Goal: Task Accomplishment & Management: Use online tool/utility

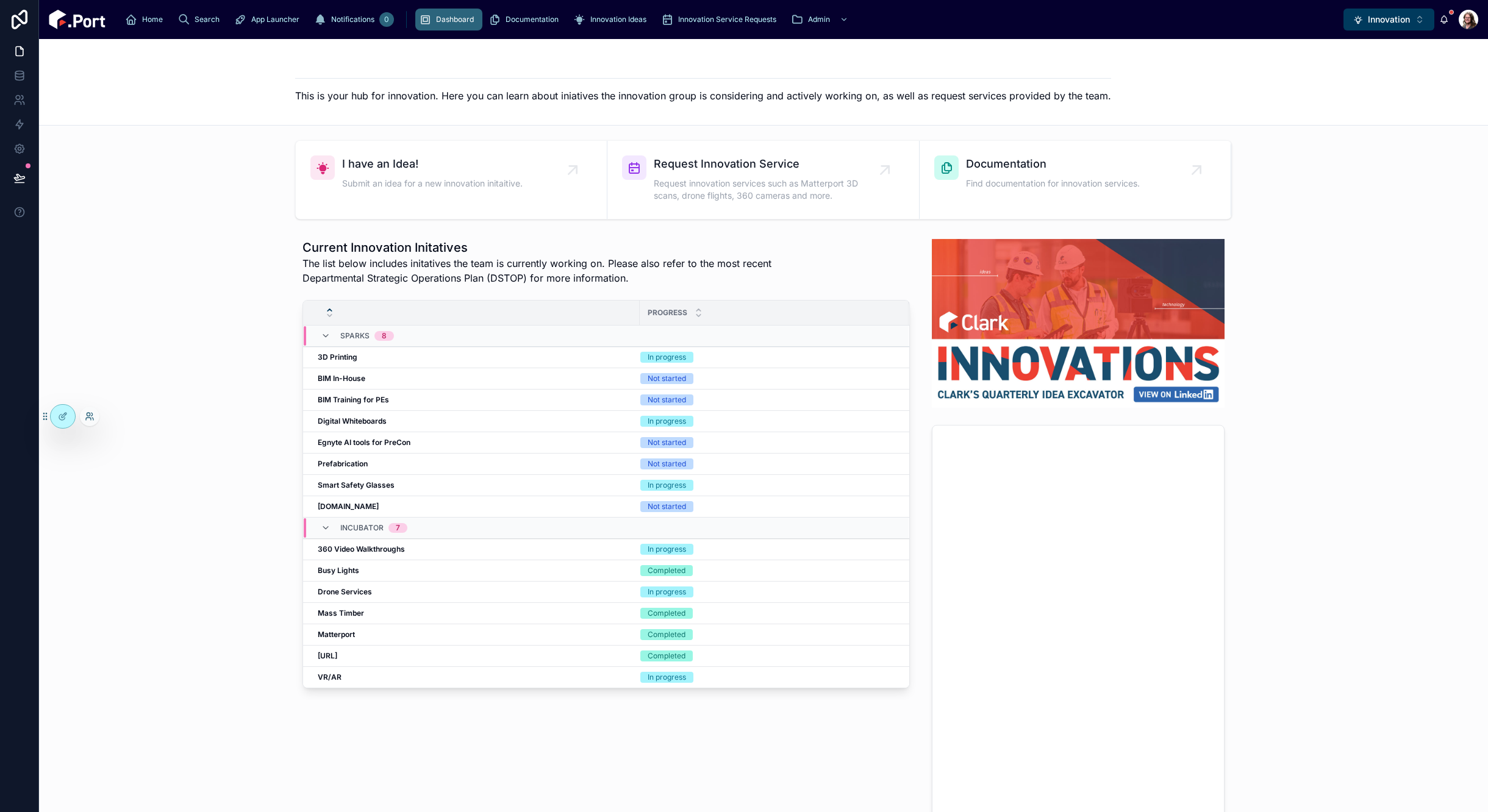
click at [88, 416] on icon at bounding box center [87, 414] width 3 height 3
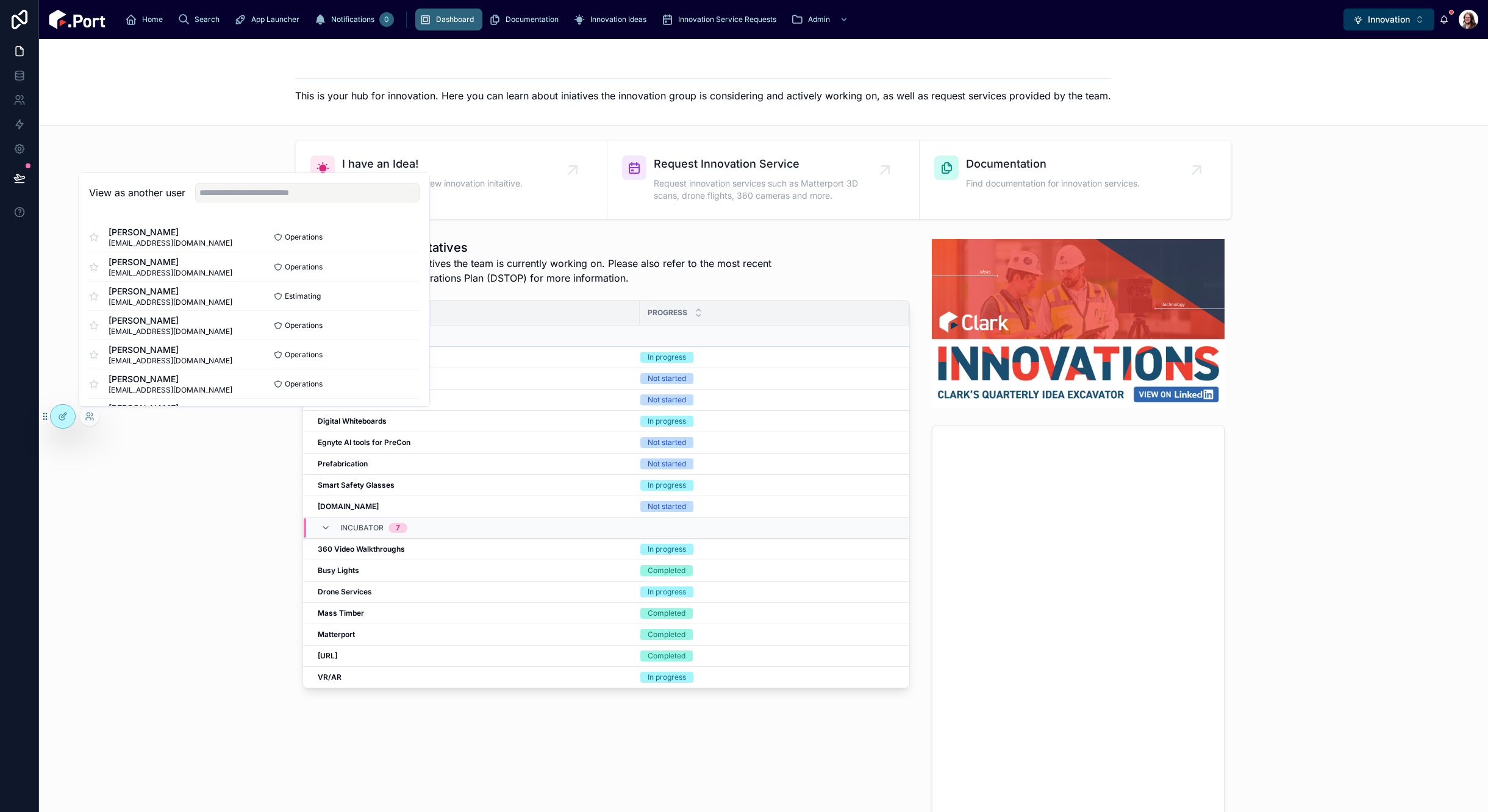
drag, startPoint x: 225, startPoint y: 558, endPoint x: 736, endPoint y: 319, distance: 564.1
click at [227, 556] on div "Current Innovation Initatives The list below includes initatives the team is cu…" at bounding box center [764, 535] width 1430 height 603
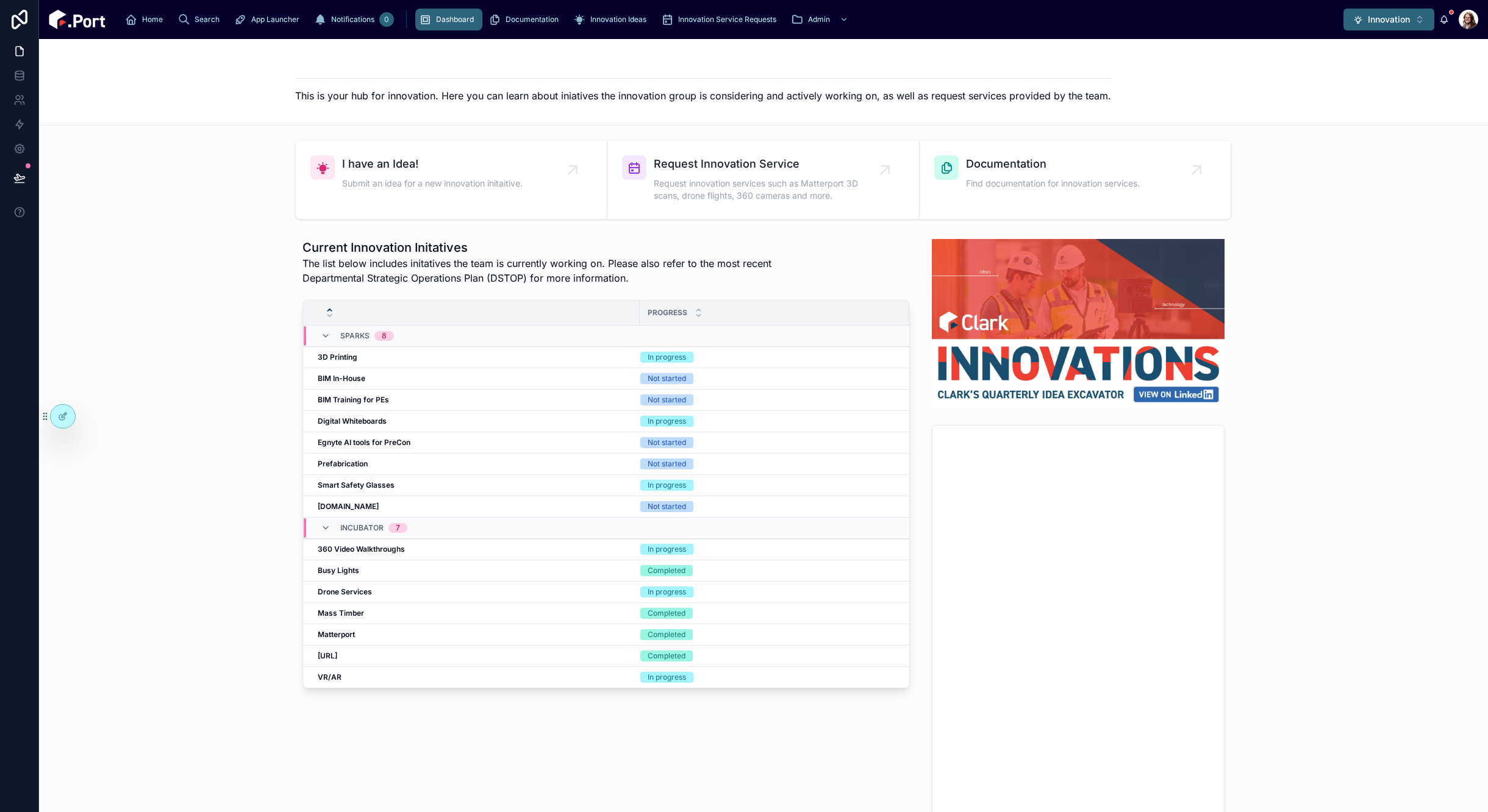
click at [1401, 21] on span "Innovation" at bounding box center [1389, 19] width 42 height 12
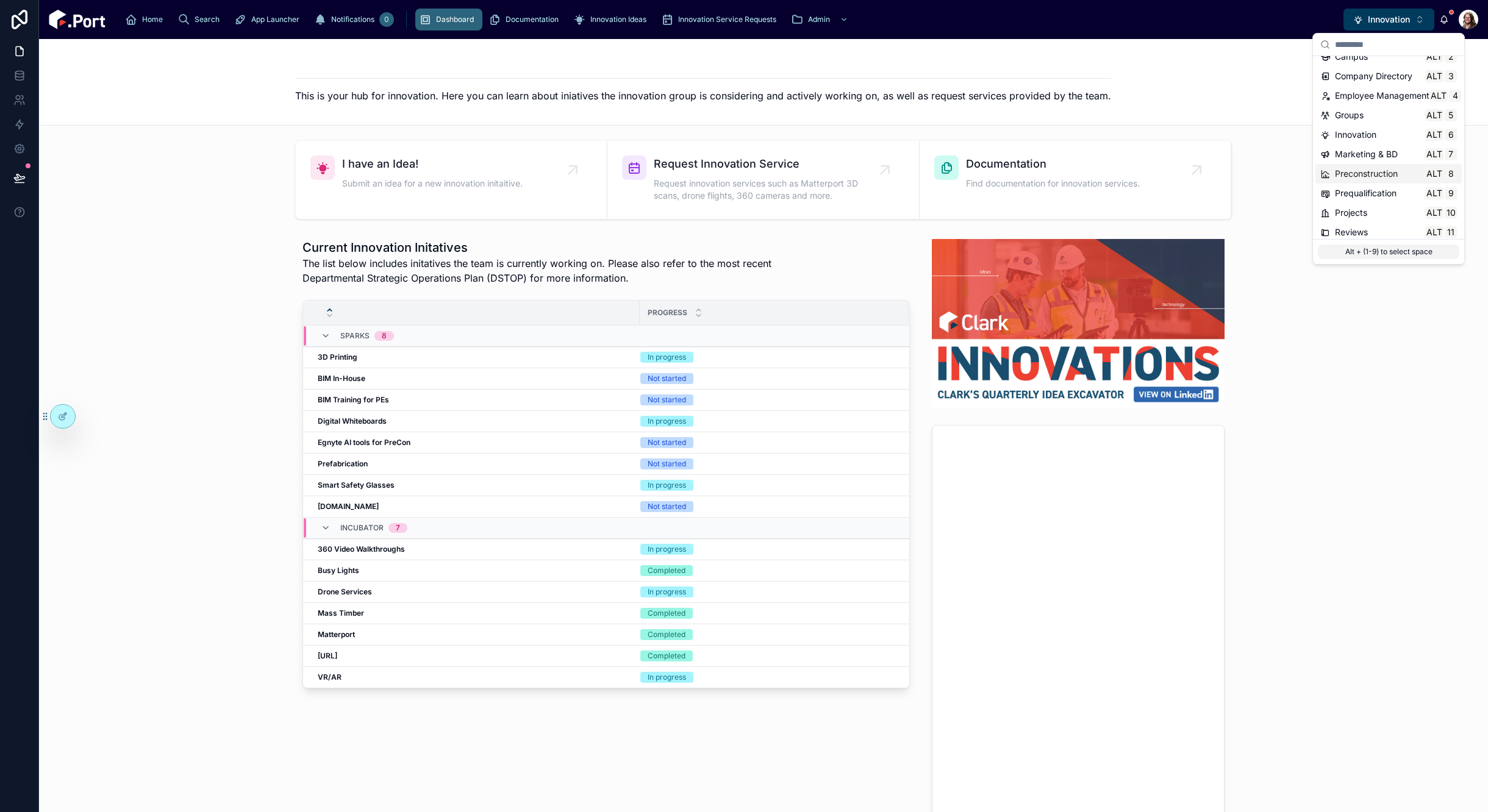
scroll to position [61, 0]
click at [1369, 187] on div "Projects Alt 10" at bounding box center [1388, 183] width 136 height 12
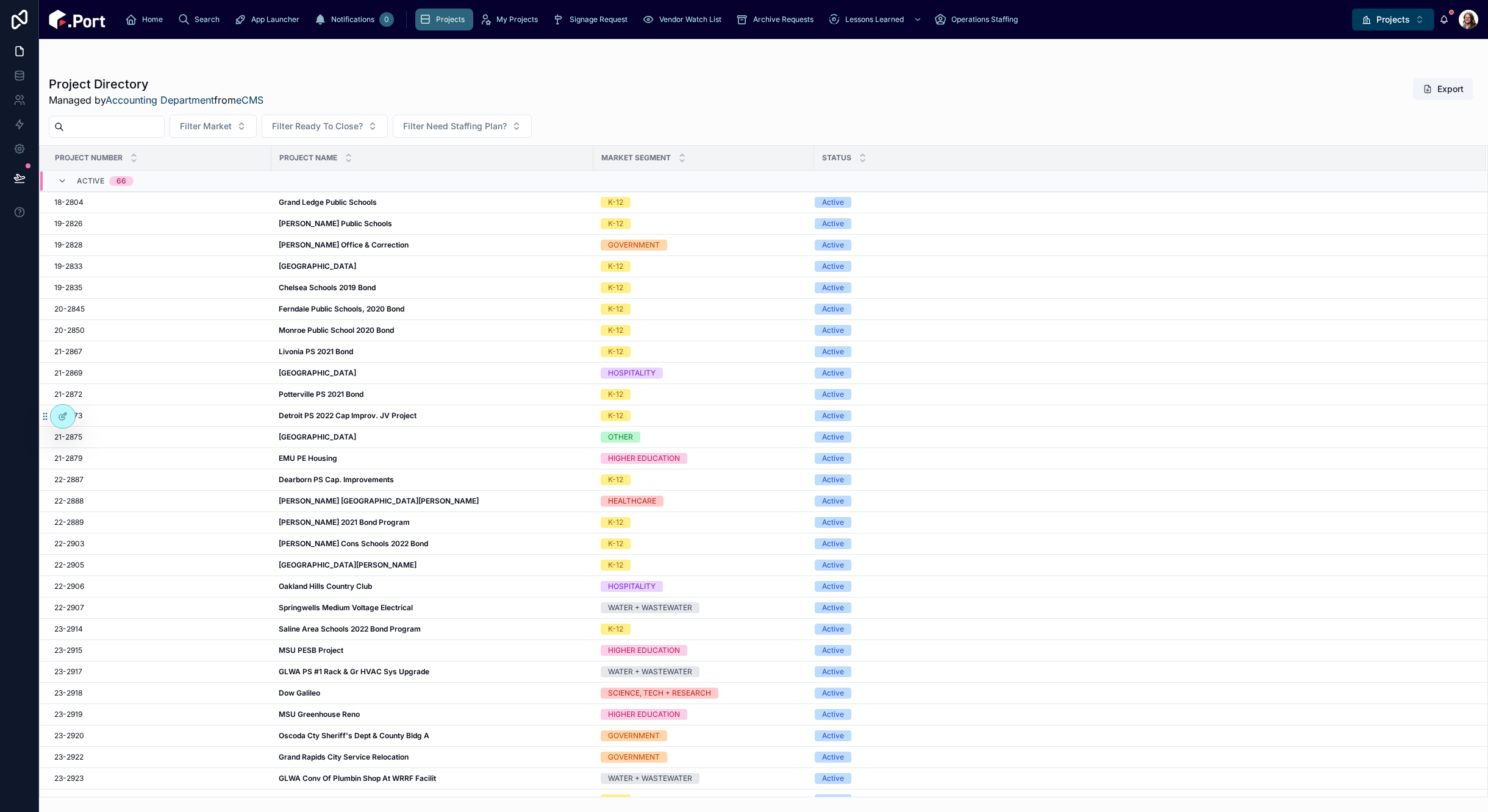
click at [136, 130] on input "text" at bounding box center [114, 126] width 100 height 17
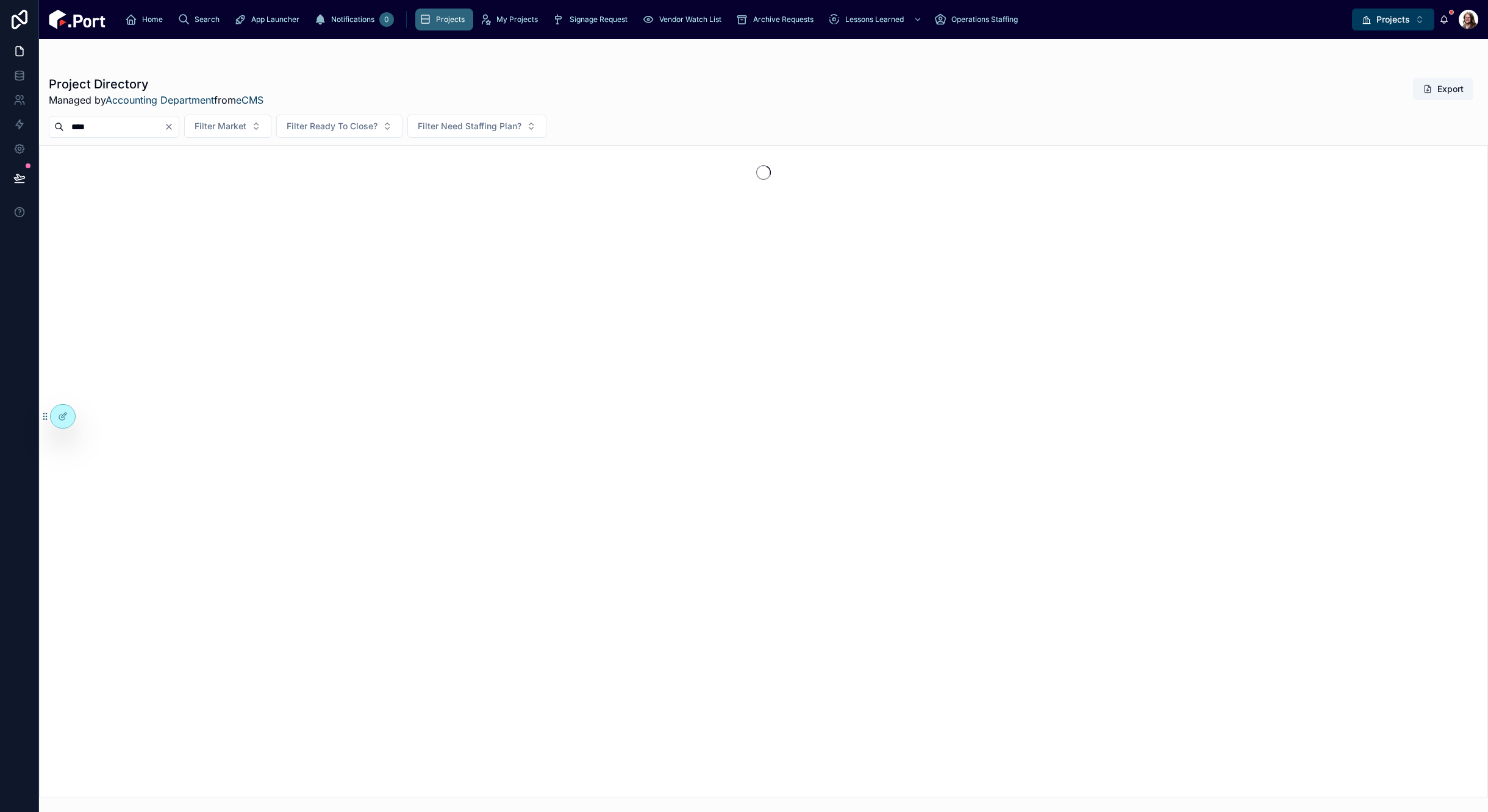
type input "****"
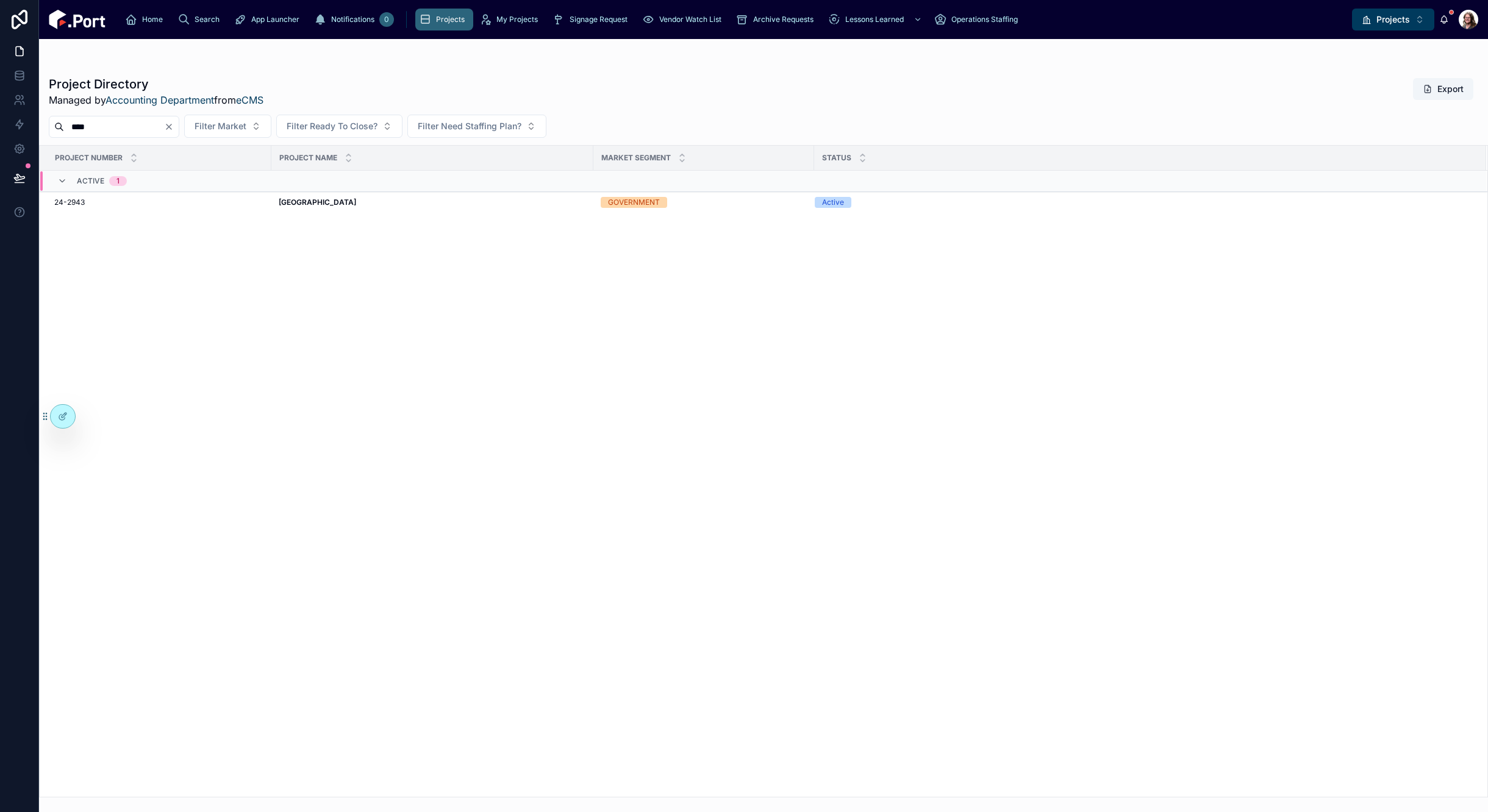
click at [1132, 419] on div "Project Number Project Name Market Segment Status Active 1 24-2943 24-2943 Pont…" at bounding box center [764, 471] width 1448 height 651
click at [356, 199] on strong "Pontiac Community Rec Center" at bounding box center [317, 202] width 77 height 9
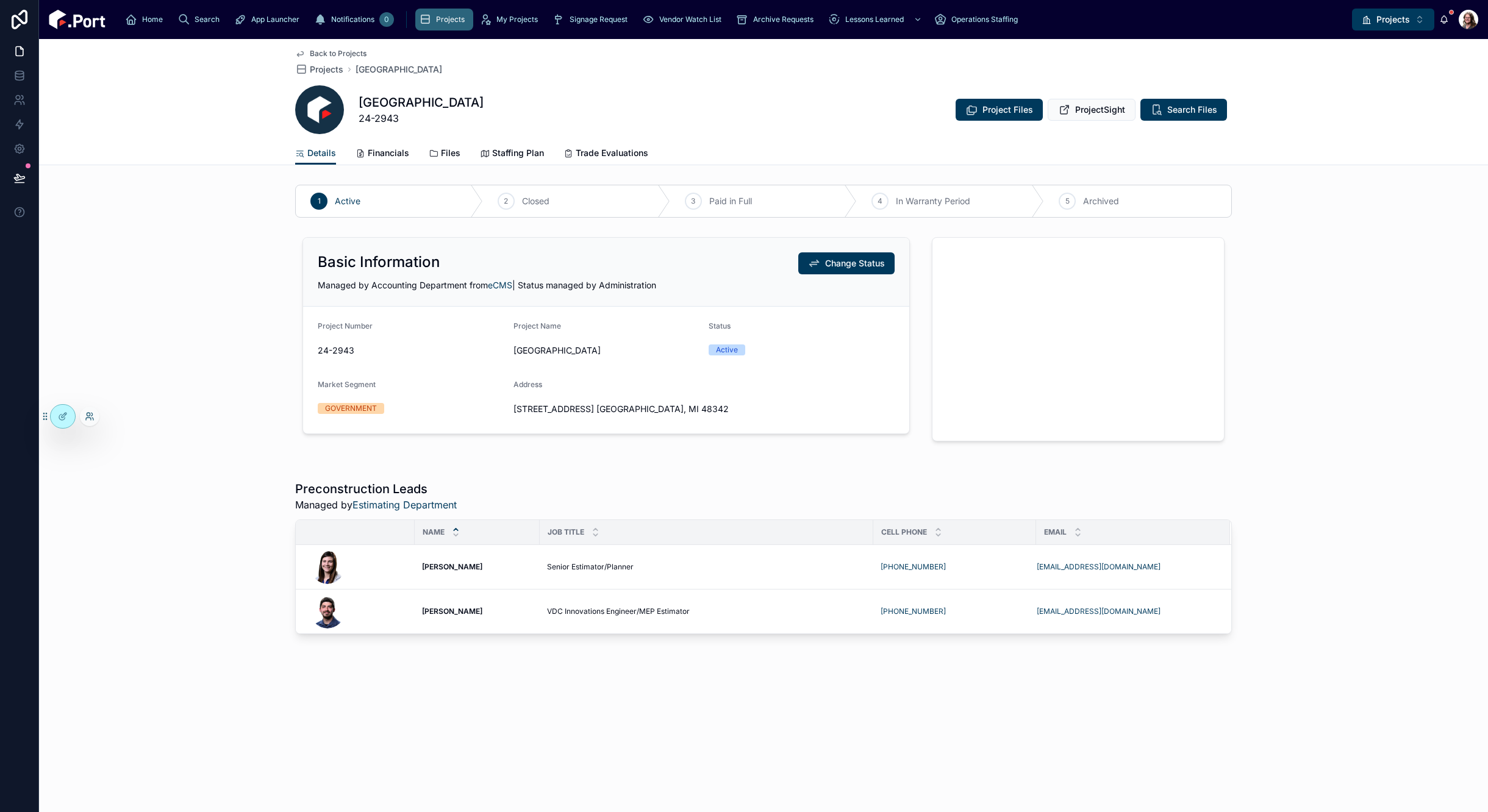
click at [90, 417] on icon at bounding box center [89, 416] width 10 height 10
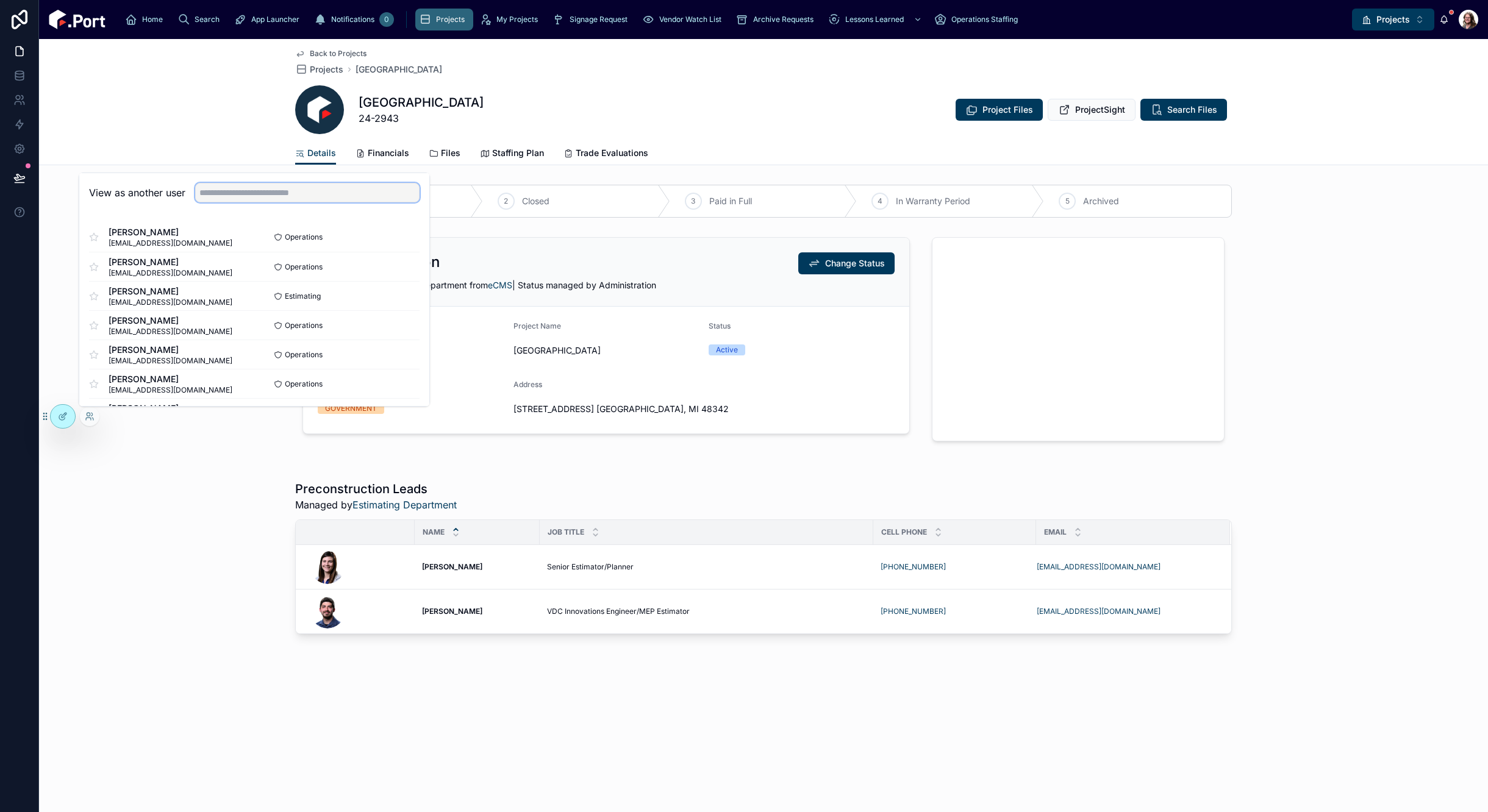
click at [252, 195] on input "text" at bounding box center [307, 192] width 225 height 19
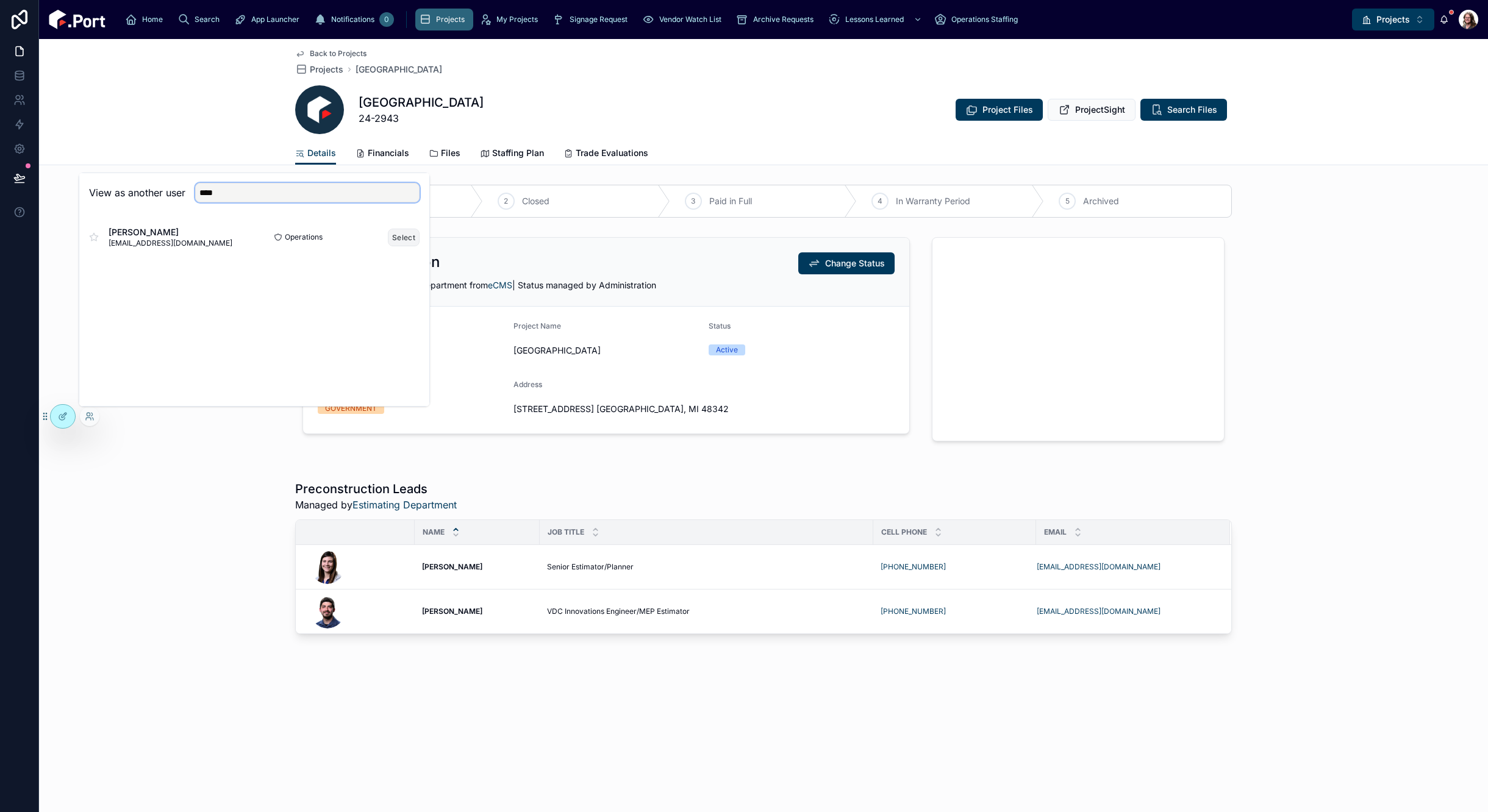
type input "****"
click at [410, 240] on button "Select" at bounding box center [404, 237] width 32 height 18
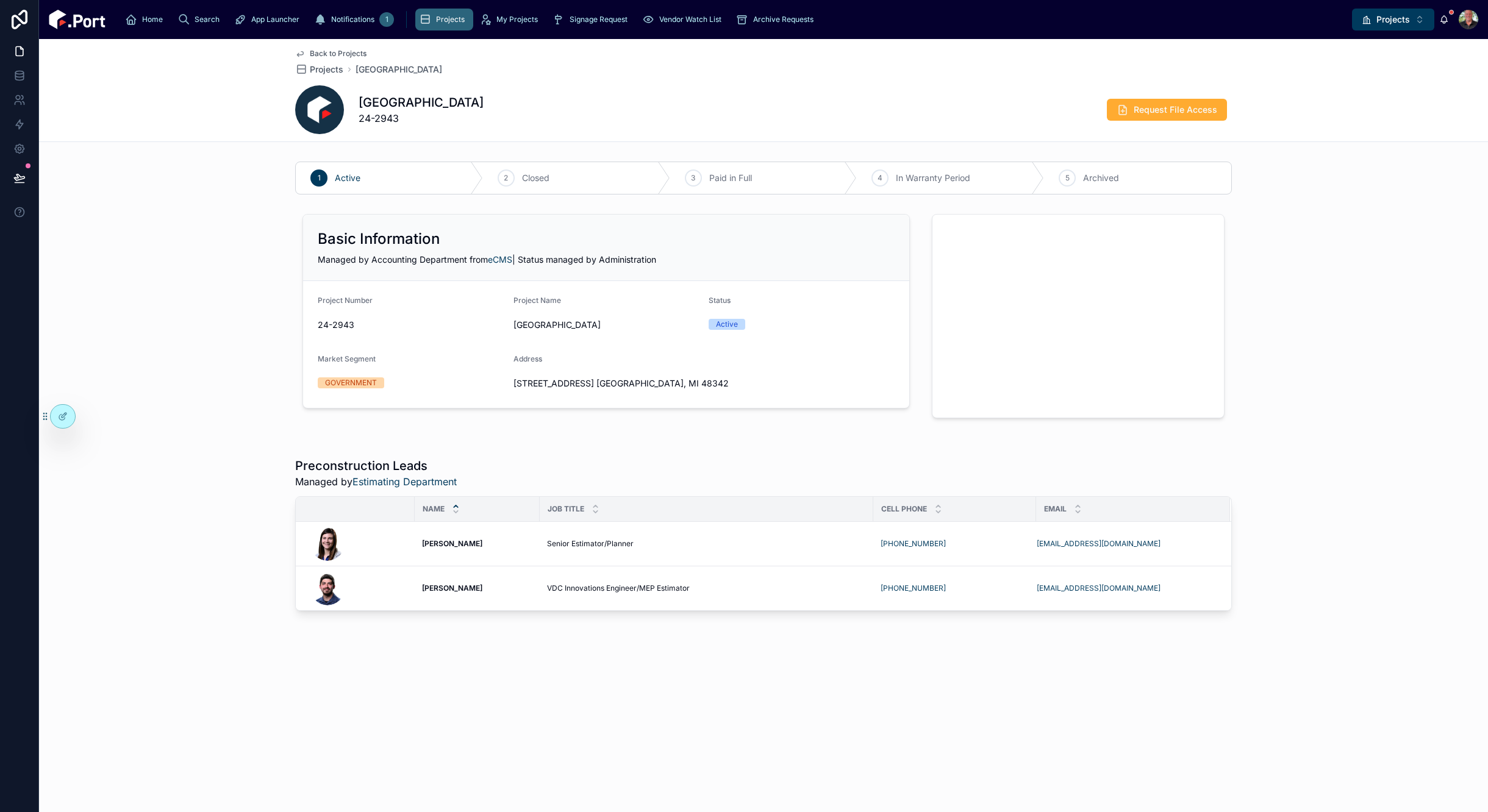
drag, startPoint x: 150, startPoint y: 289, endPoint x: 168, endPoint y: 289, distance: 18.0
click at [150, 289] on div "Basic Information Managed by Accounting Department from eCMS | Status managed b…" at bounding box center [763, 316] width 1449 height 214
click at [67, 420] on icon at bounding box center [62, 416] width 10 height 10
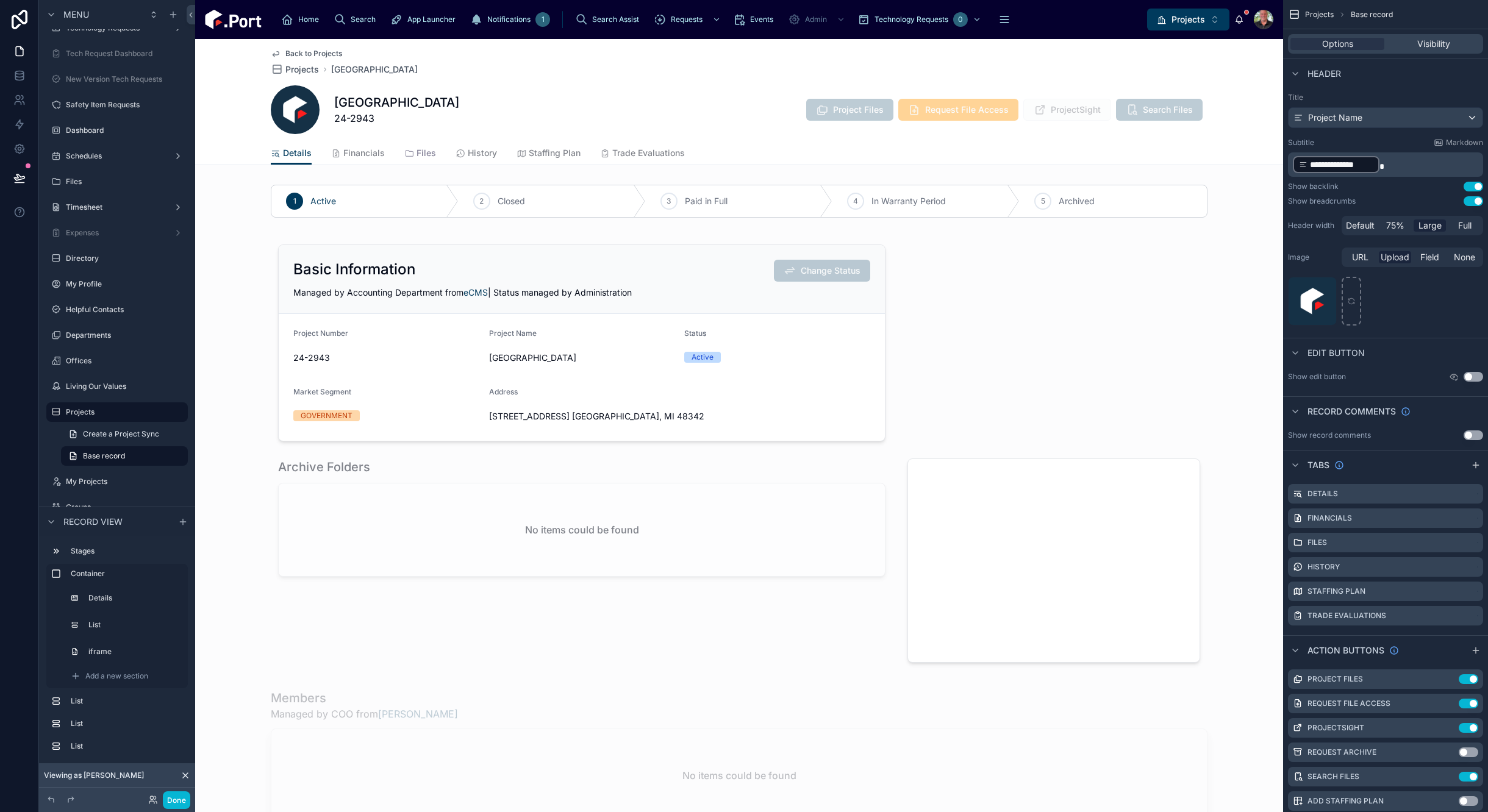
click at [420, 150] on span "Files" at bounding box center [426, 152] width 19 height 12
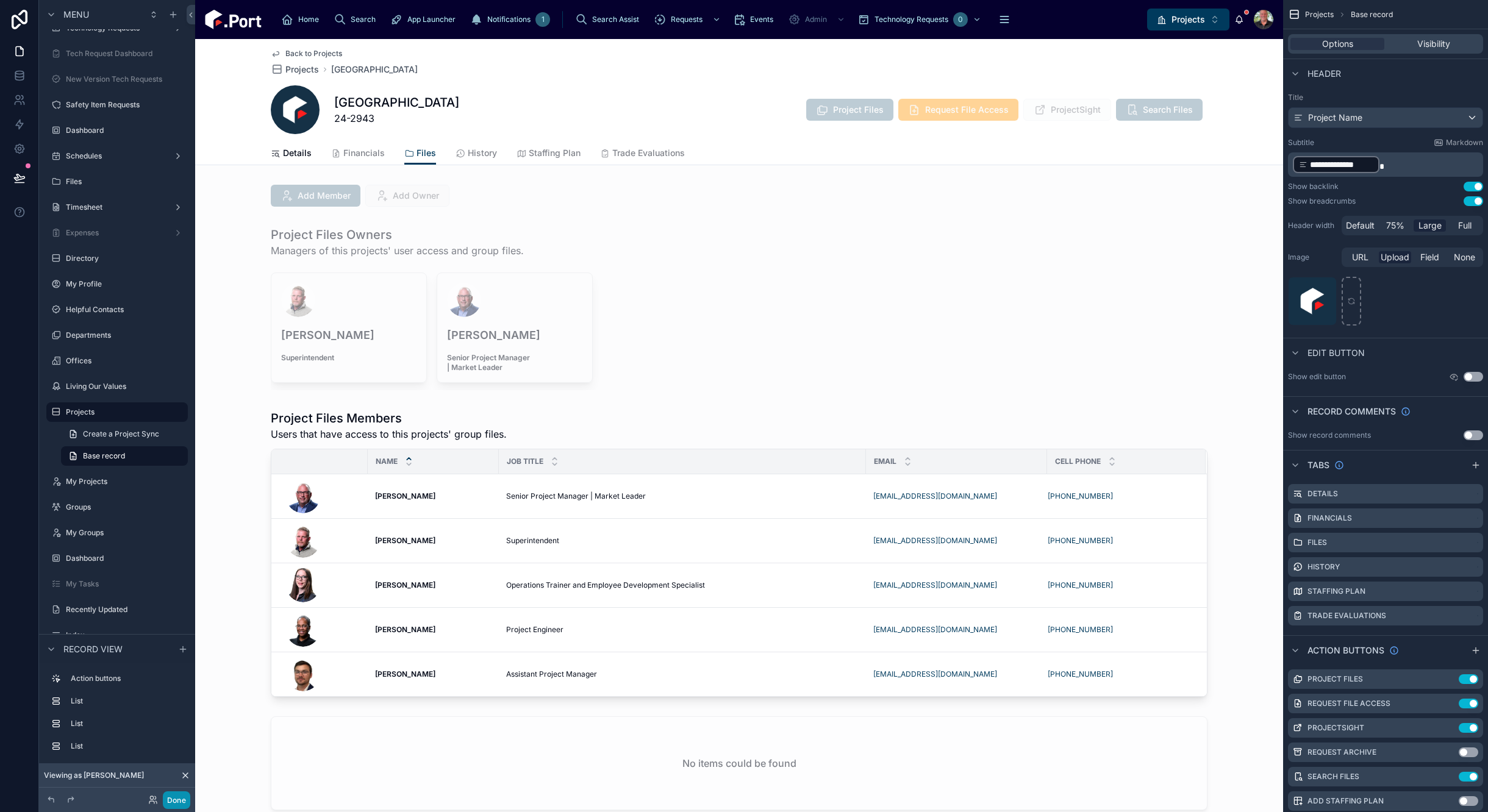
click at [186, 800] on button "Done" at bounding box center [176, 800] width 28 height 18
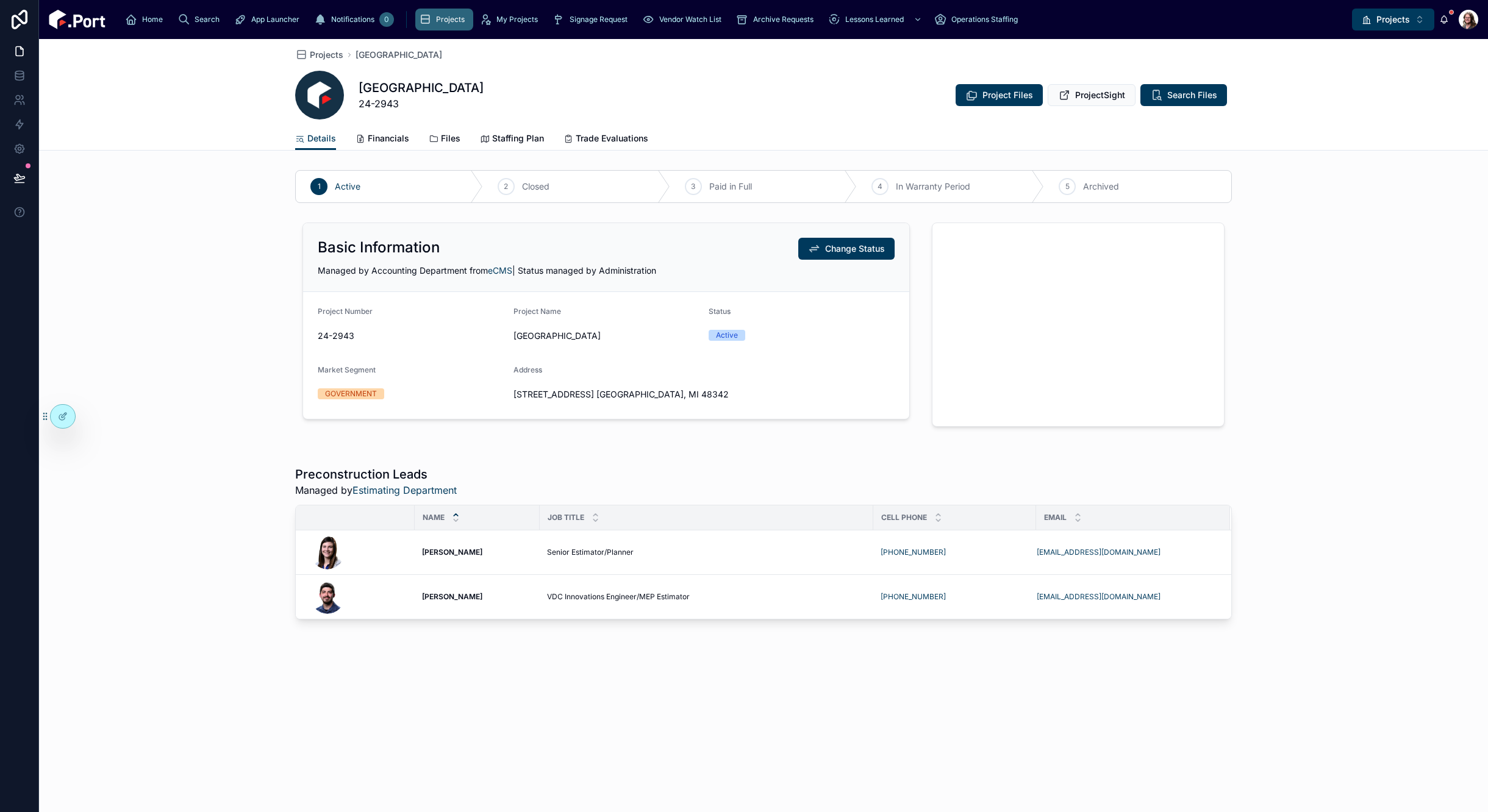
click at [180, 528] on div "Preconstruction Leads Managed by Estimating Department Name Job Title Cell Phon…" at bounding box center [763, 543] width 1449 height 163
click at [88, 417] on icon at bounding box center [89, 416] width 10 height 10
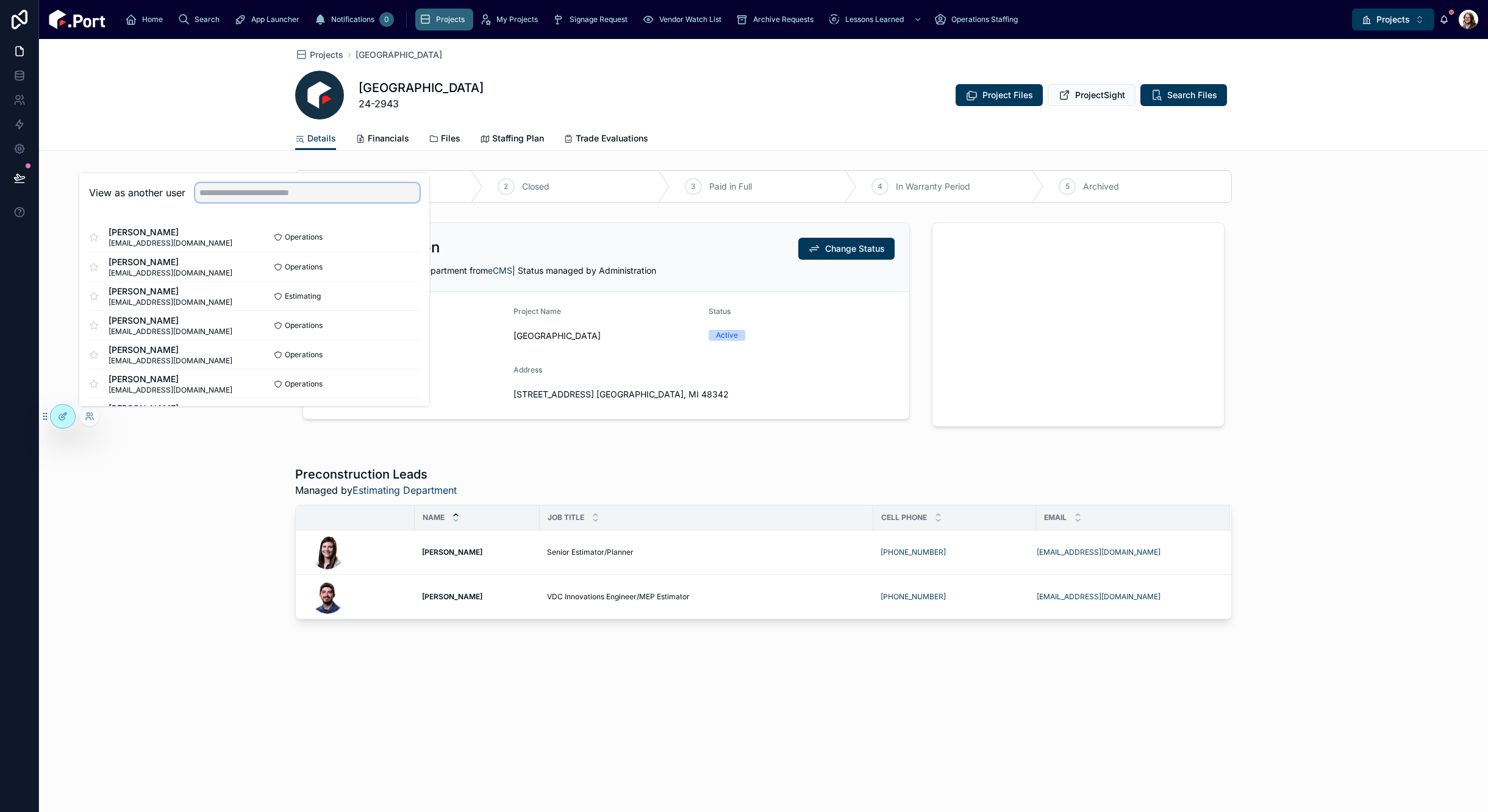
click at [259, 200] on input "text" at bounding box center [307, 192] width 225 height 19
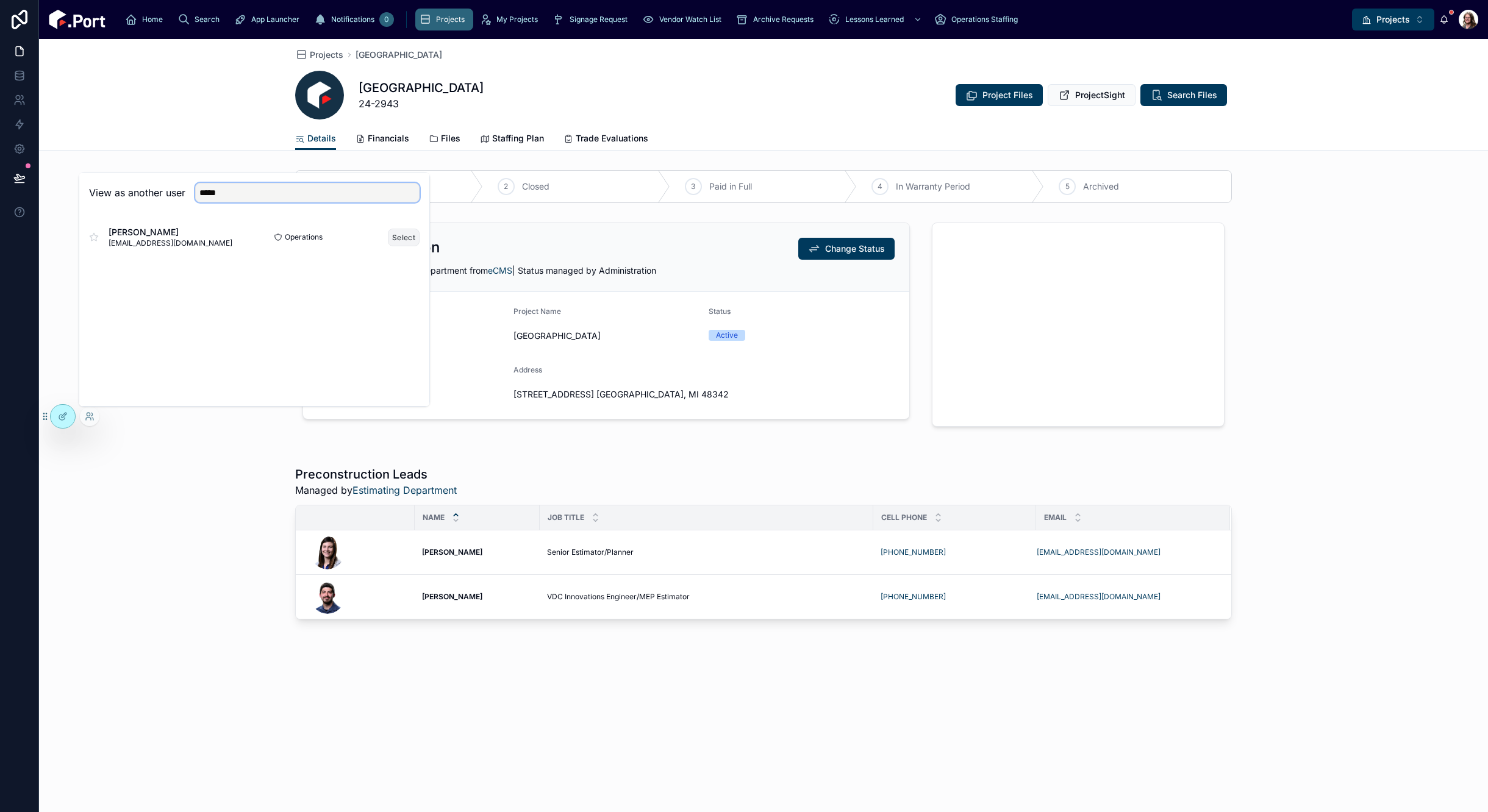
type input "*****"
click at [407, 237] on button "Select" at bounding box center [404, 237] width 32 height 18
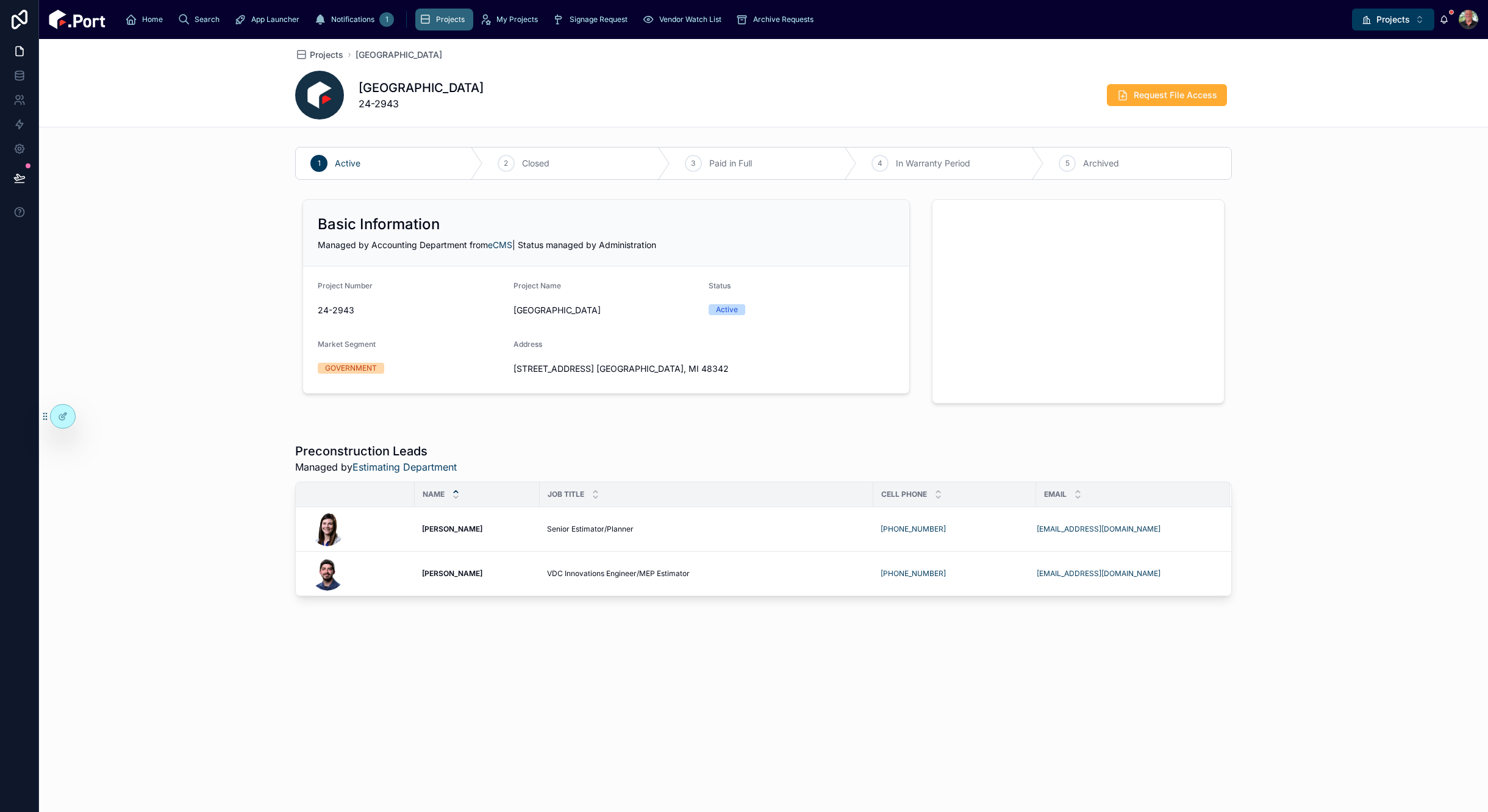
drag, startPoint x: 1139, startPoint y: 98, endPoint x: 1014, endPoint y: 95, distance: 125.0
click at [1014, 95] on div "[GEOGRAPHIC_DATA] 24-2943 Request File Access" at bounding box center [763, 95] width 937 height 49
click at [1143, 93] on span "Request File Access" at bounding box center [1175, 95] width 84 height 12
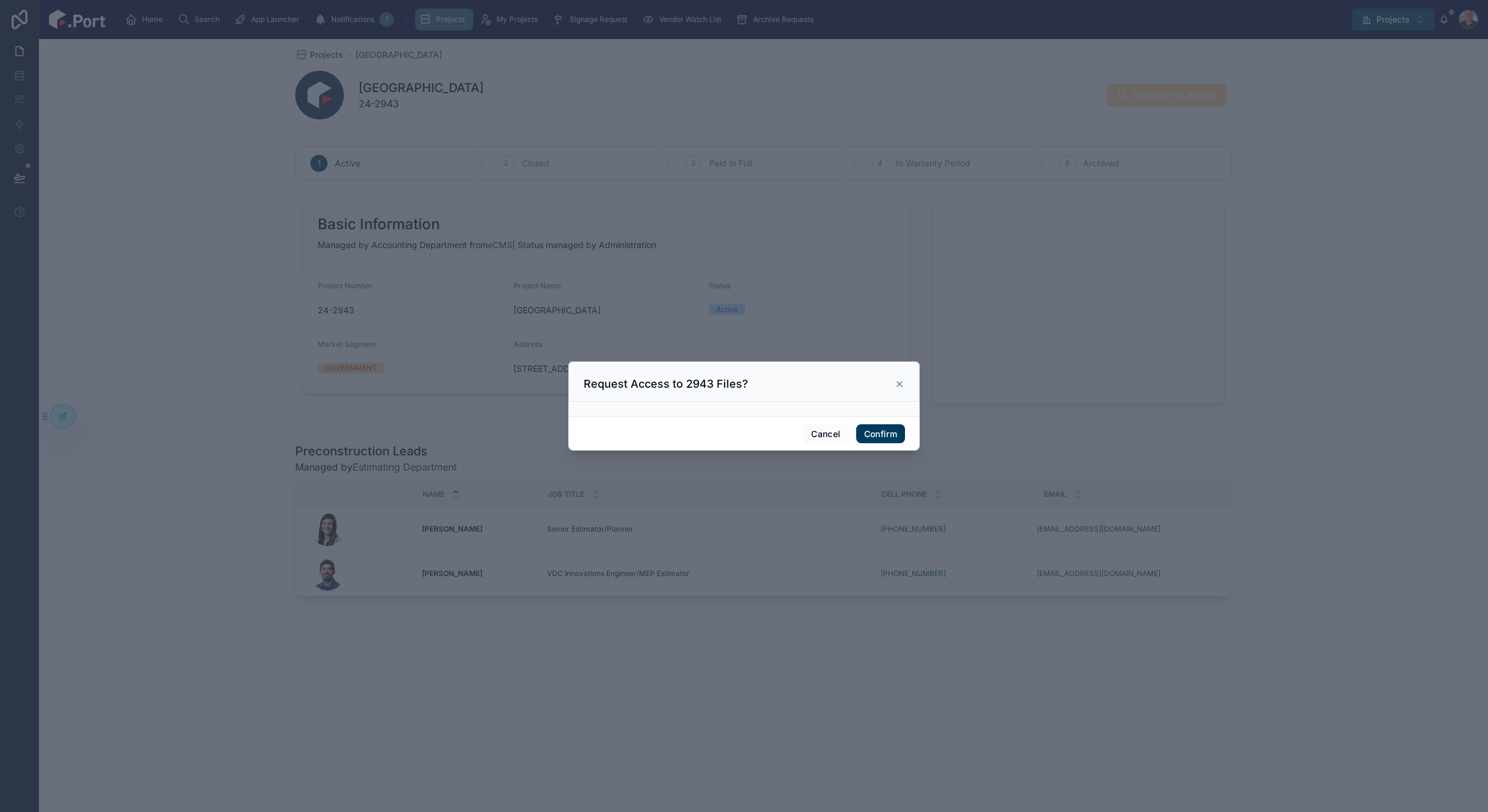
click at [885, 434] on button "Confirm" at bounding box center [880, 433] width 49 height 19
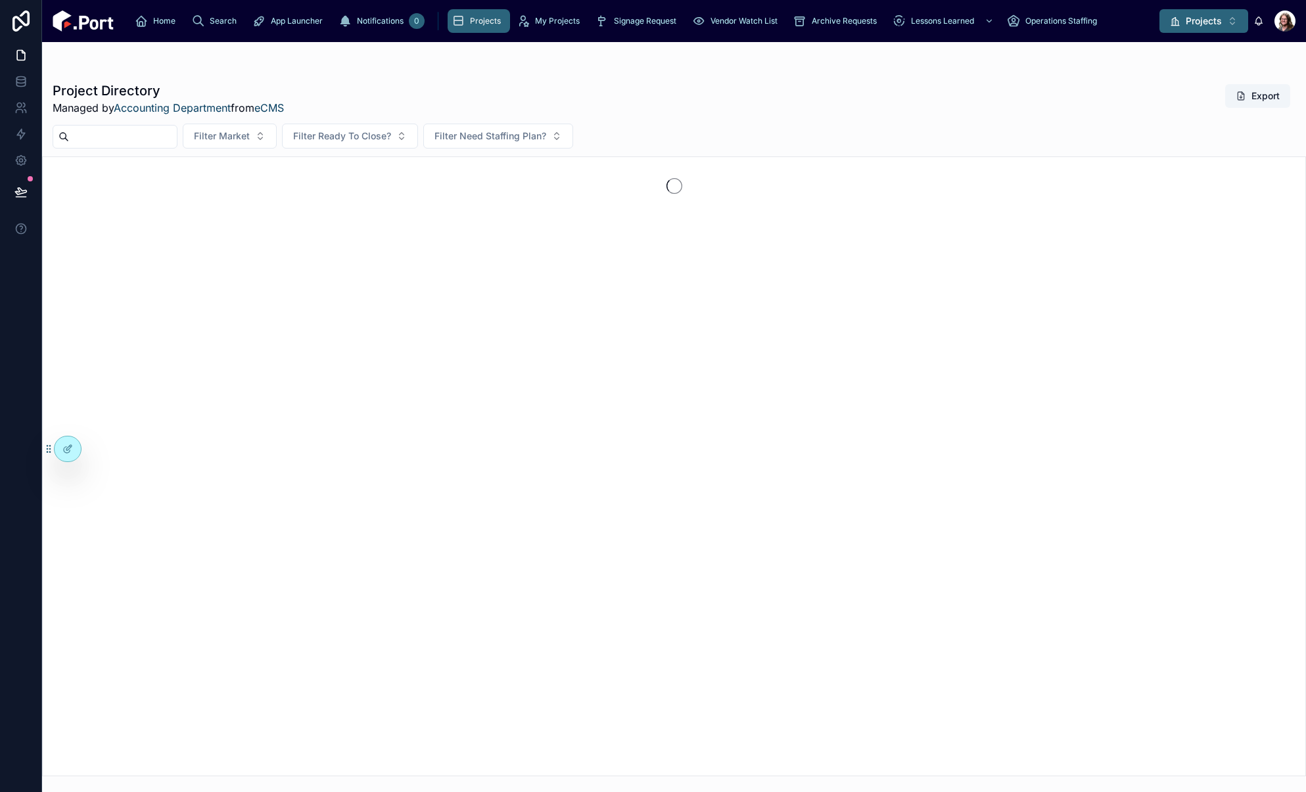
click at [1201, 28] on button "Projects Alt 10" at bounding box center [1203, 21] width 89 height 24
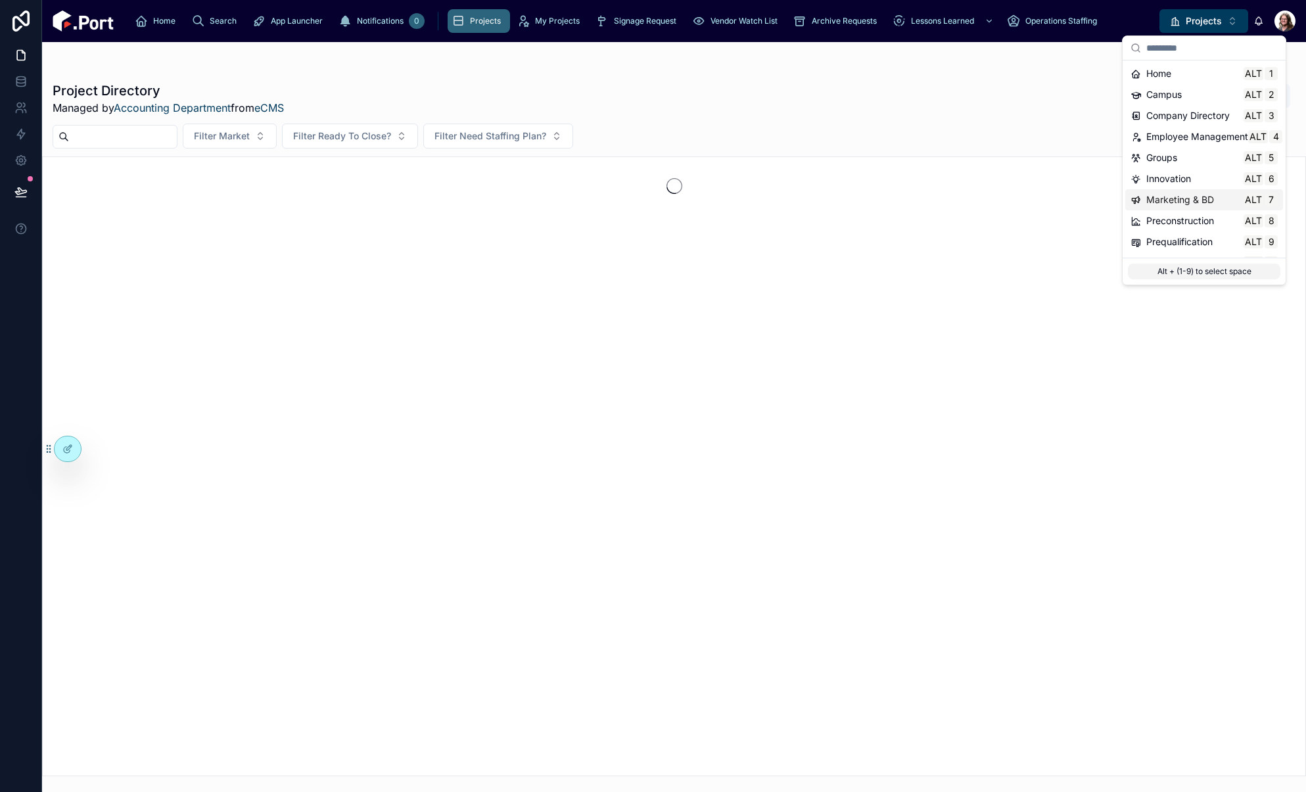
scroll to position [66, 0]
click at [1178, 180] on span "Prequalification" at bounding box center [1179, 176] width 66 height 13
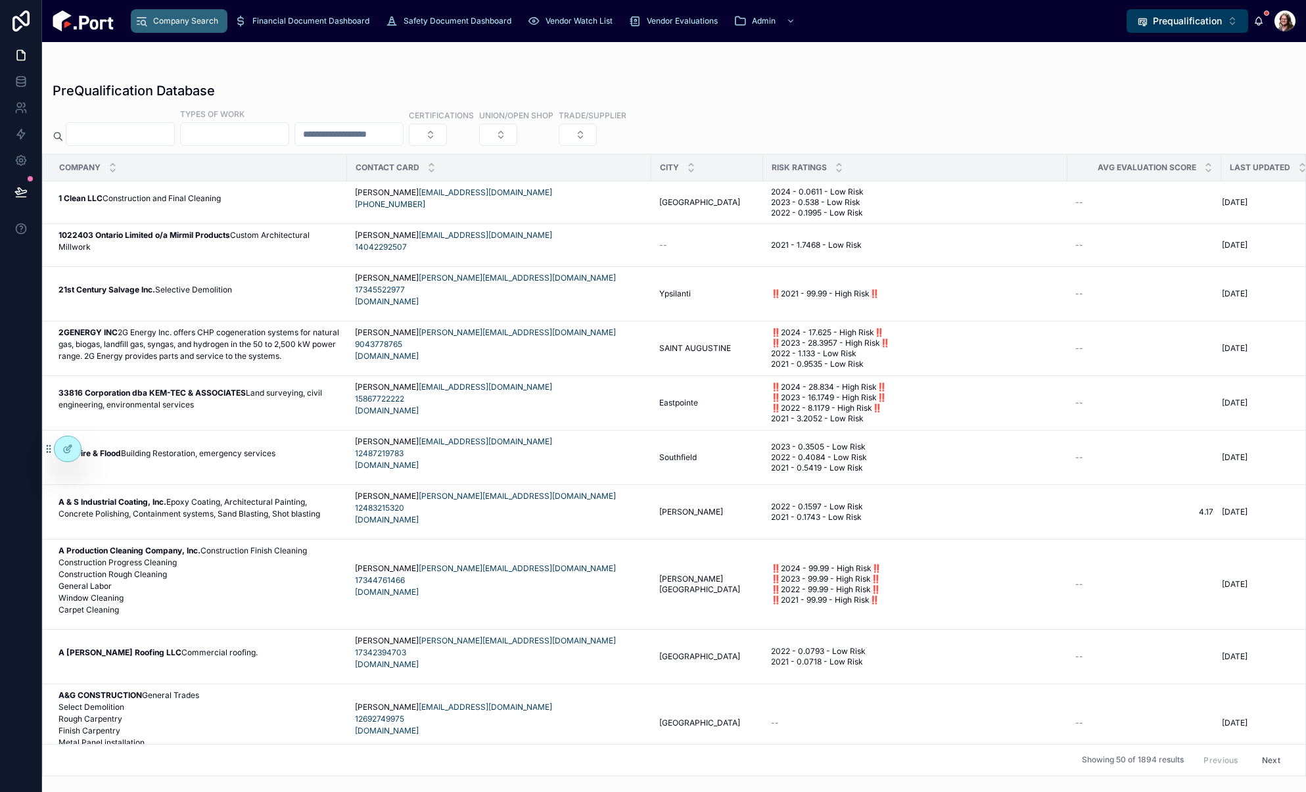
click at [150, 134] on input "text" at bounding box center [120, 134] width 108 height 18
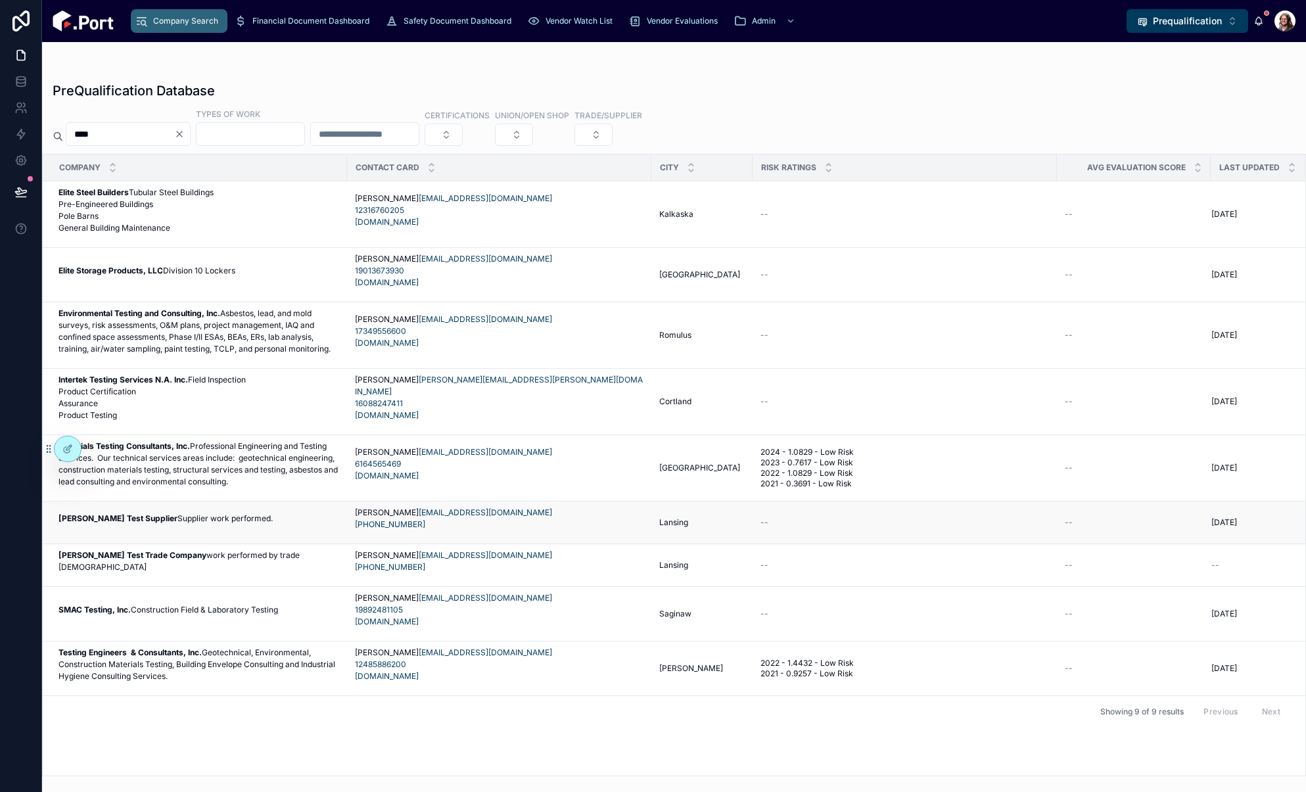
type input "****"
click at [197, 524] on p "[PERSON_NAME] Test Supplier Supplier work performed." at bounding box center [165, 518] width 214 height 12
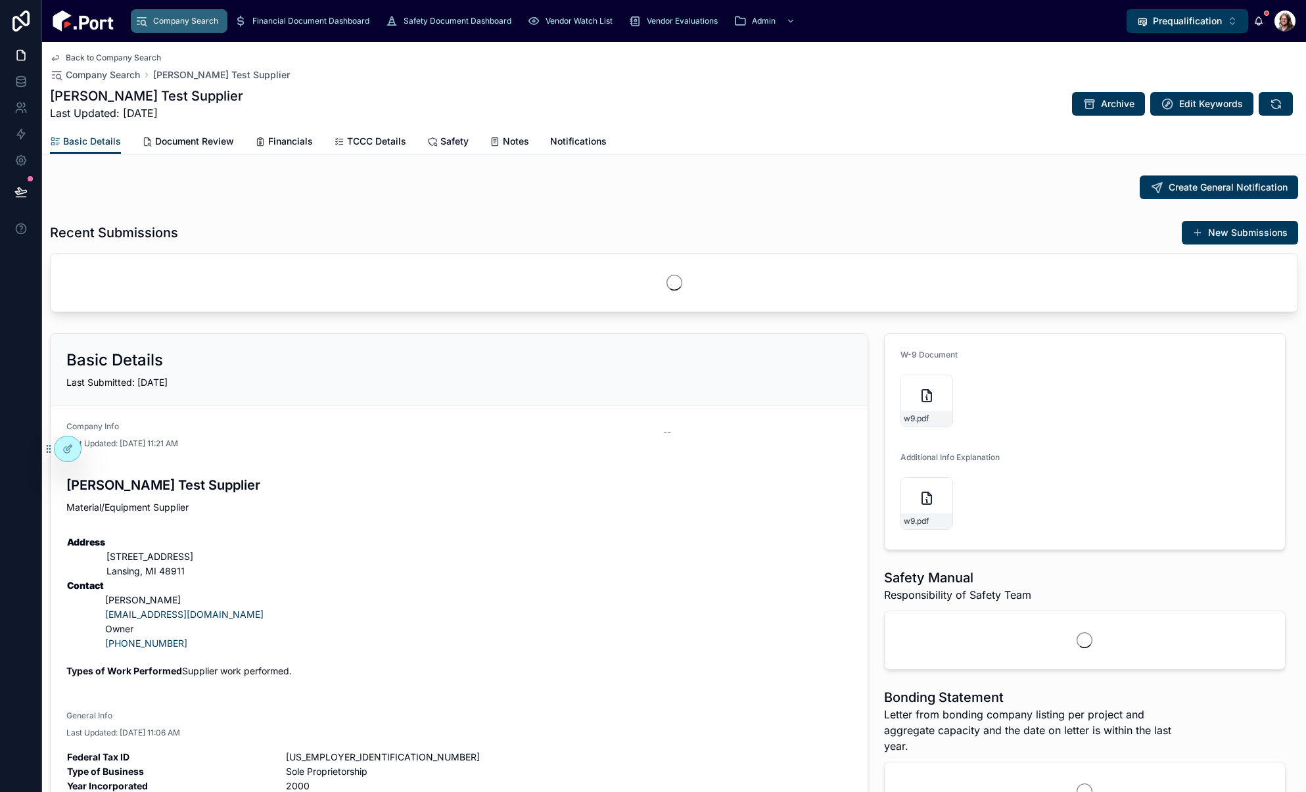
click at [447, 143] on span "Safety" at bounding box center [454, 141] width 28 height 13
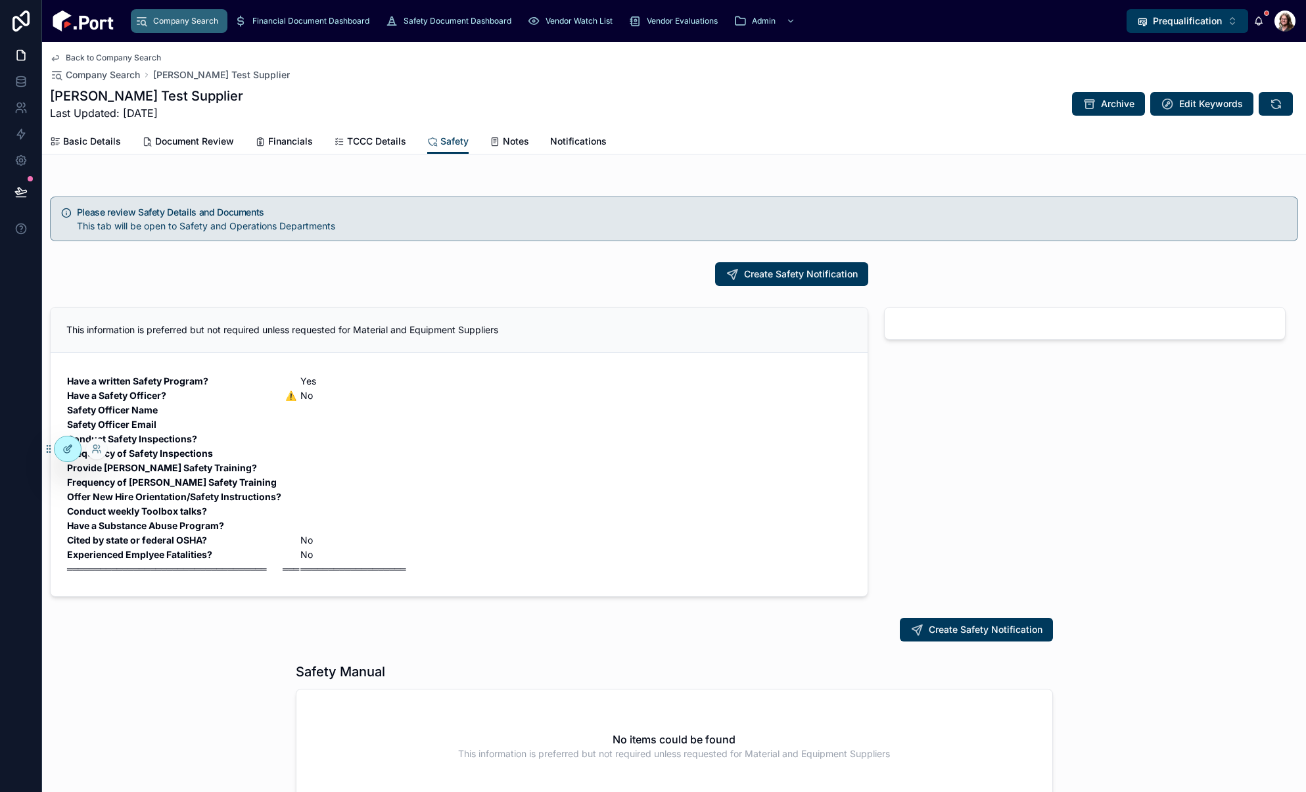
click at [64, 449] on icon at bounding box center [67, 450] width 6 height 6
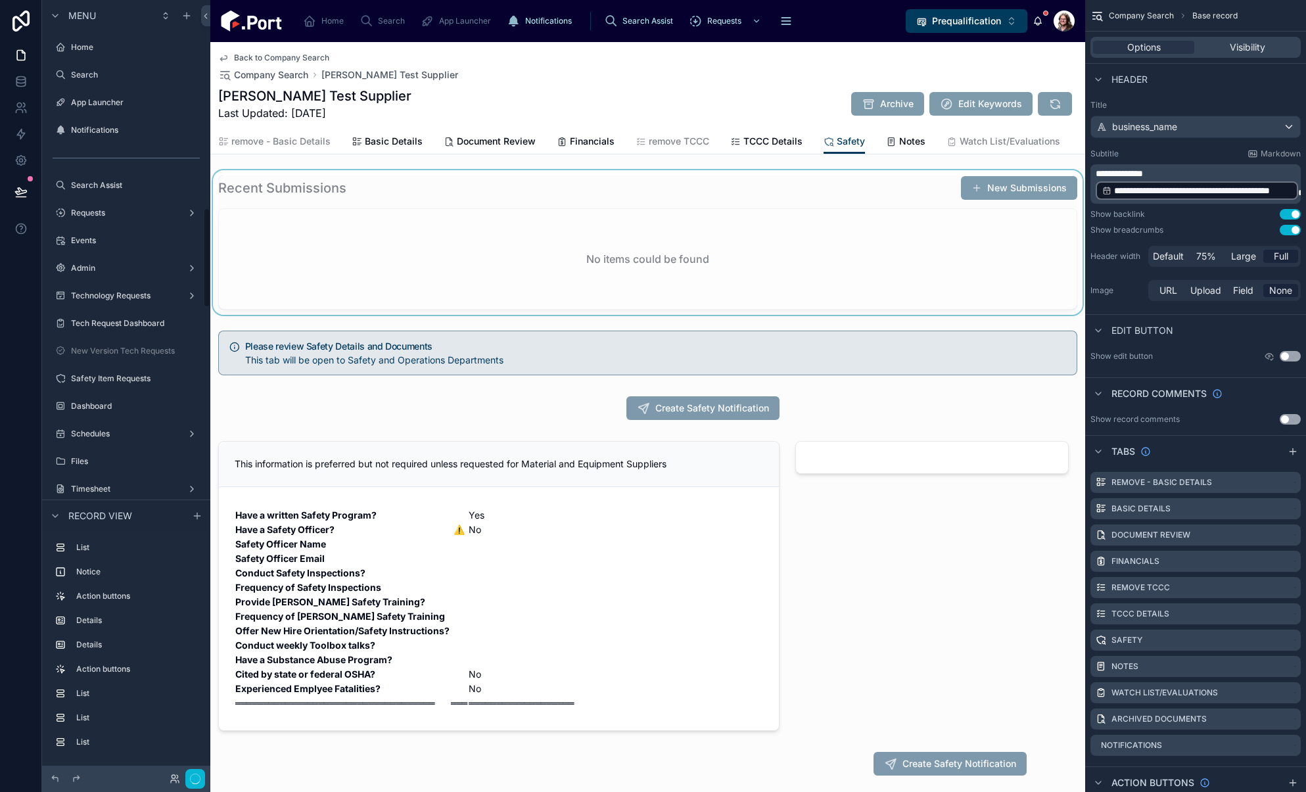
scroll to position [1604, 0]
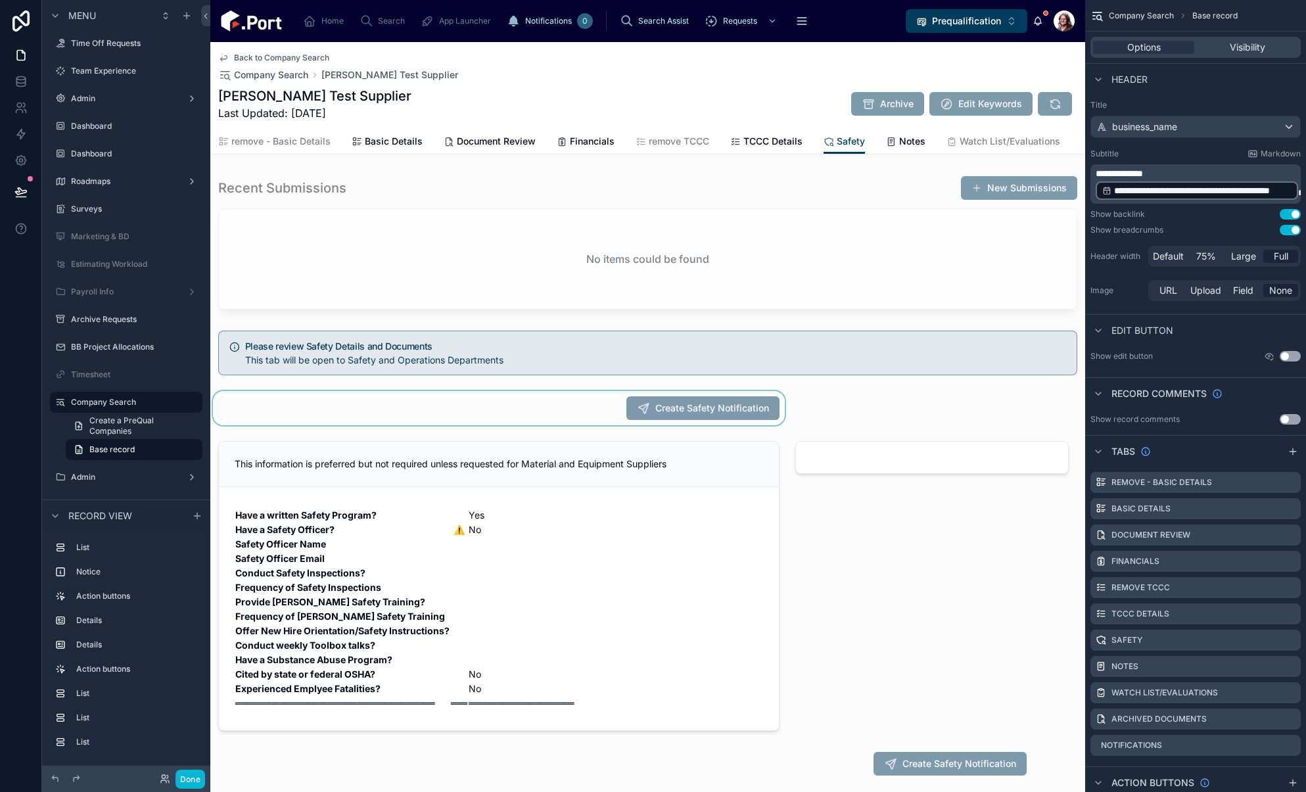
click at [559, 421] on div at bounding box center [498, 408] width 577 height 34
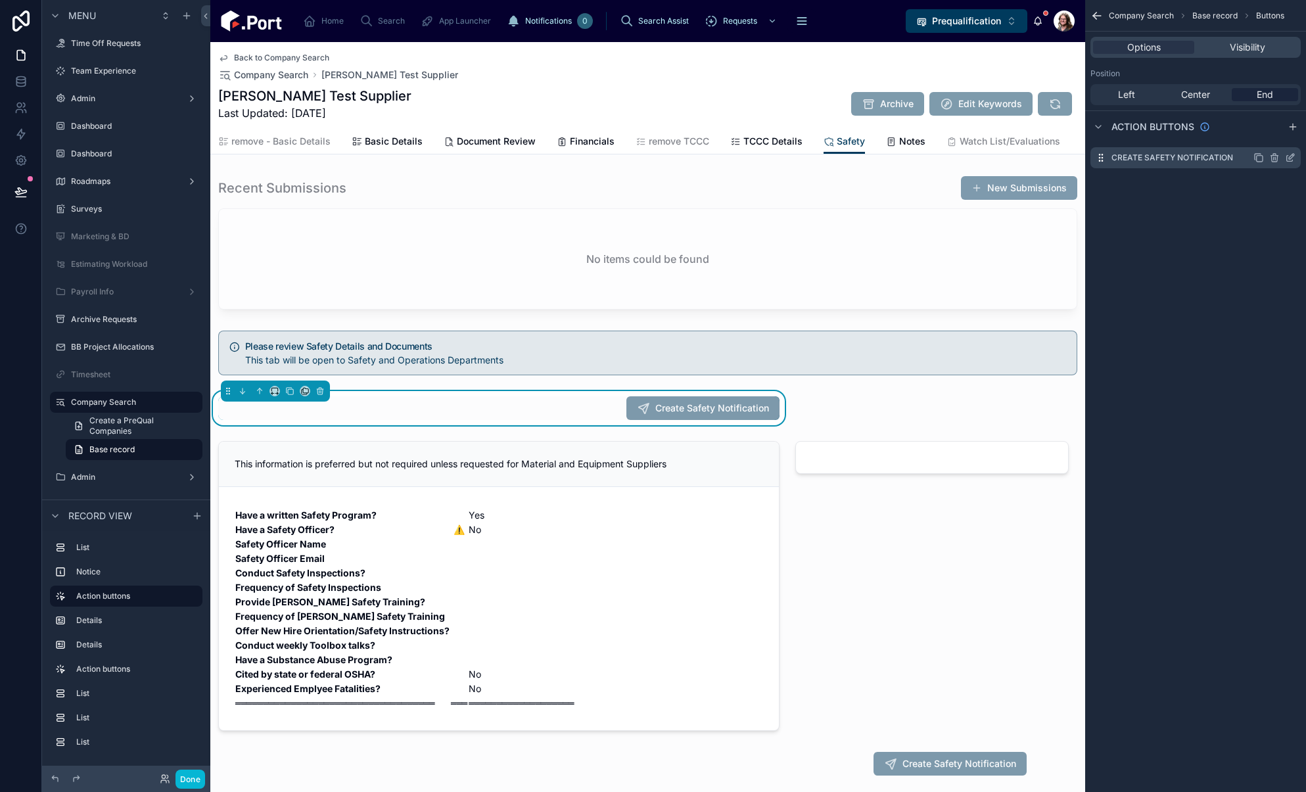
click at [1288, 160] on icon "scrollable content" at bounding box center [1289, 157] width 11 height 11
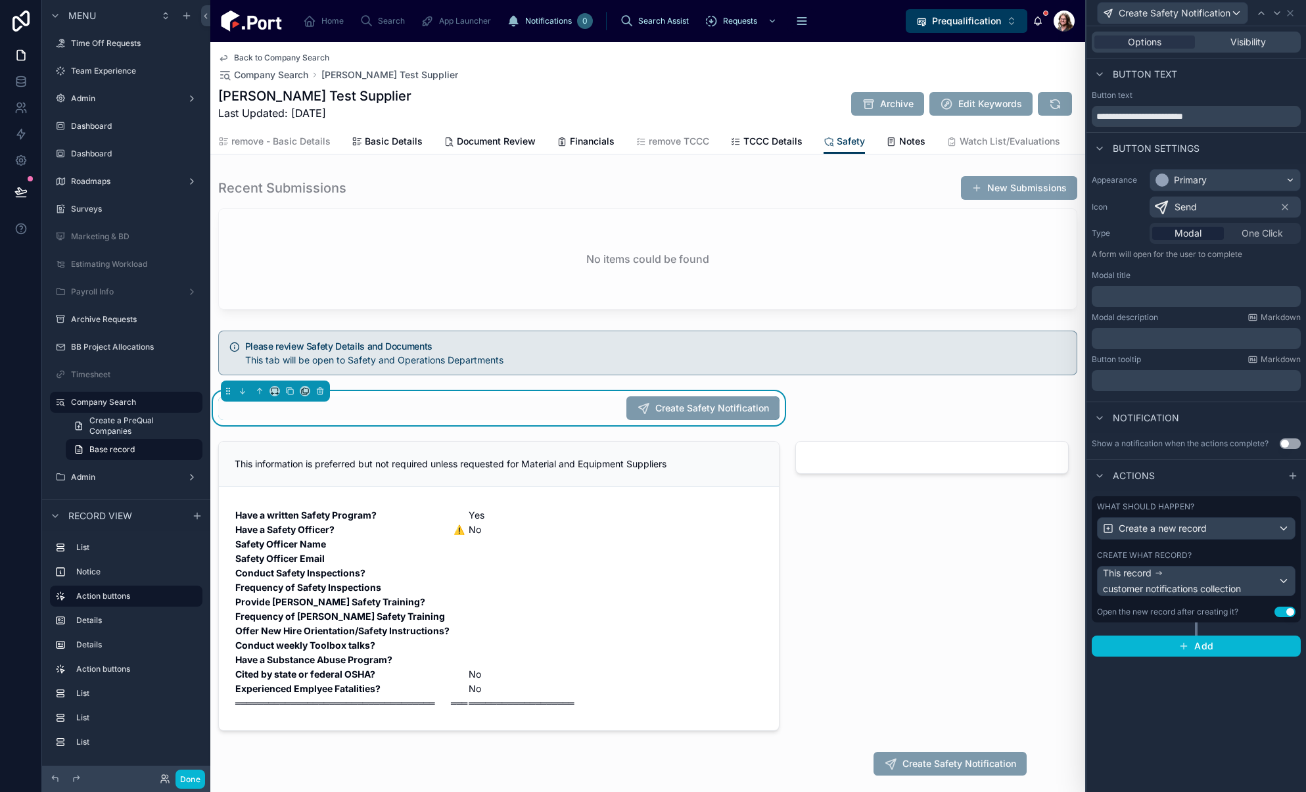
click at [1208, 551] on div "Create what record?" at bounding box center [1196, 555] width 198 height 11
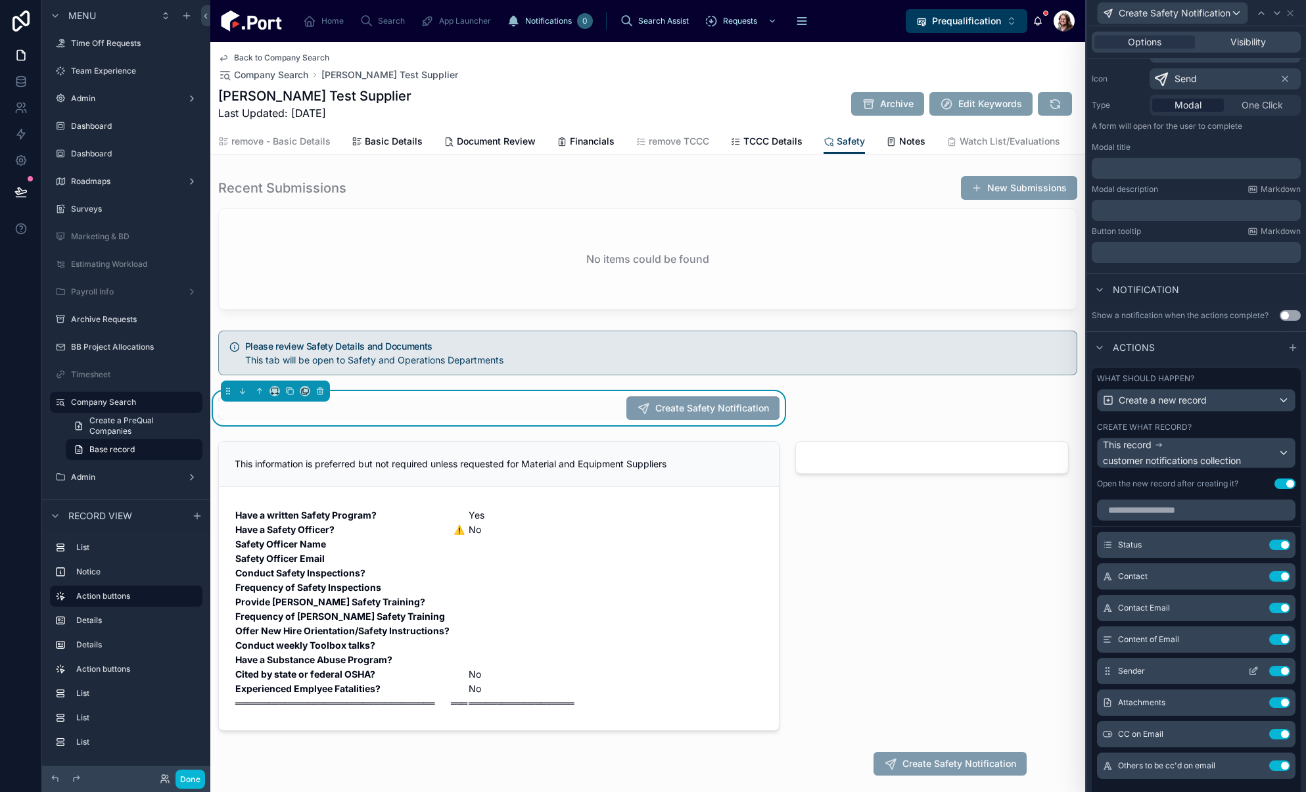
scroll to position [298, 0]
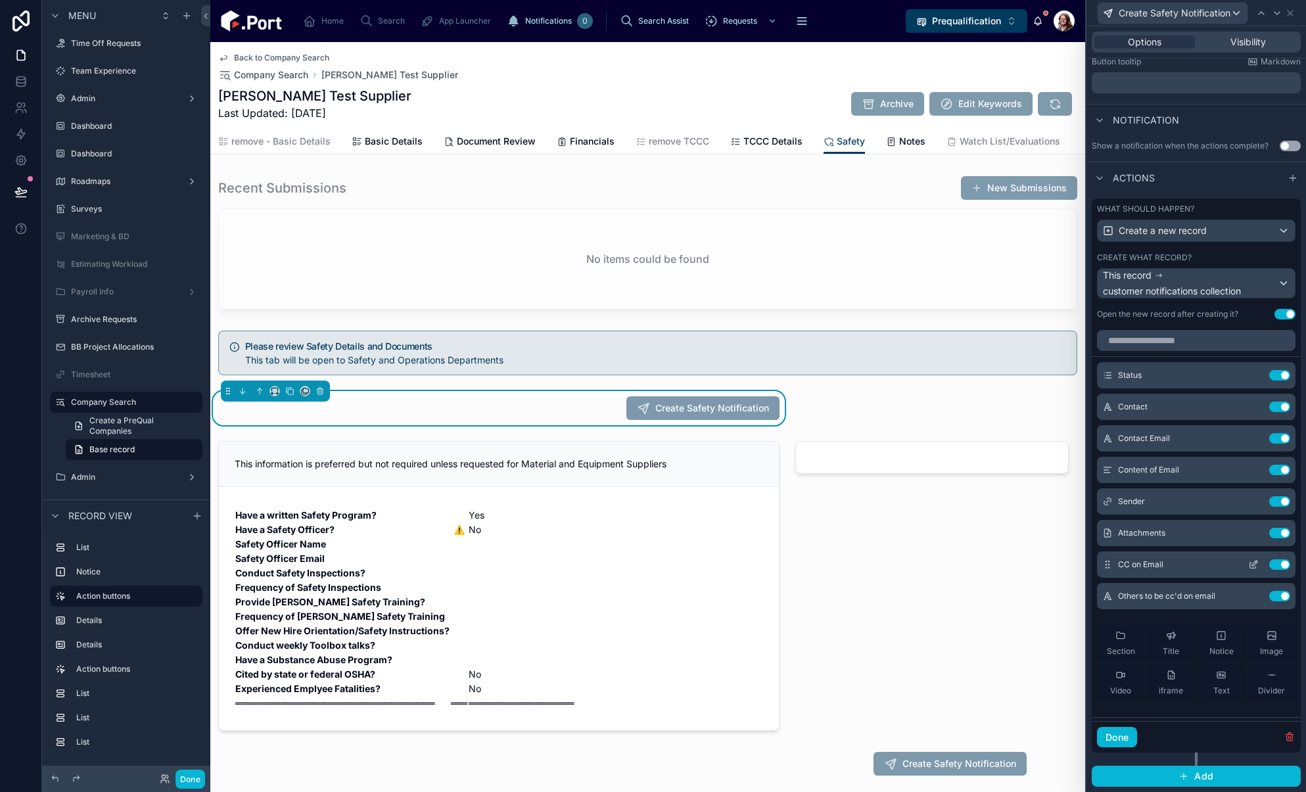
click at [1250, 568] on icon at bounding box center [1253, 565] width 6 height 6
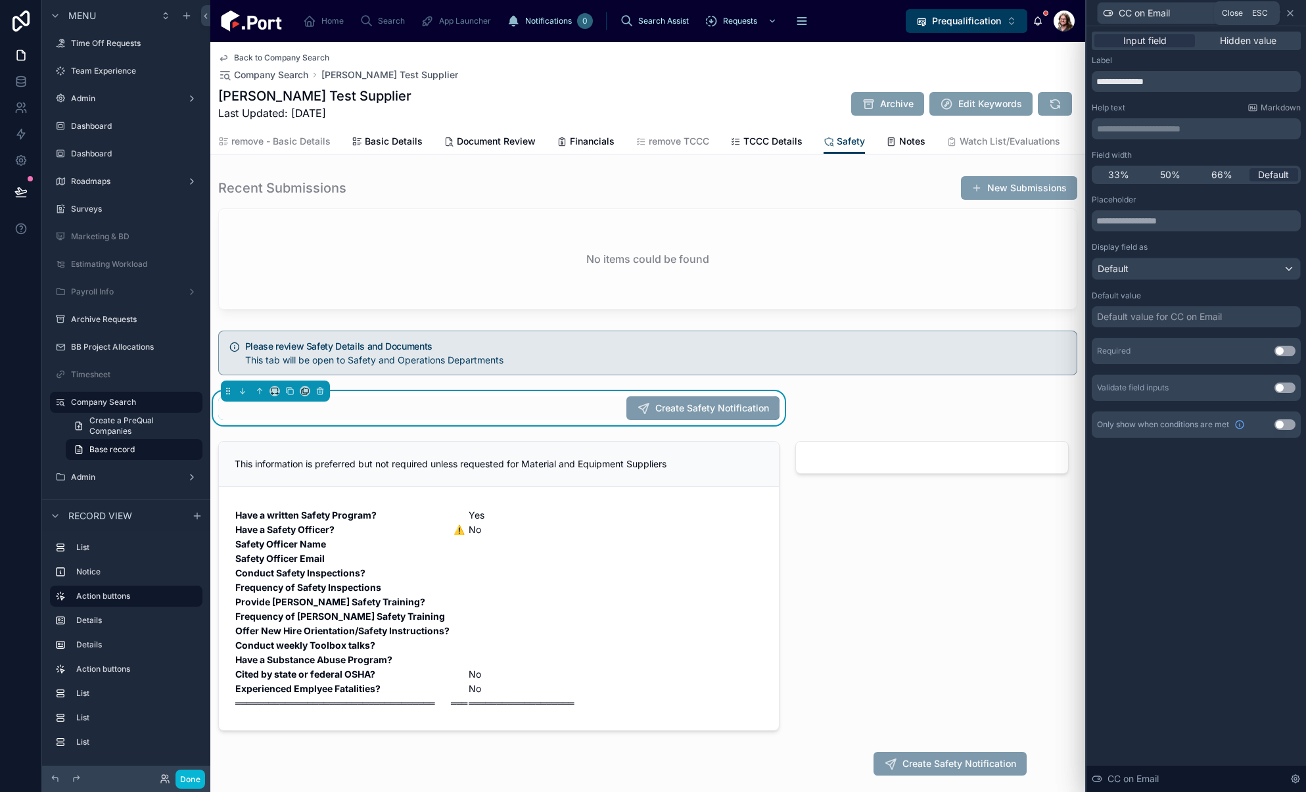
click at [1287, 14] on icon at bounding box center [1289, 13] width 11 height 11
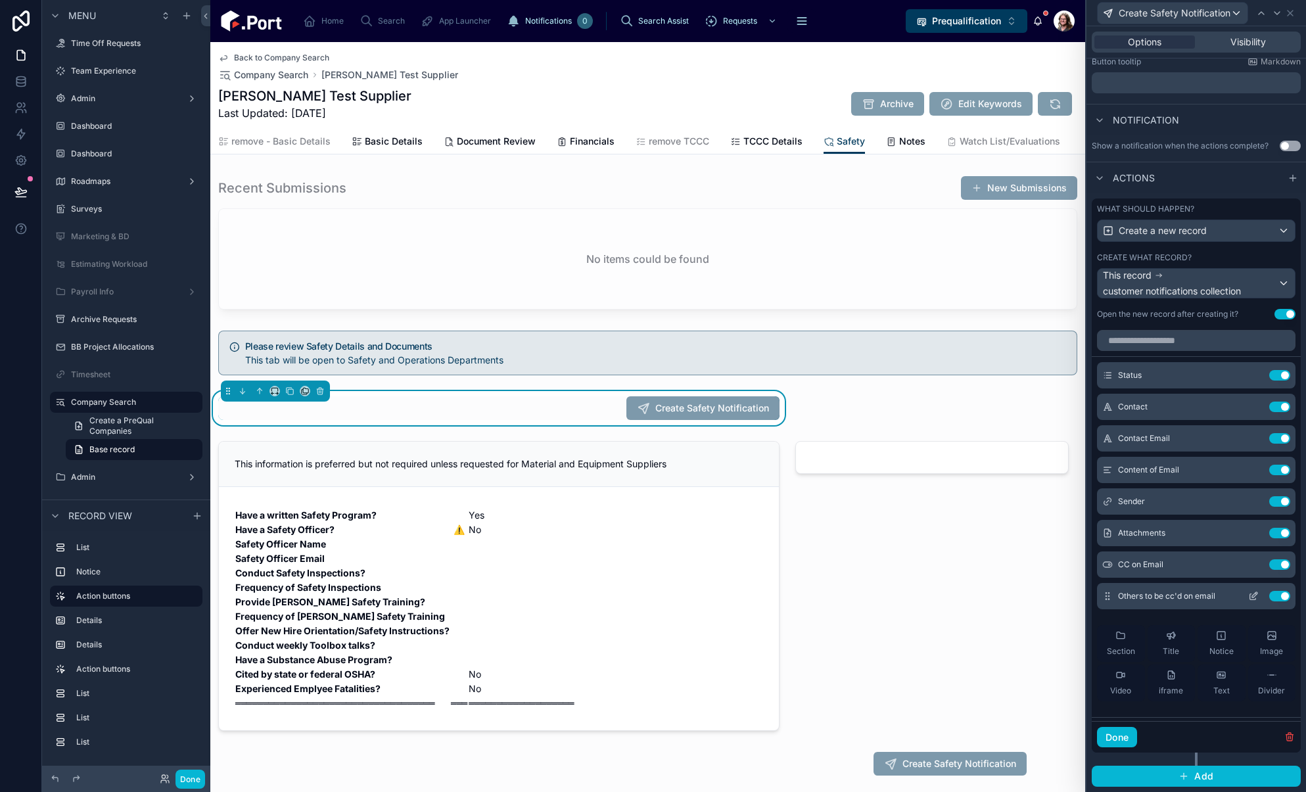
click at [1250, 598] on icon at bounding box center [1253, 597] width 6 height 6
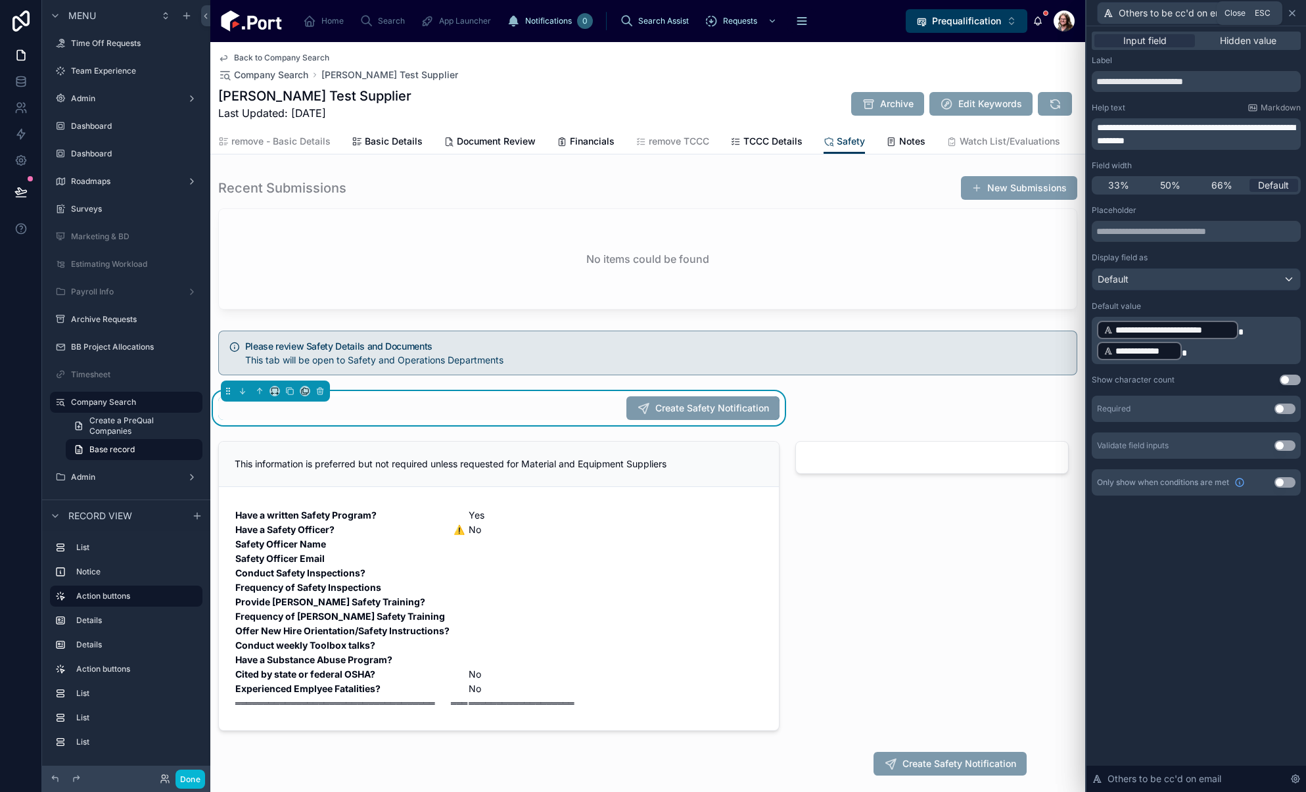
click at [1294, 14] on icon at bounding box center [1291, 13] width 5 height 5
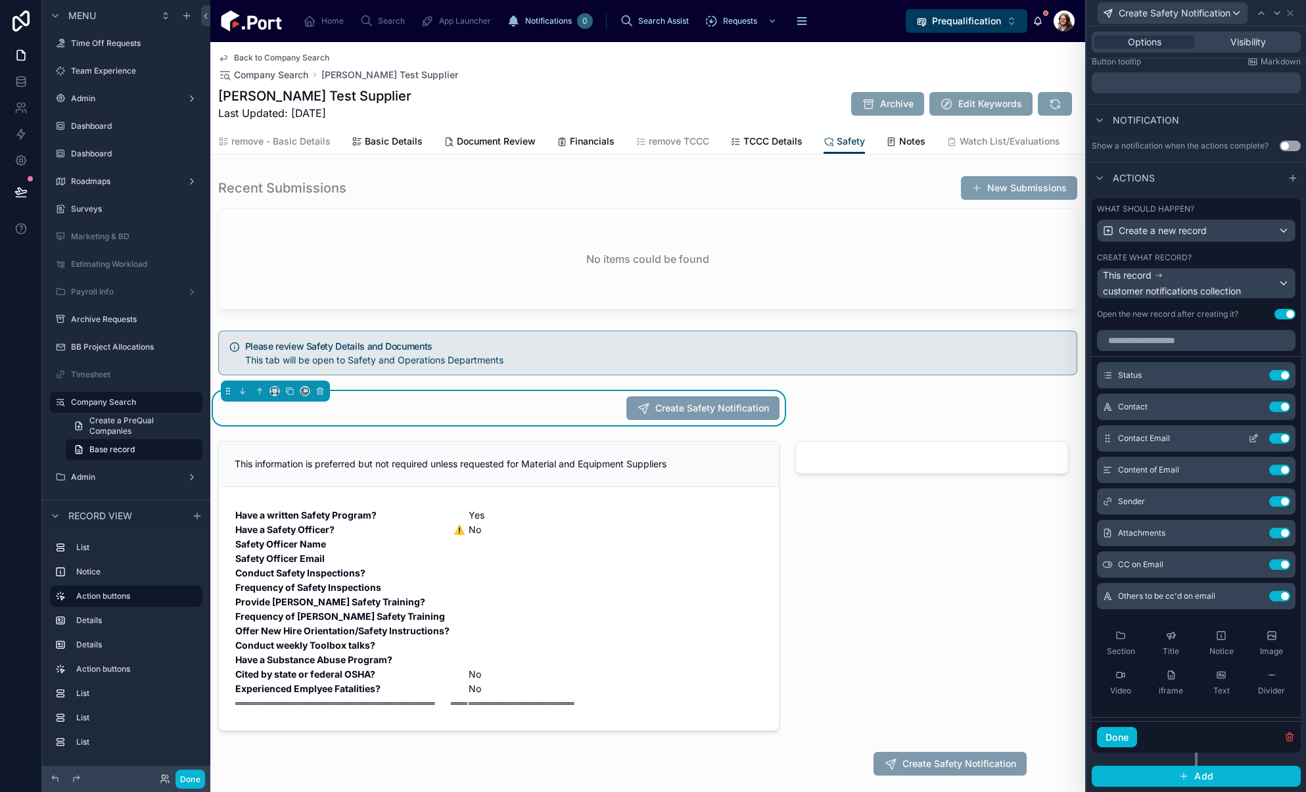
click at [1250, 437] on icon at bounding box center [1253, 439] width 6 height 6
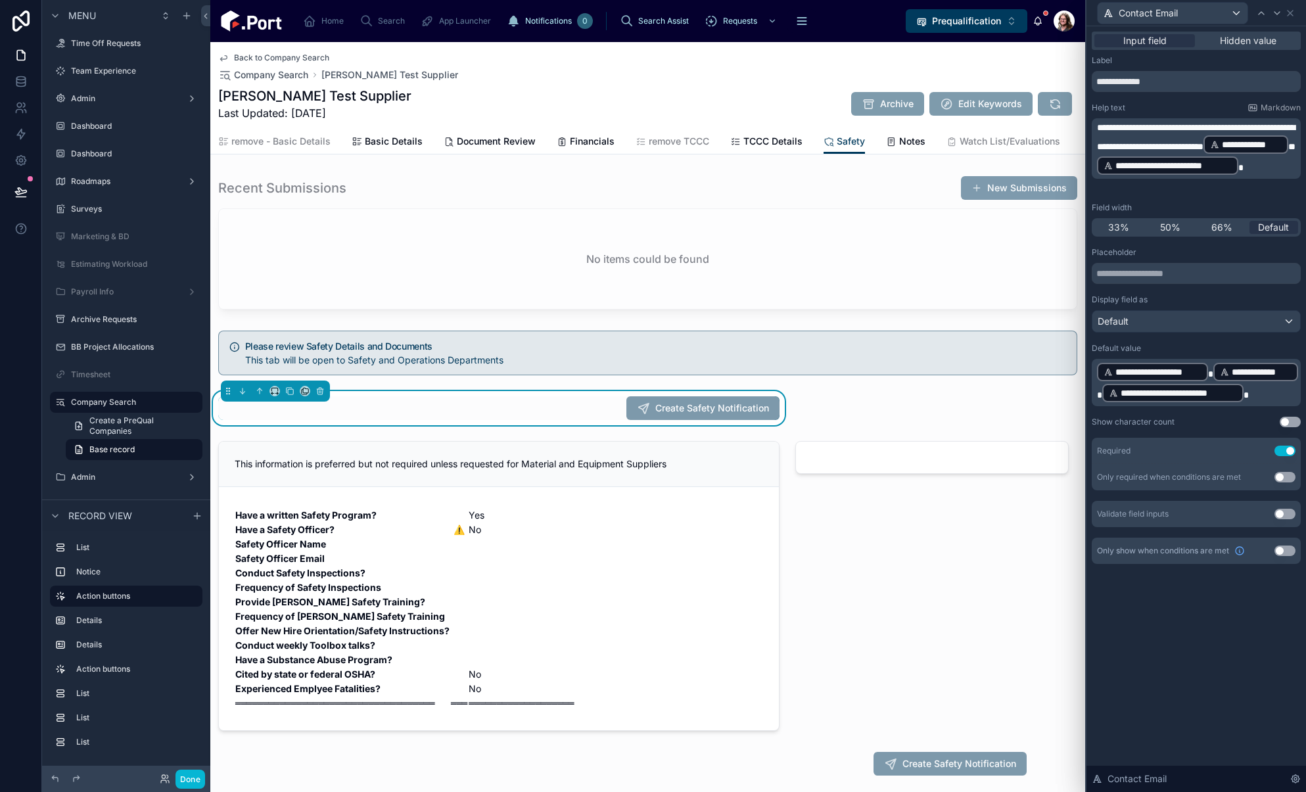
click at [1199, 395] on span "**********" at bounding box center [1178, 392] width 116 height 13
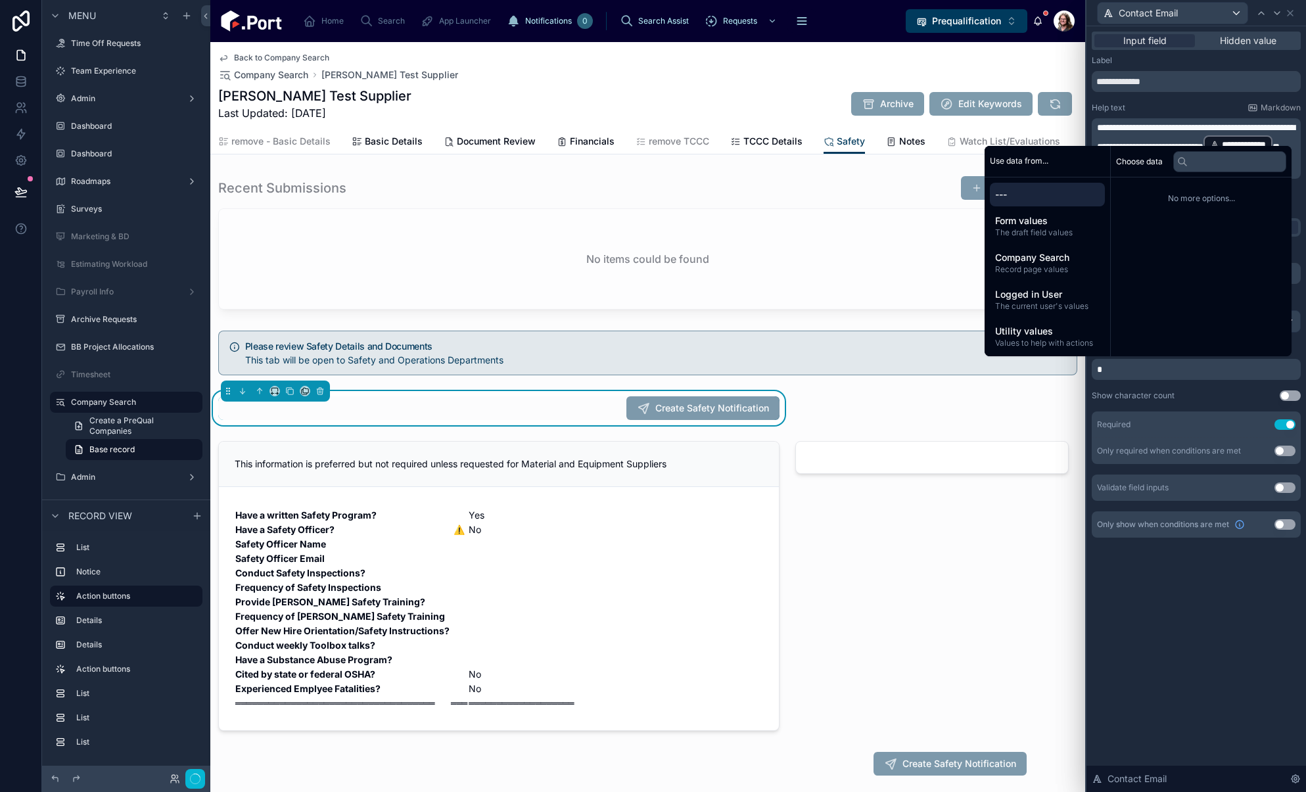
click at [1229, 584] on div "**********" at bounding box center [1195, 408] width 219 height 765
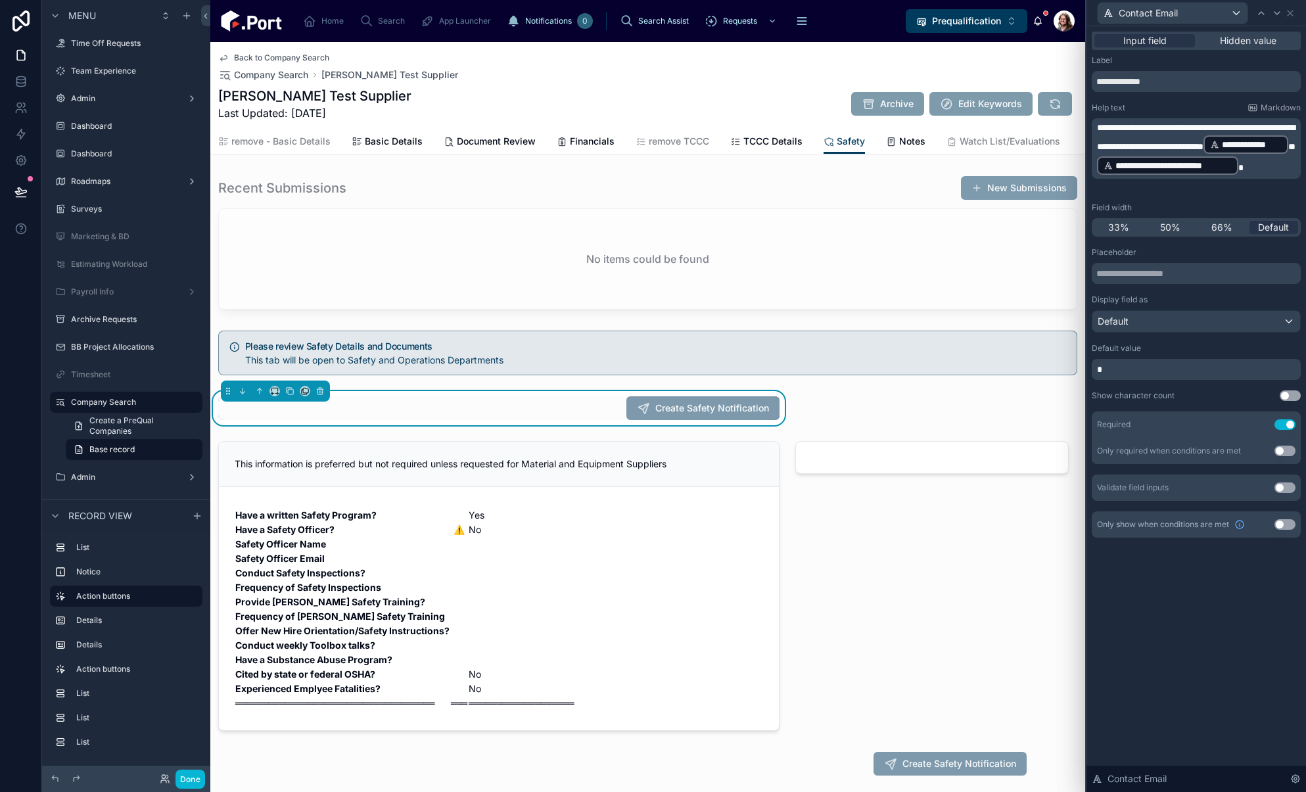
click at [1155, 372] on p at bounding box center [1197, 369] width 201 height 13
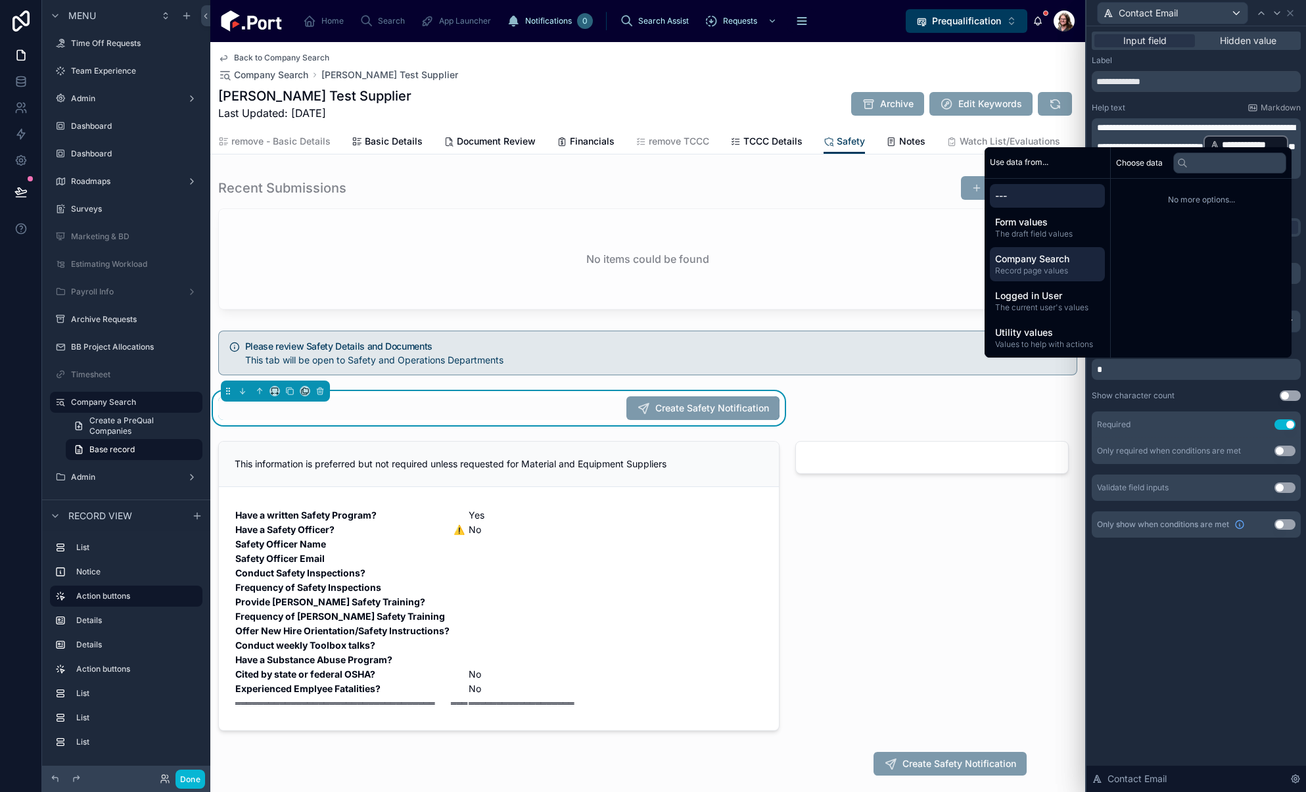
click at [1017, 260] on span "Company Search" at bounding box center [1047, 258] width 104 height 13
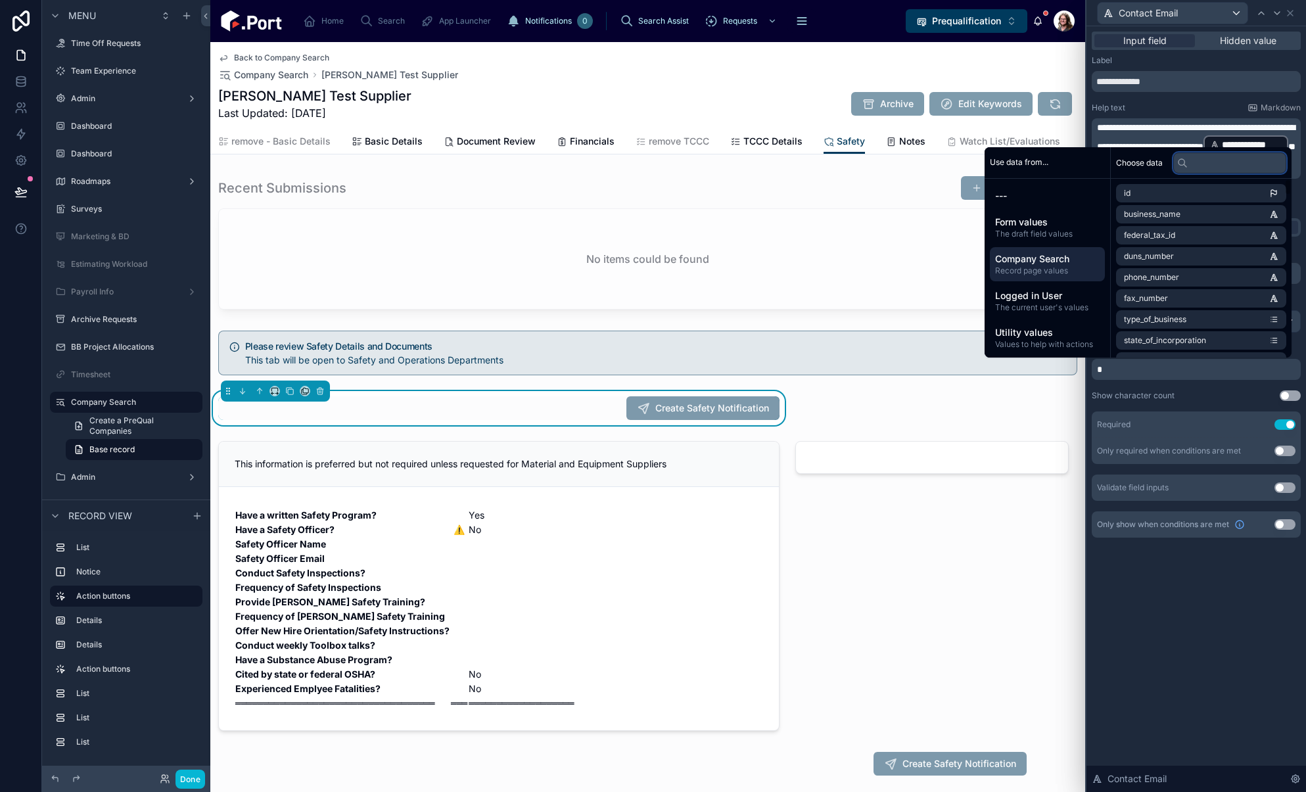
click at [1221, 165] on input "text" at bounding box center [1229, 162] width 113 height 21
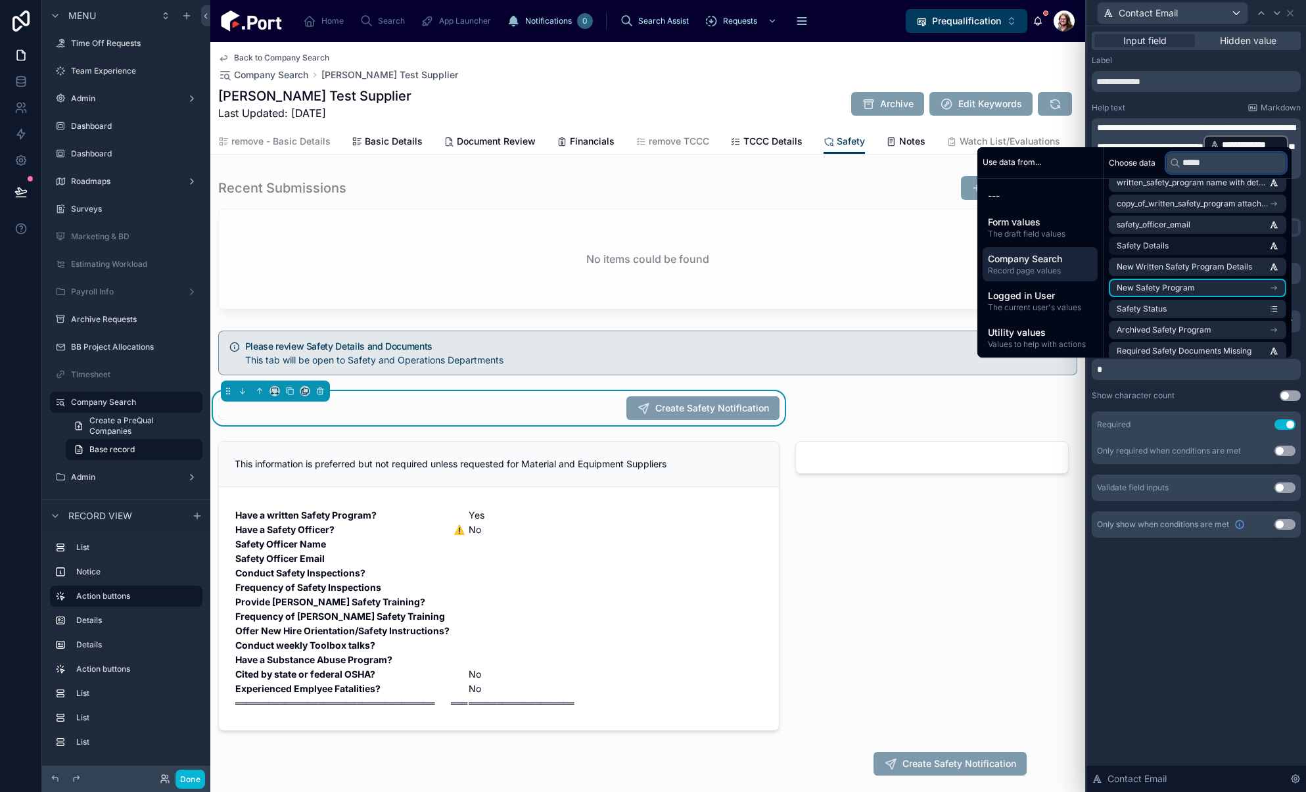
scroll to position [197, 0]
type input "*****"
click at [1214, 286] on li "safety_officer_email" at bounding box center [1196, 290] width 177 height 18
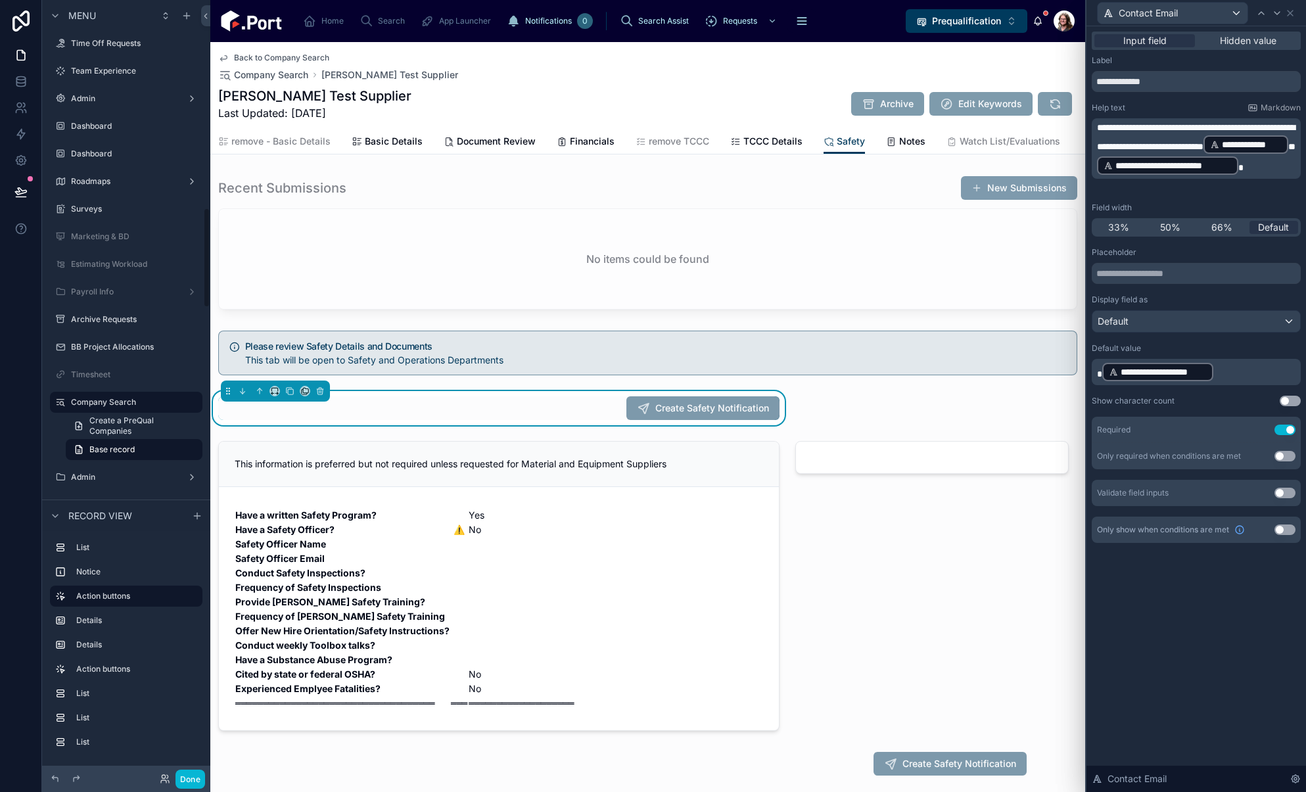
click at [1214, 625] on div "**********" at bounding box center [1195, 408] width 219 height 765
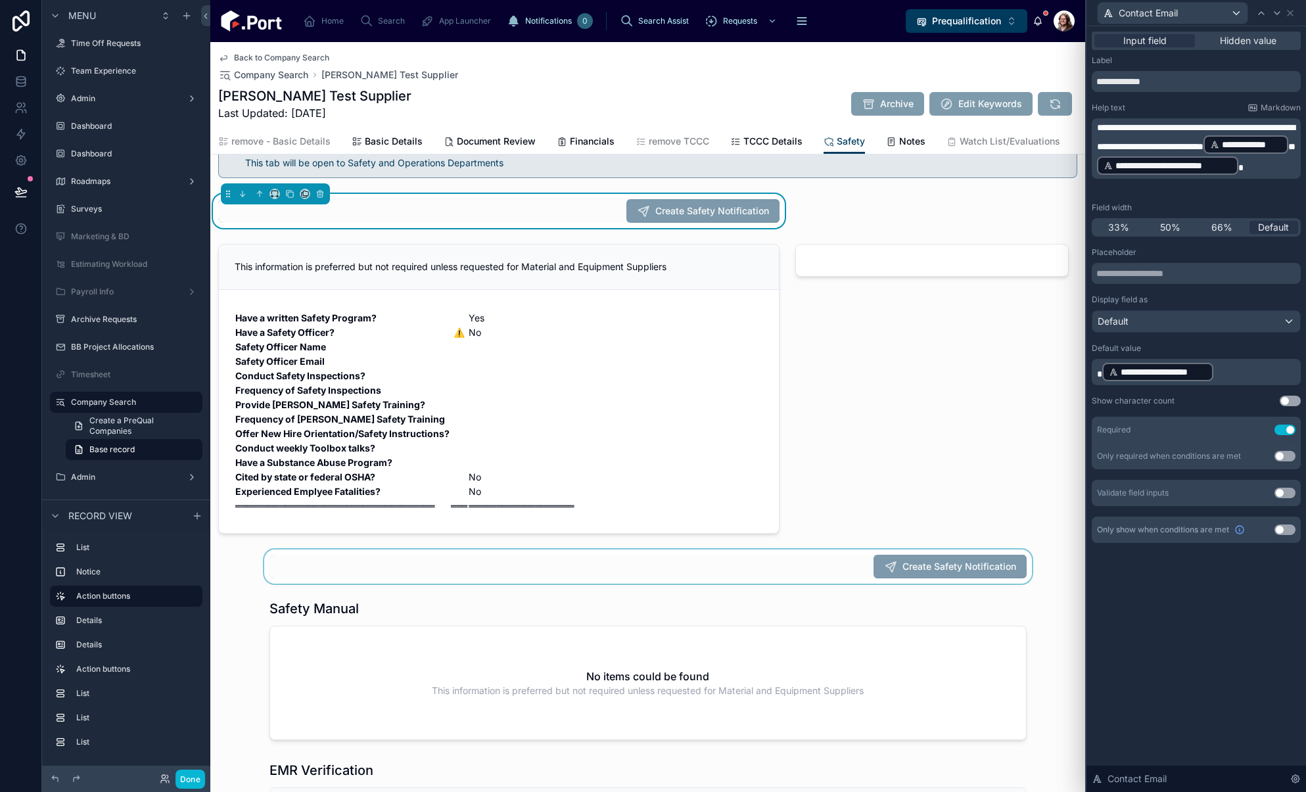
click at [804, 580] on div at bounding box center [647, 566] width 874 height 34
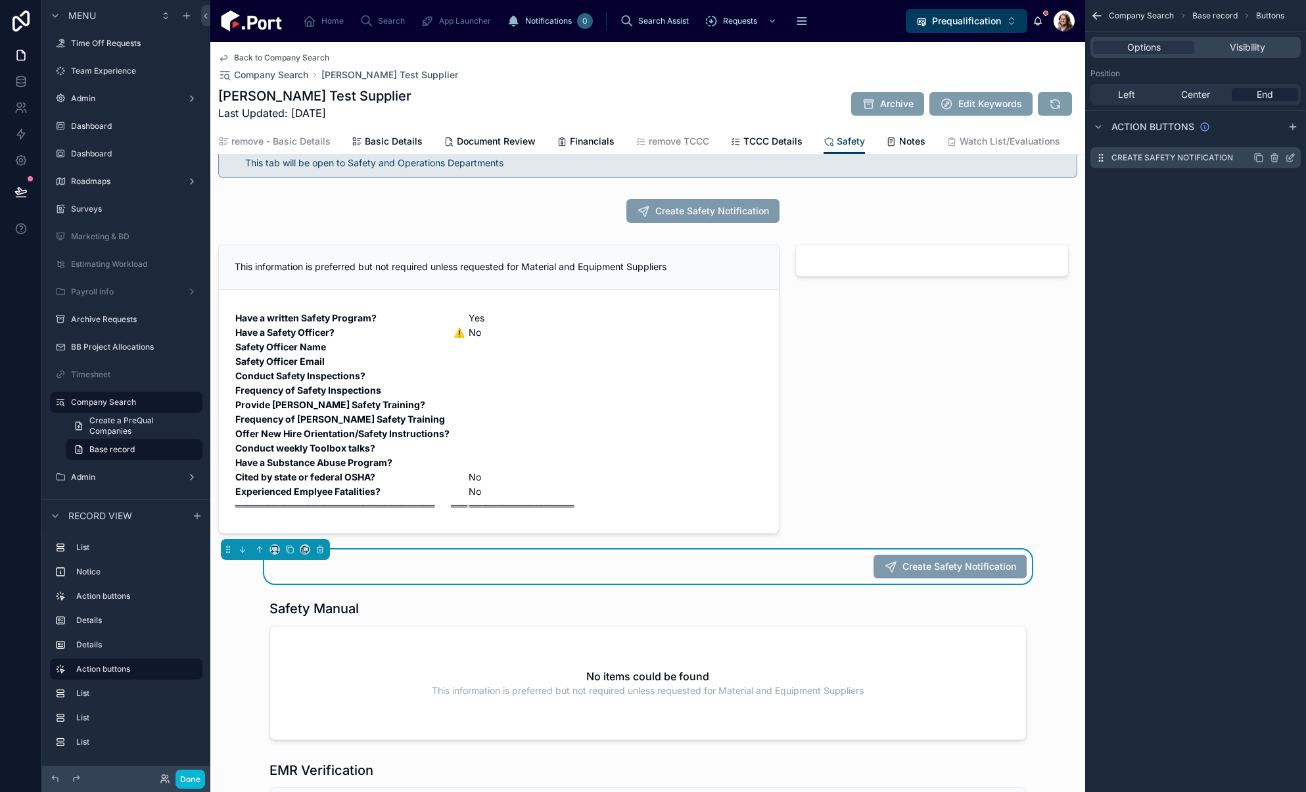
click at [1288, 160] on icon "scrollable content" at bounding box center [1289, 157] width 11 height 11
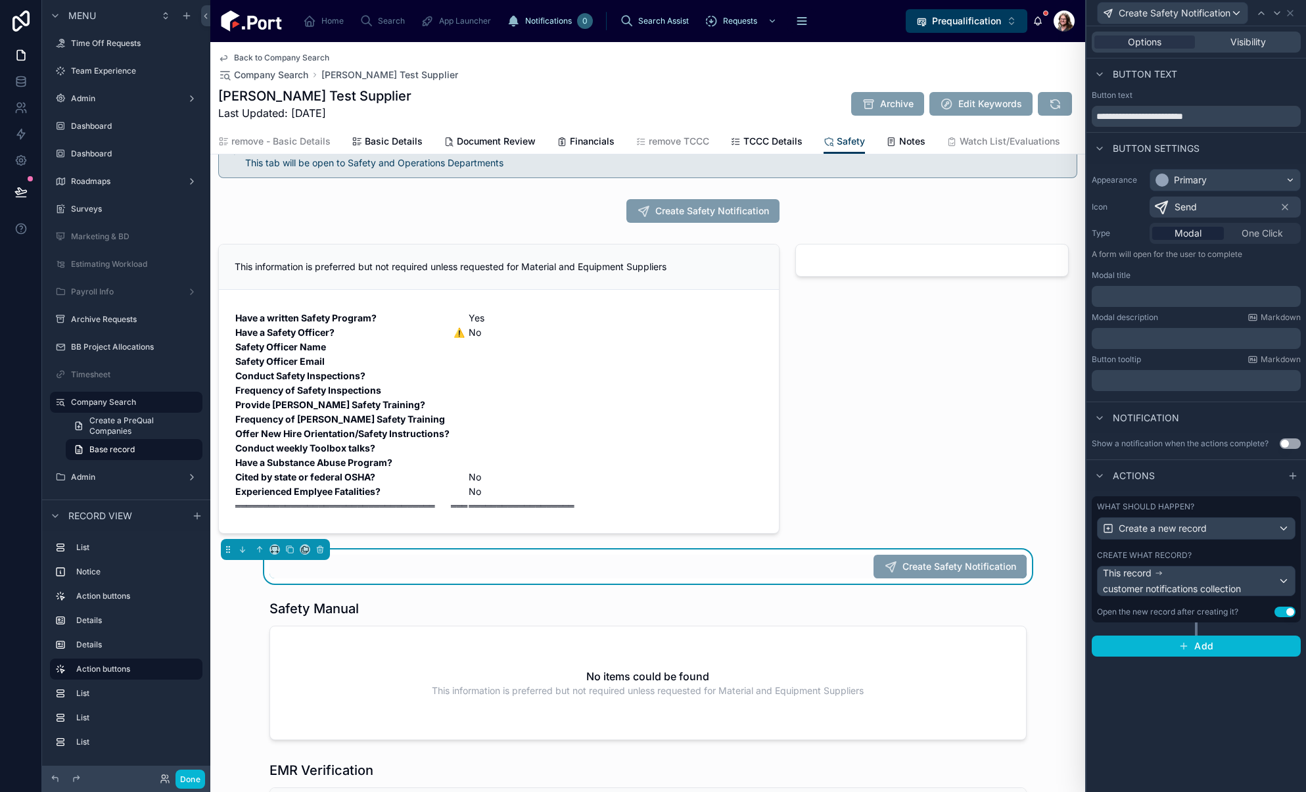
click at [1204, 550] on div "Create what record?" at bounding box center [1196, 555] width 198 height 11
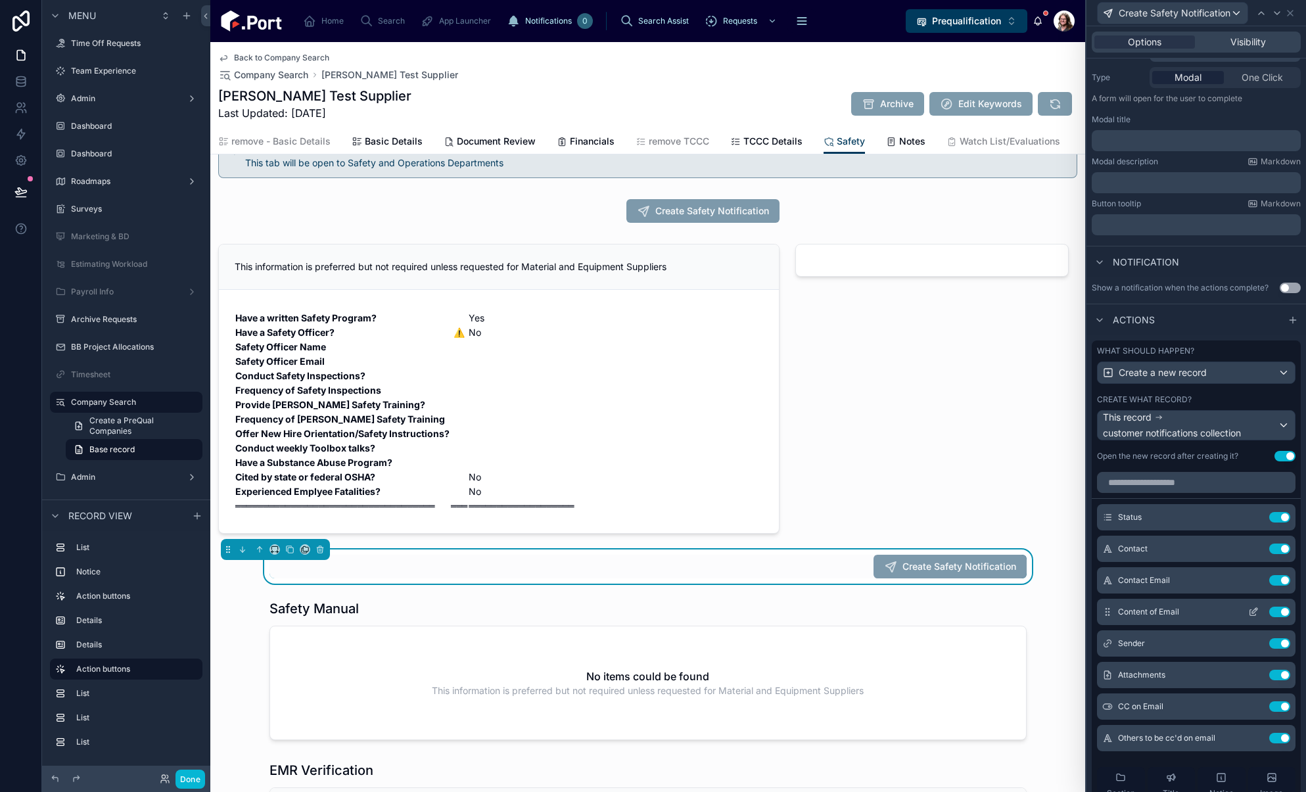
scroll to position [298, 0]
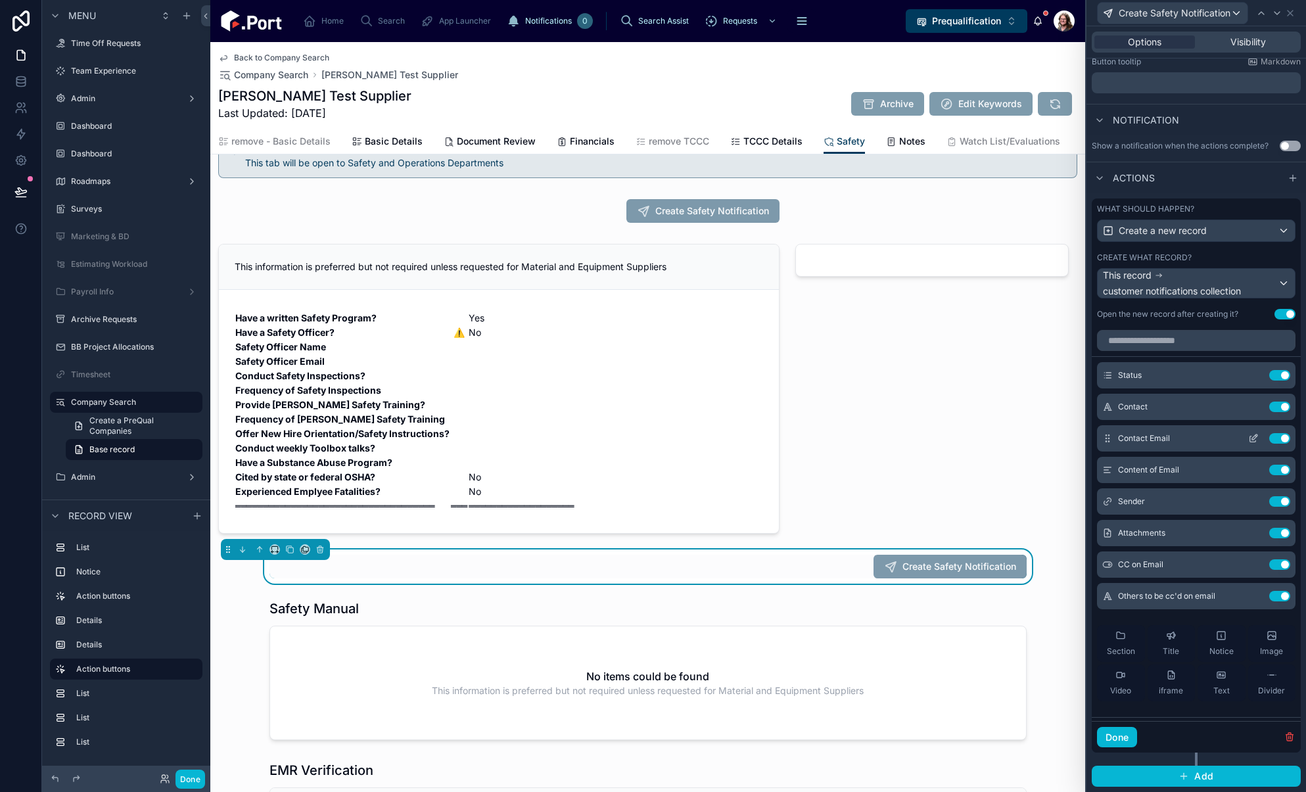
click at [1248, 441] on icon at bounding box center [1253, 438] width 11 height 11
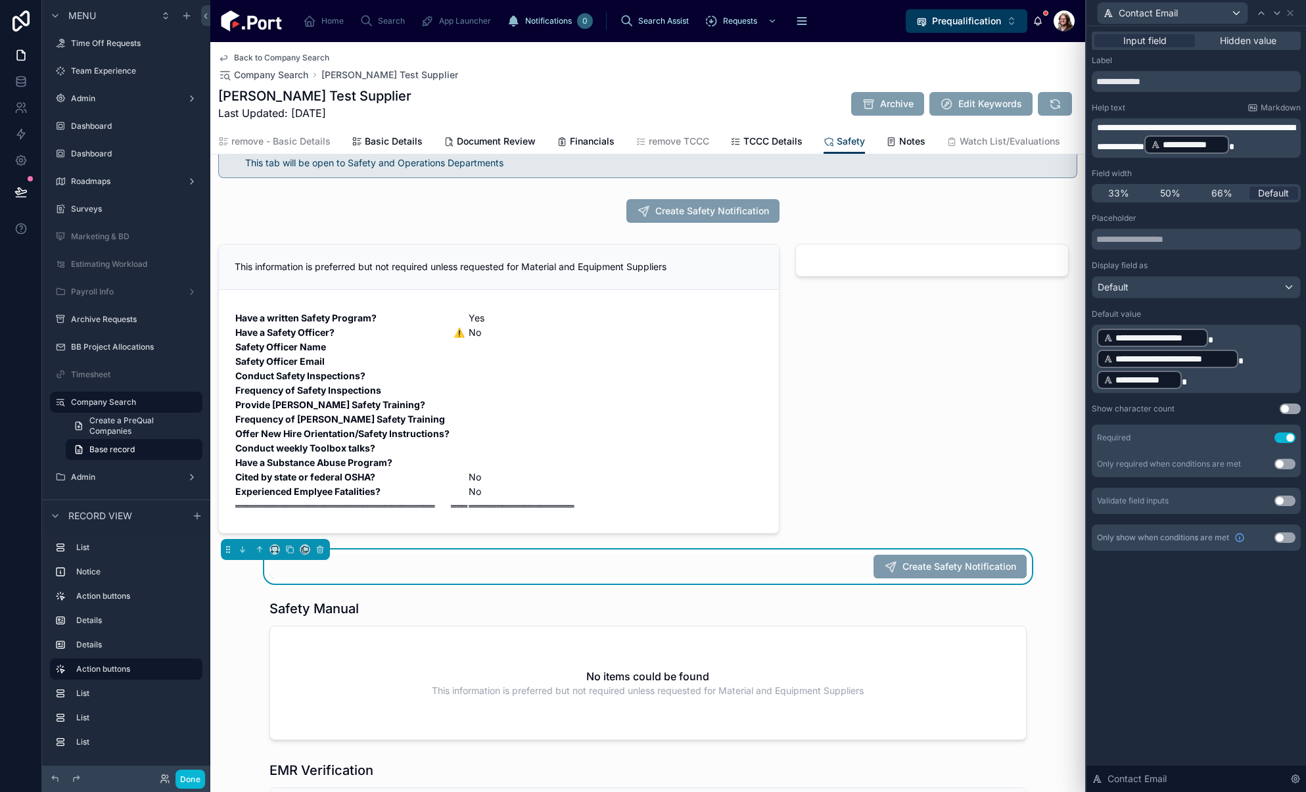
click at [1237, 382] on p "**********" at bounding box center [1197, 358] width 201 height 63
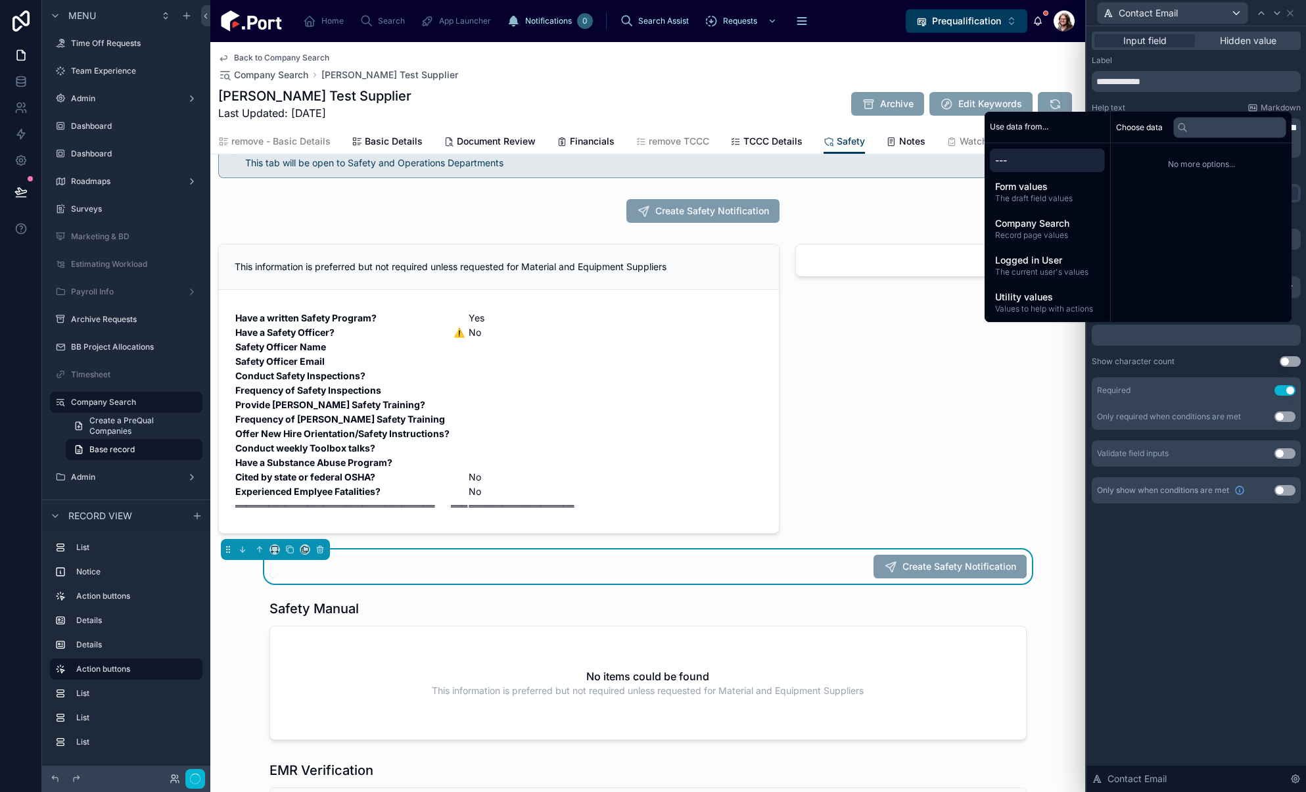
click at [1037, 225] on span "Company Search" at bounding box center [1047, 223] width 104 height 13
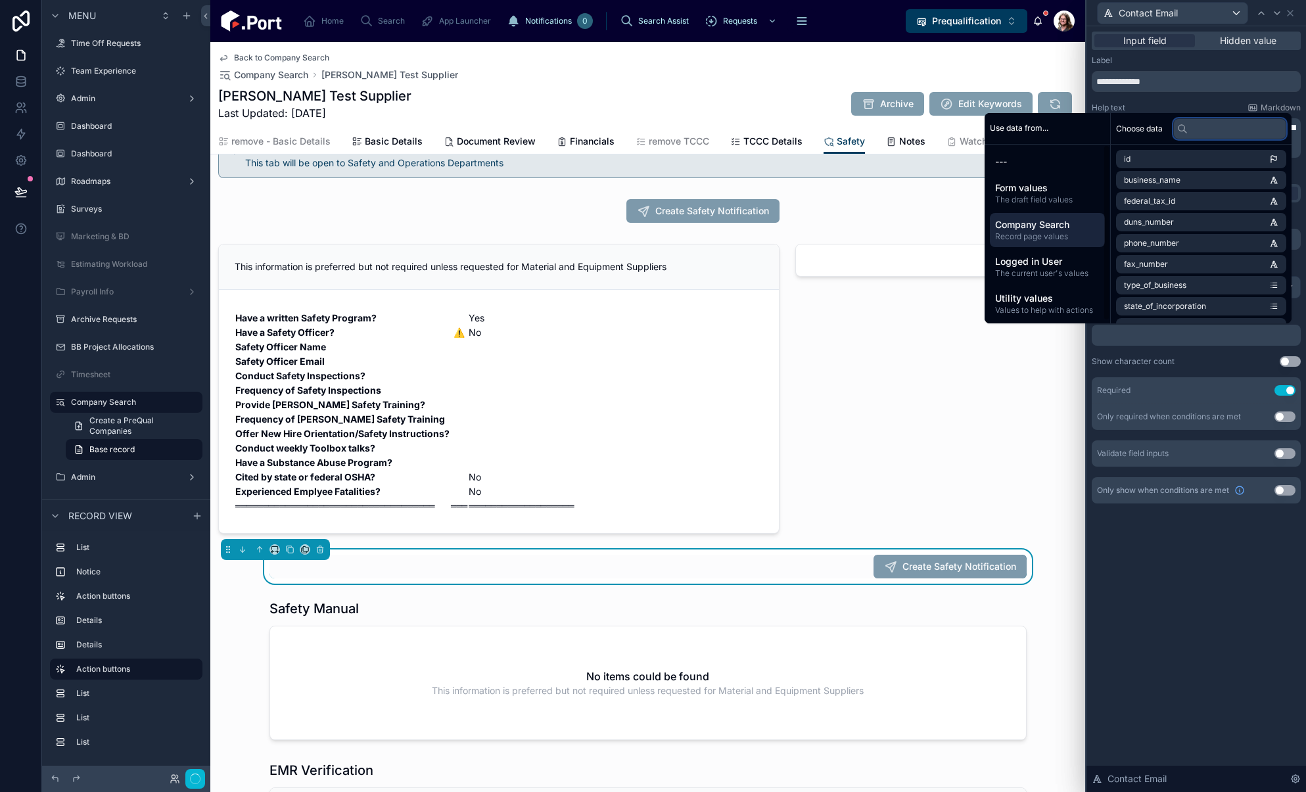
click at [1225, 128] on input "text" at bounding box center [1229, 128] width 113 height 21
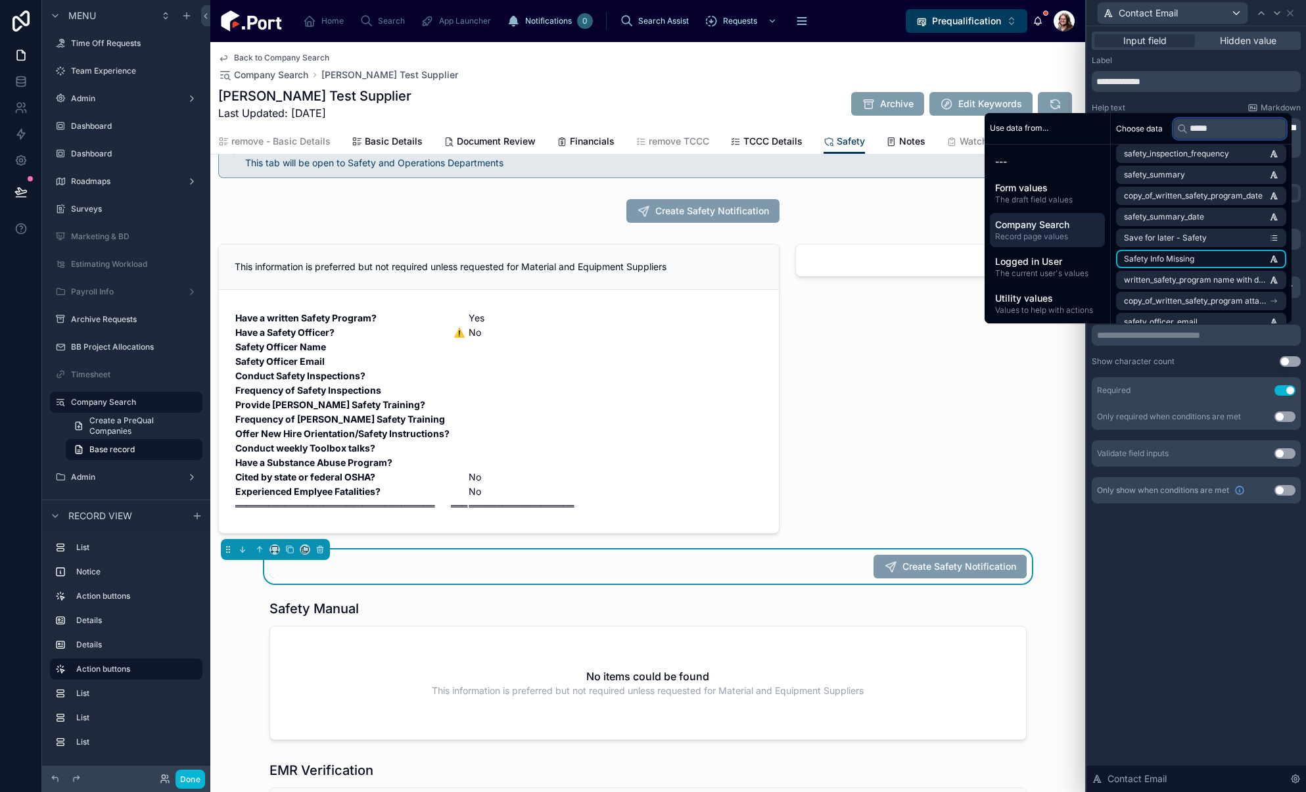
scroll to position [197, 0]
type input "*****"
click at [1210, 258] on li "safety_officer_email" at bounding box center [1201, 256] width 170 height 18
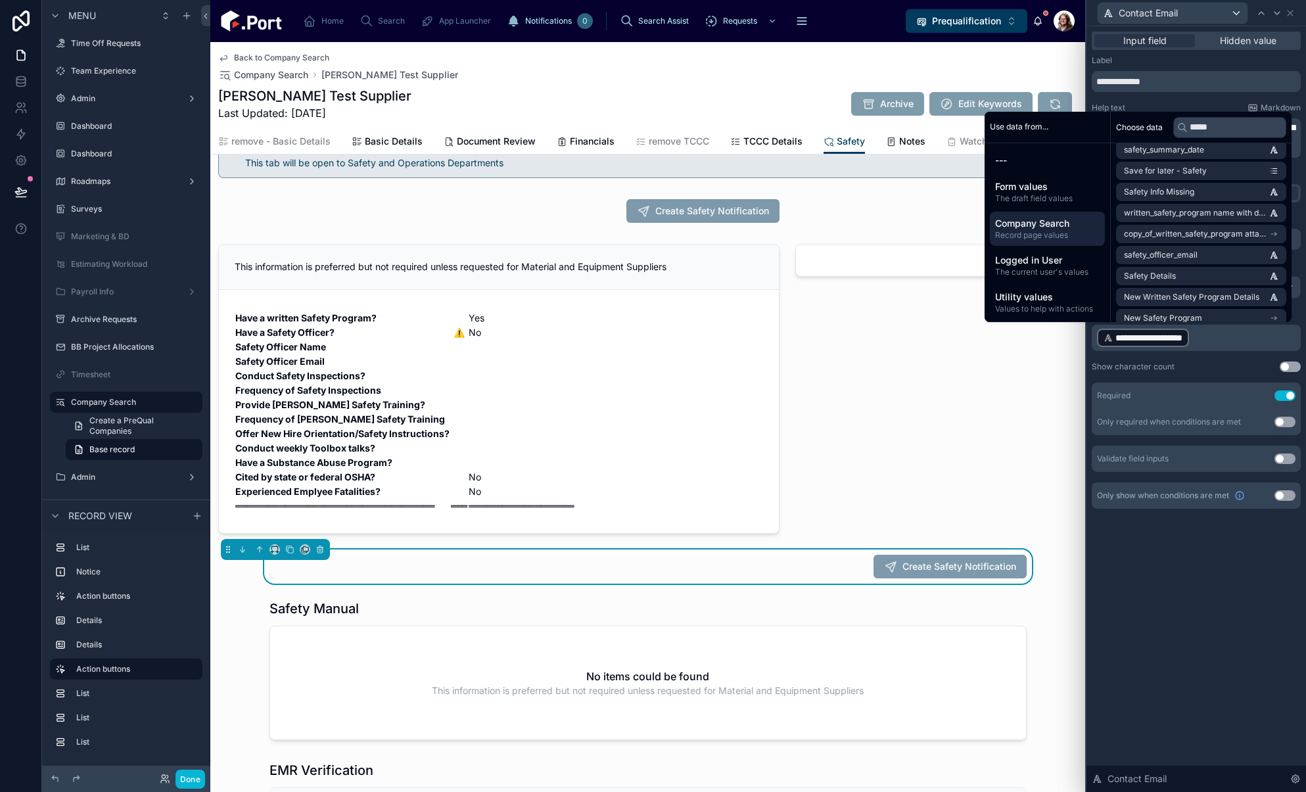
click at [1249, 592] on div "**********" at bounding box center [1195, 408] width 219 height 765
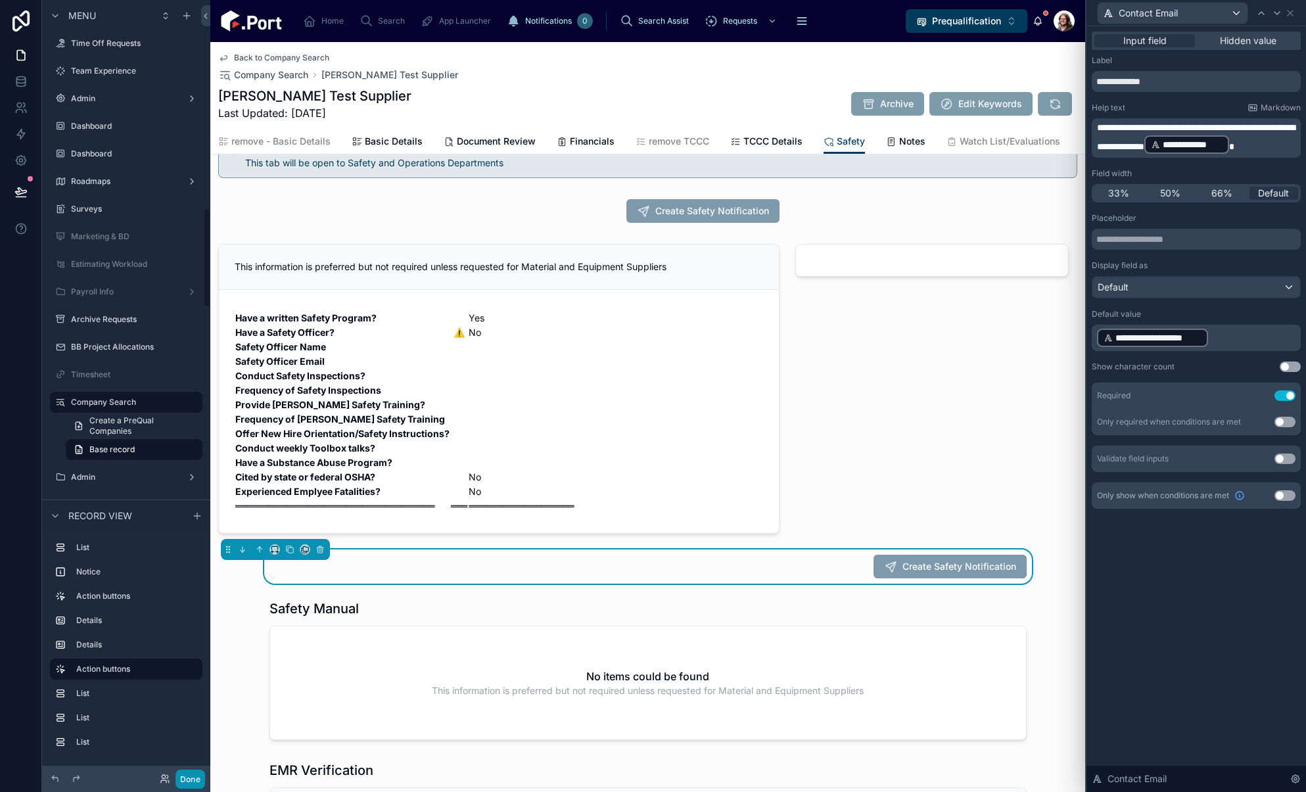
click at [188, 783] on button "Done" at bounding box center [190, 778] width 30 height 19
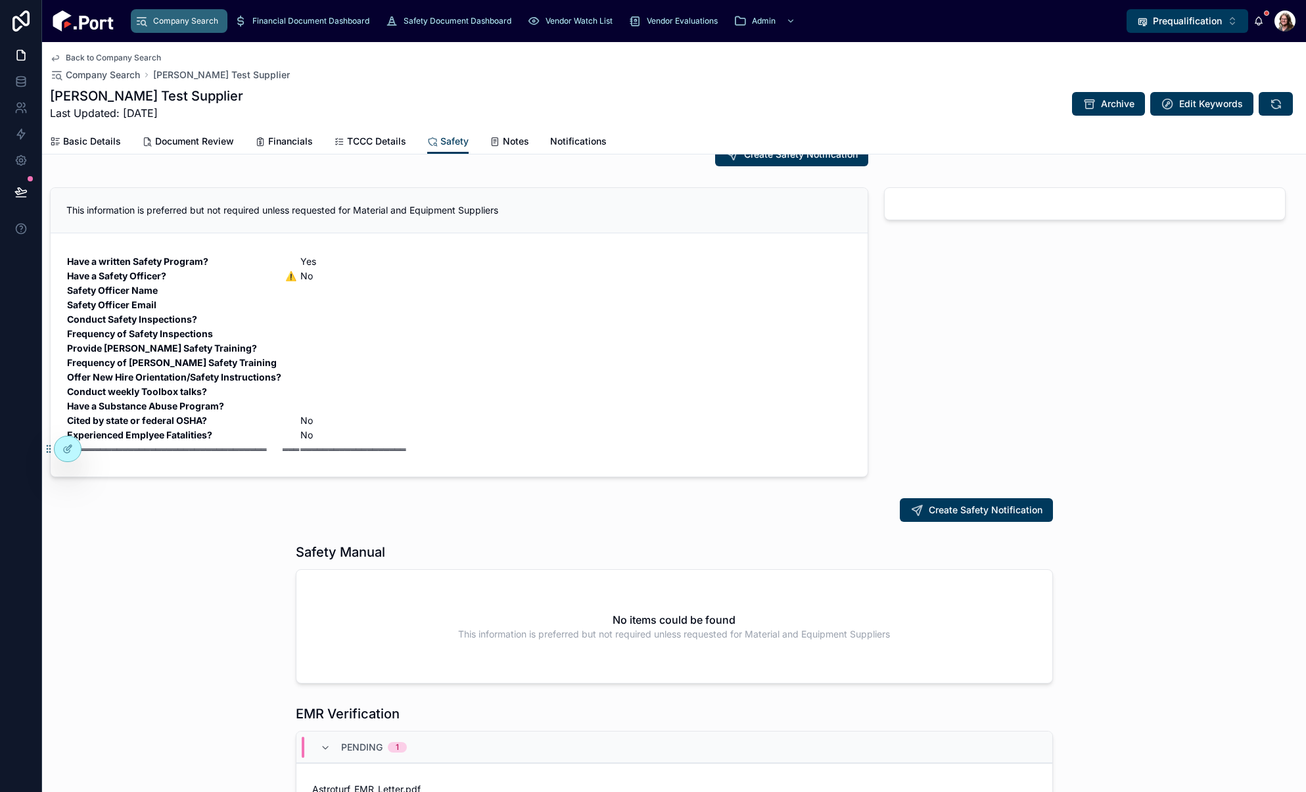
scroll to position [0, 0]
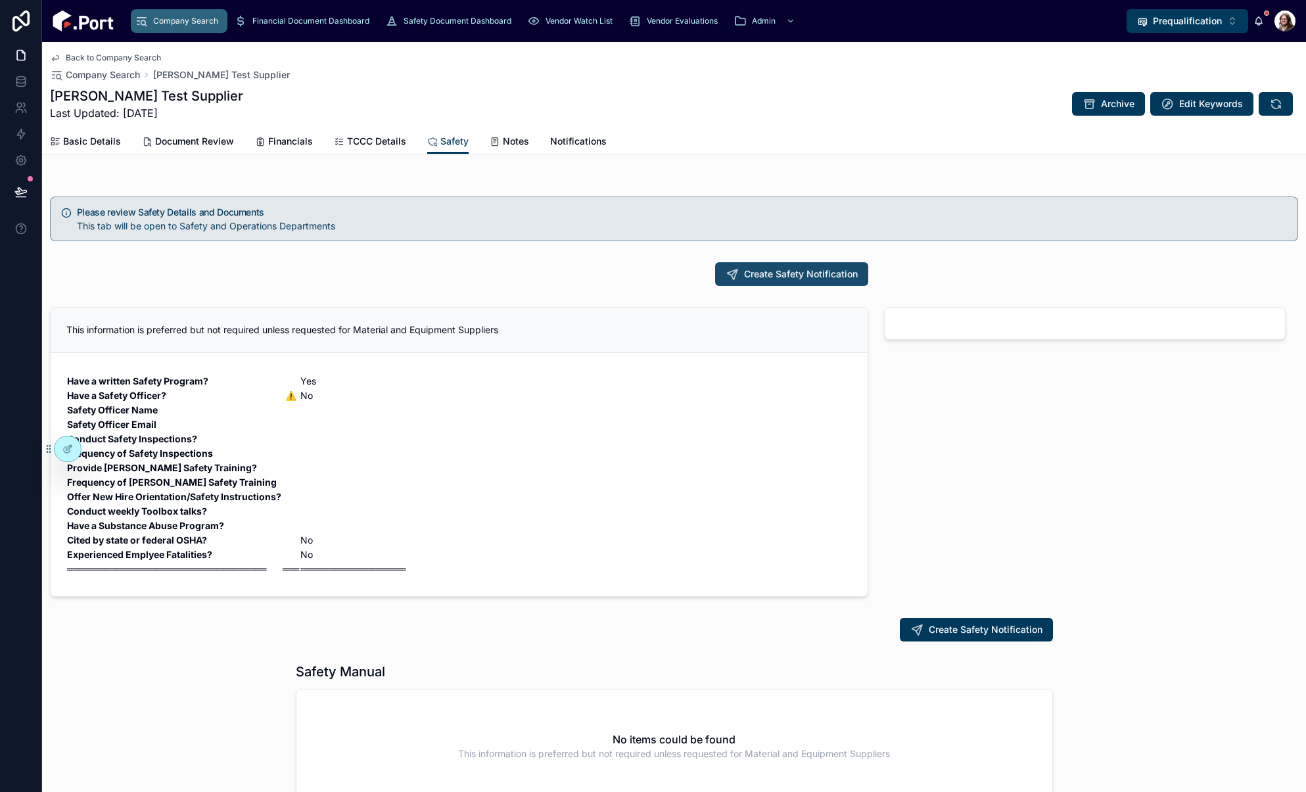
click at [819, 276] on span "Create Safety Notification" at bounding box center [801, 273] width 114 height 13
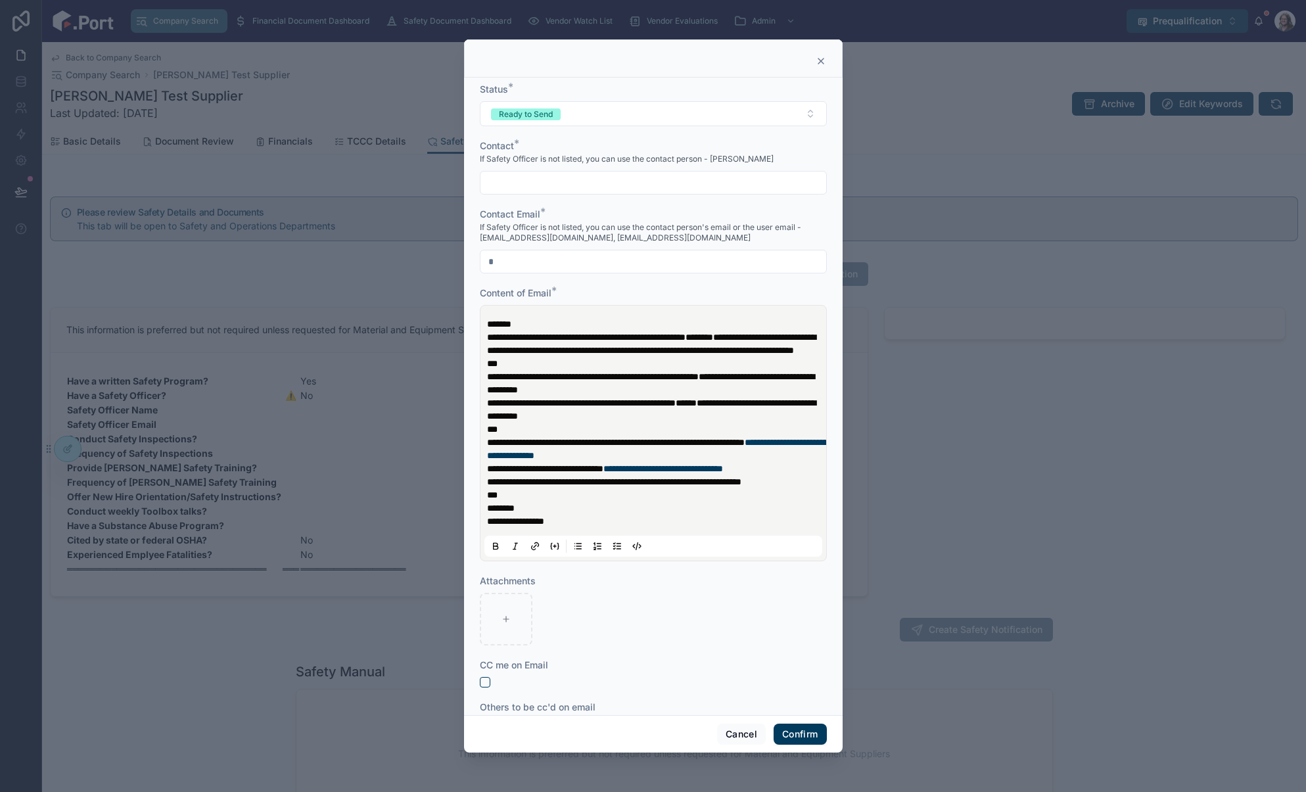
scroll to position [91, 0]
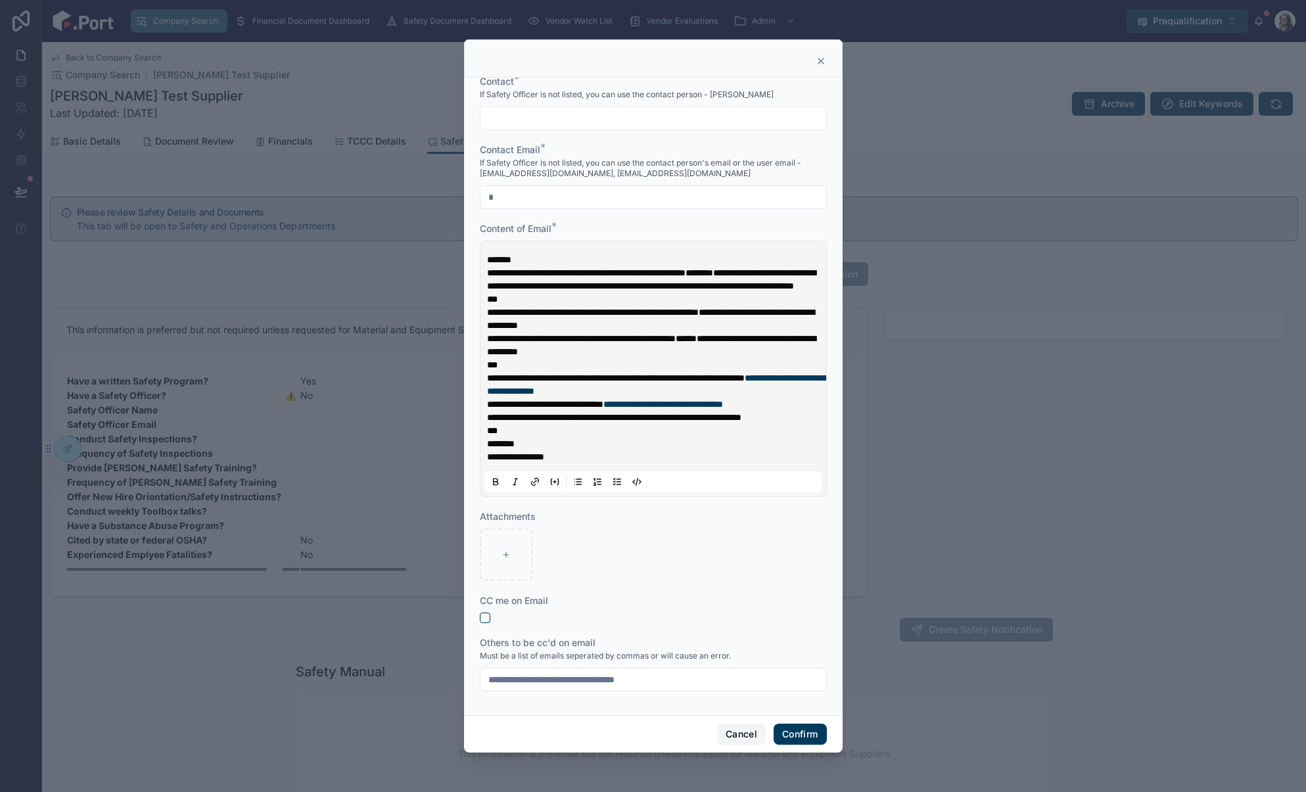
click at [740, 735] on button "Cancel" at bounding box center [741, 733] width 49 height 21
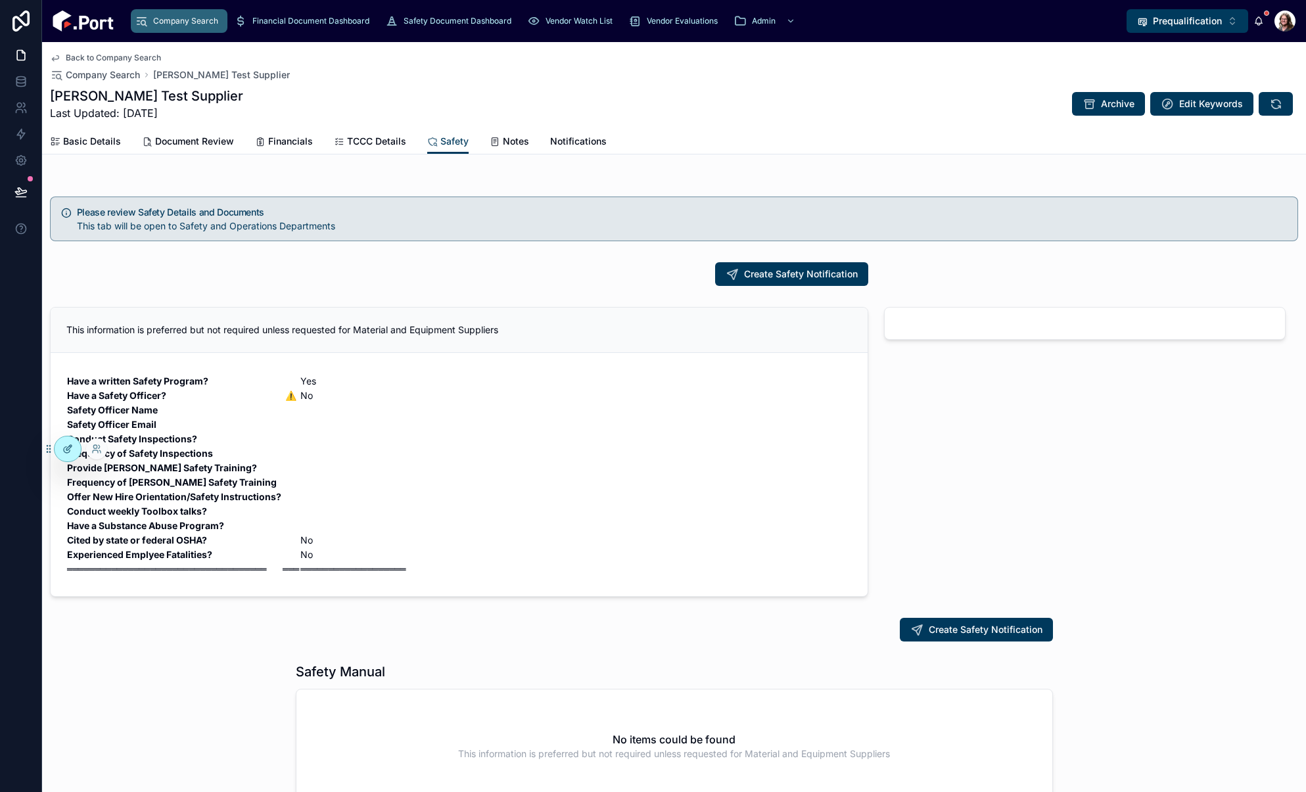
click at [64, 448] on icon at bounding box center [67, 450] width 6 height 6
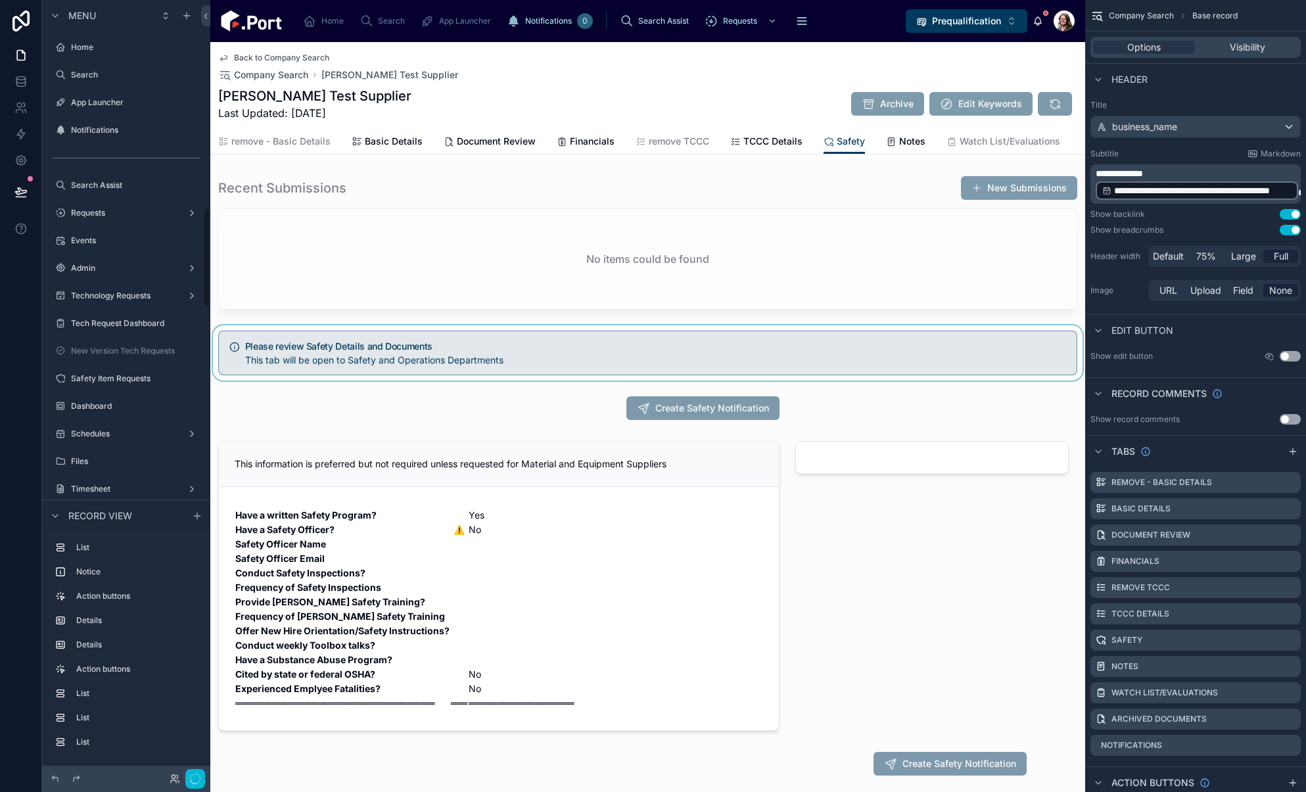
scroll to position [1604, 0]
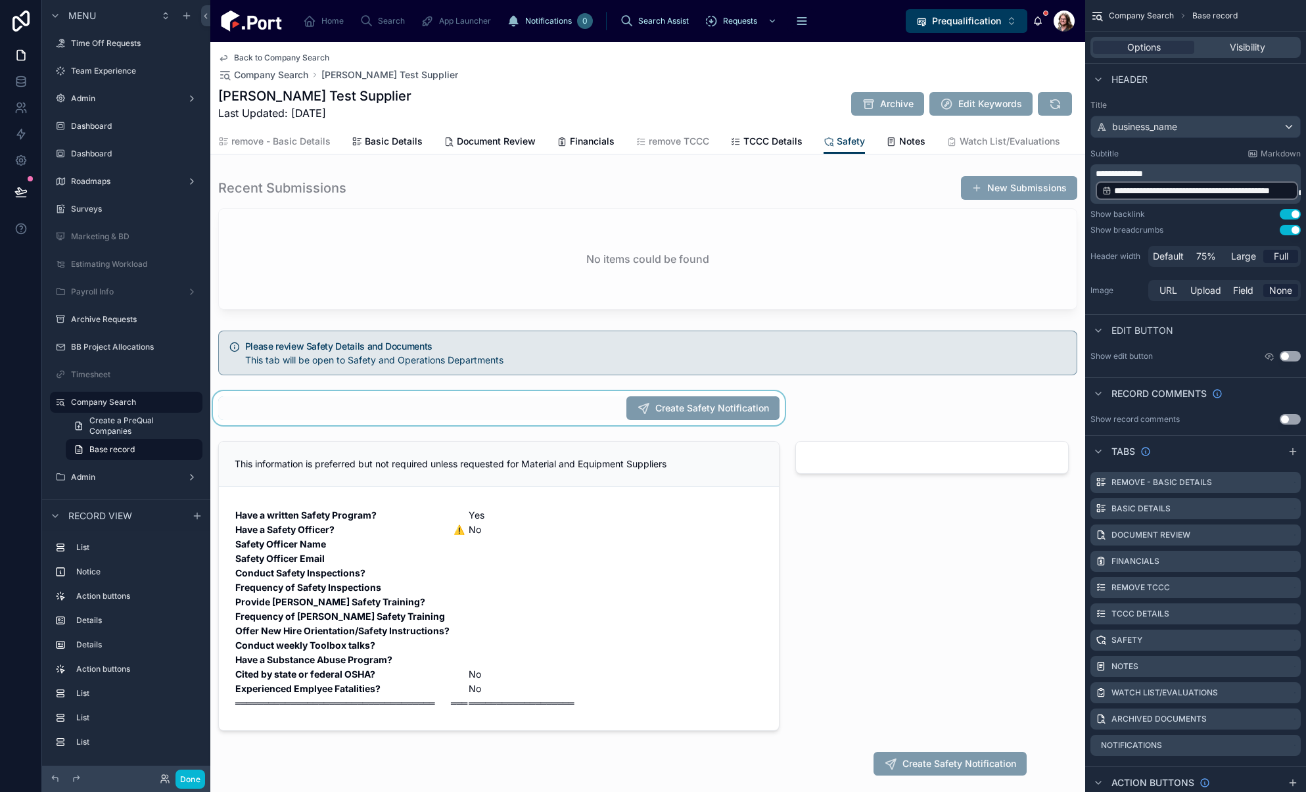
click at [522, 425] on div at bounding box center [498, 408] width 577 height 34
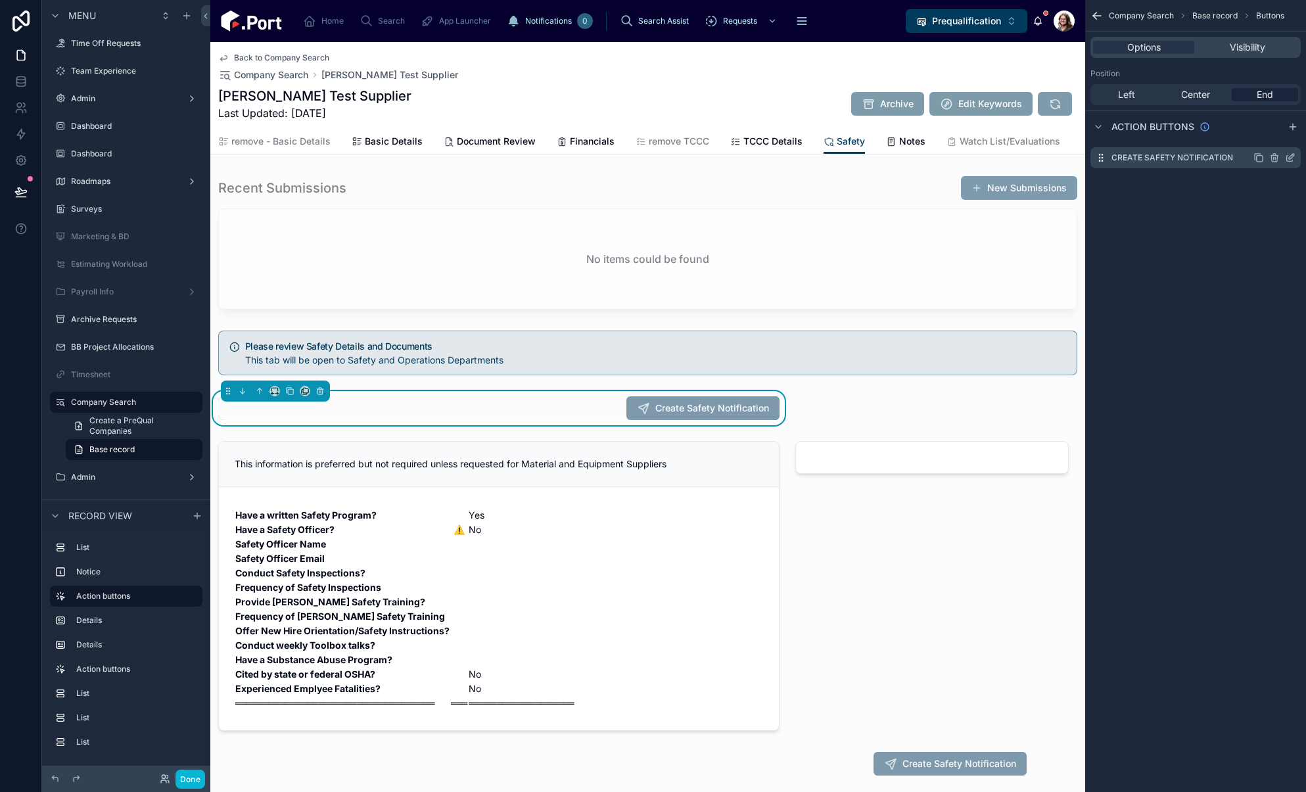
click at [1286, 158] on icon "scrollable content" at bounding box center [1289, 159] width 6 height 6
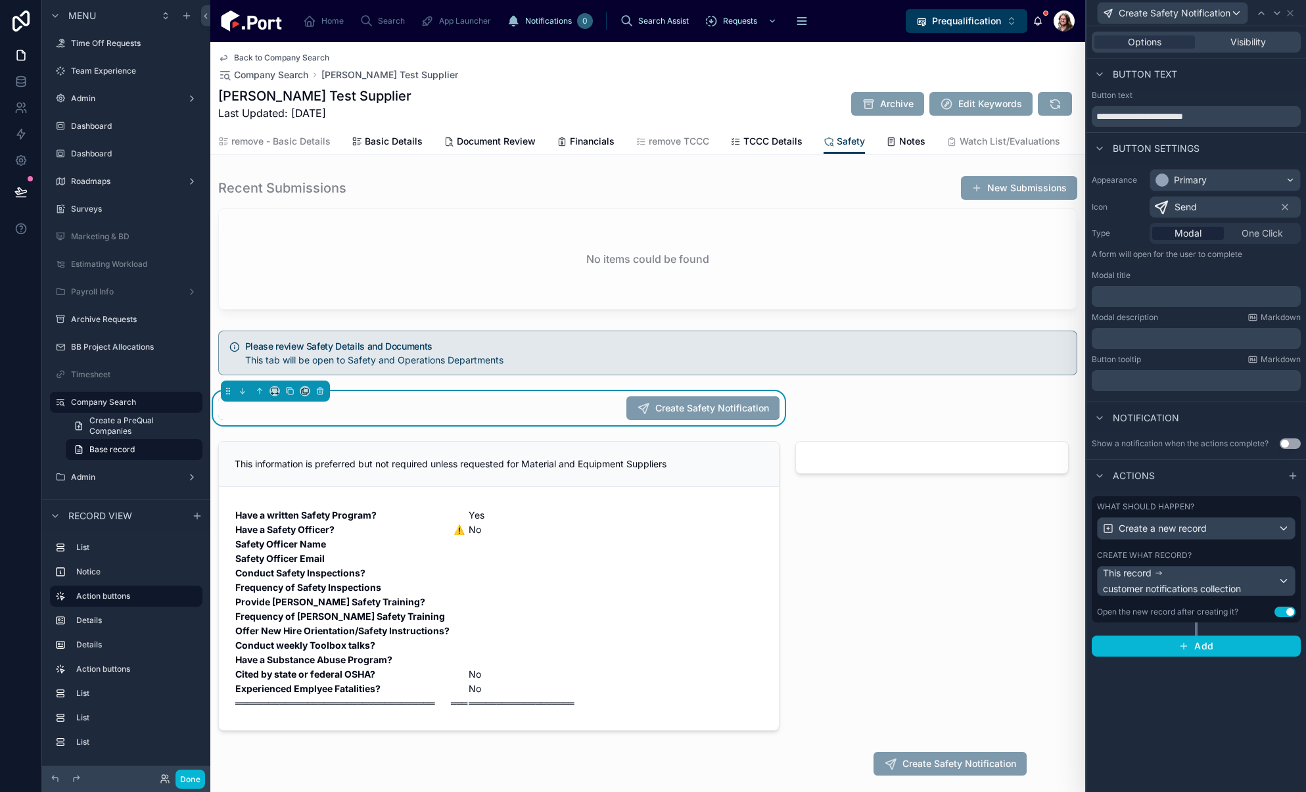
click at [1232, 554] on div "Create what record?" at bounding box center [1196, 555] width 198 height 11
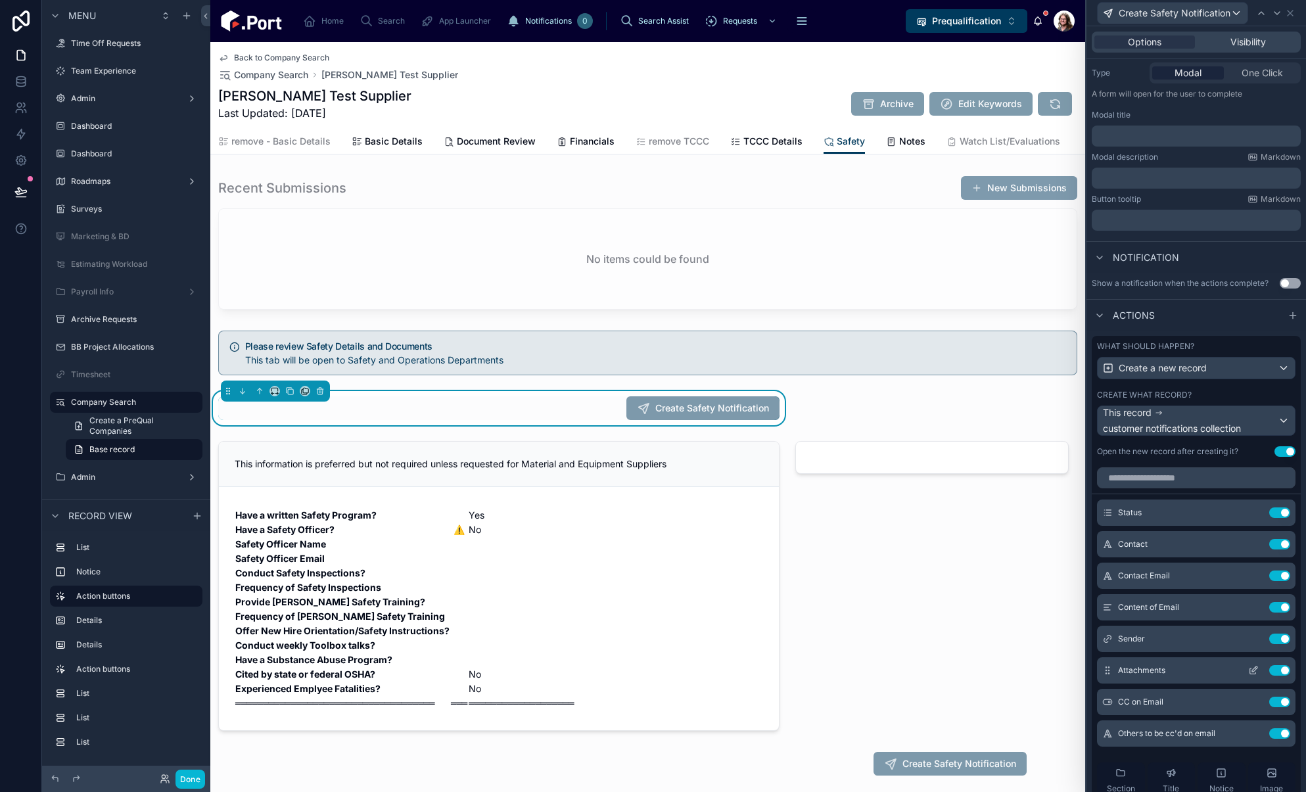
scroll to position [298, 0]
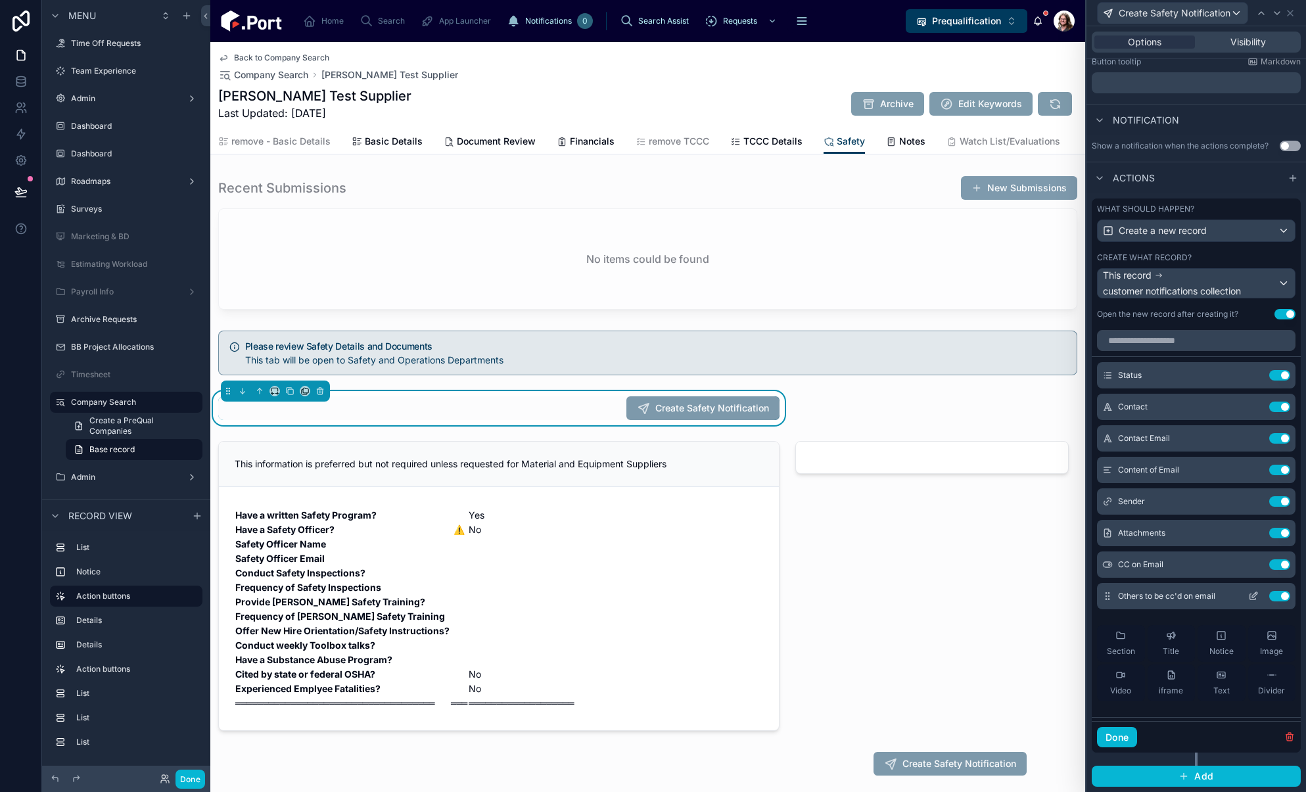
click at [1252, 595] on icon at bounding box center [1254, 594] width 5 height 5
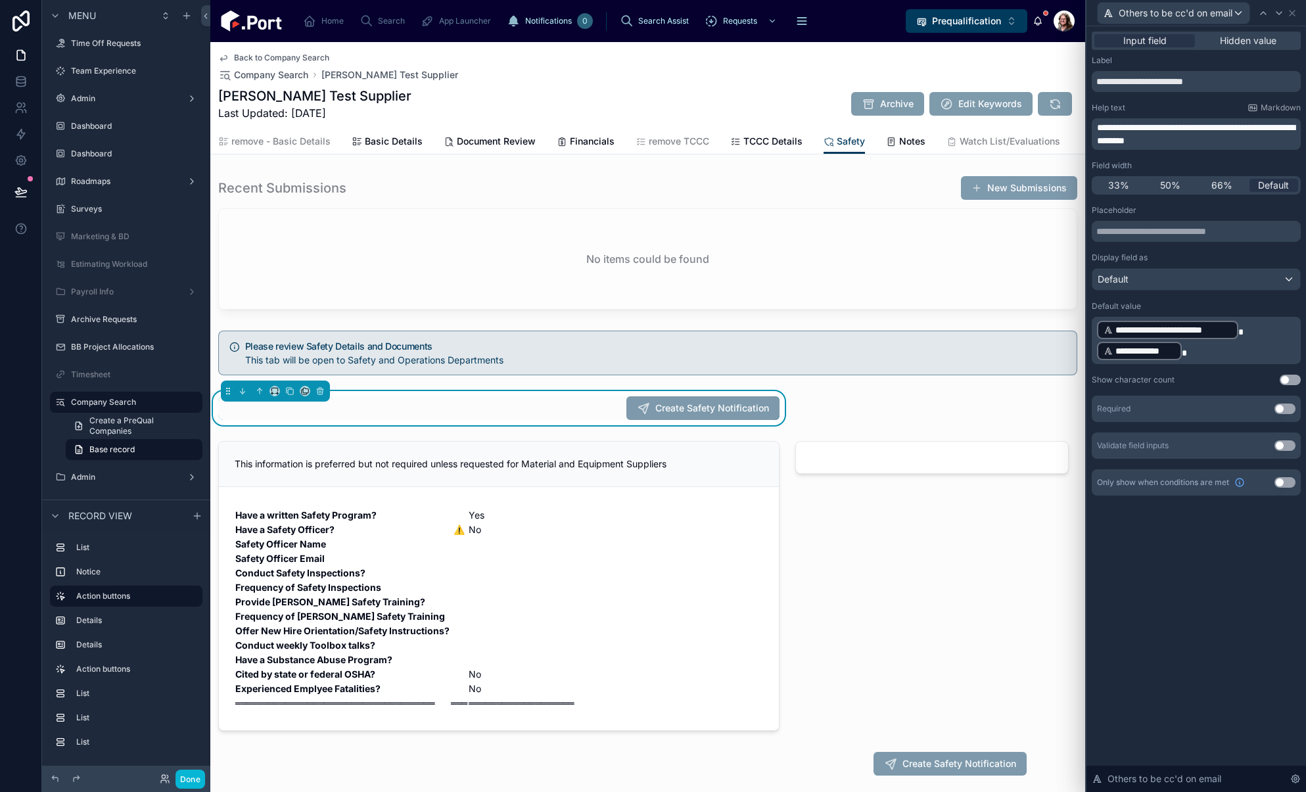
click at [1217, 353] on p "**********" at bounding box center [1197, 340] width 201 height 42
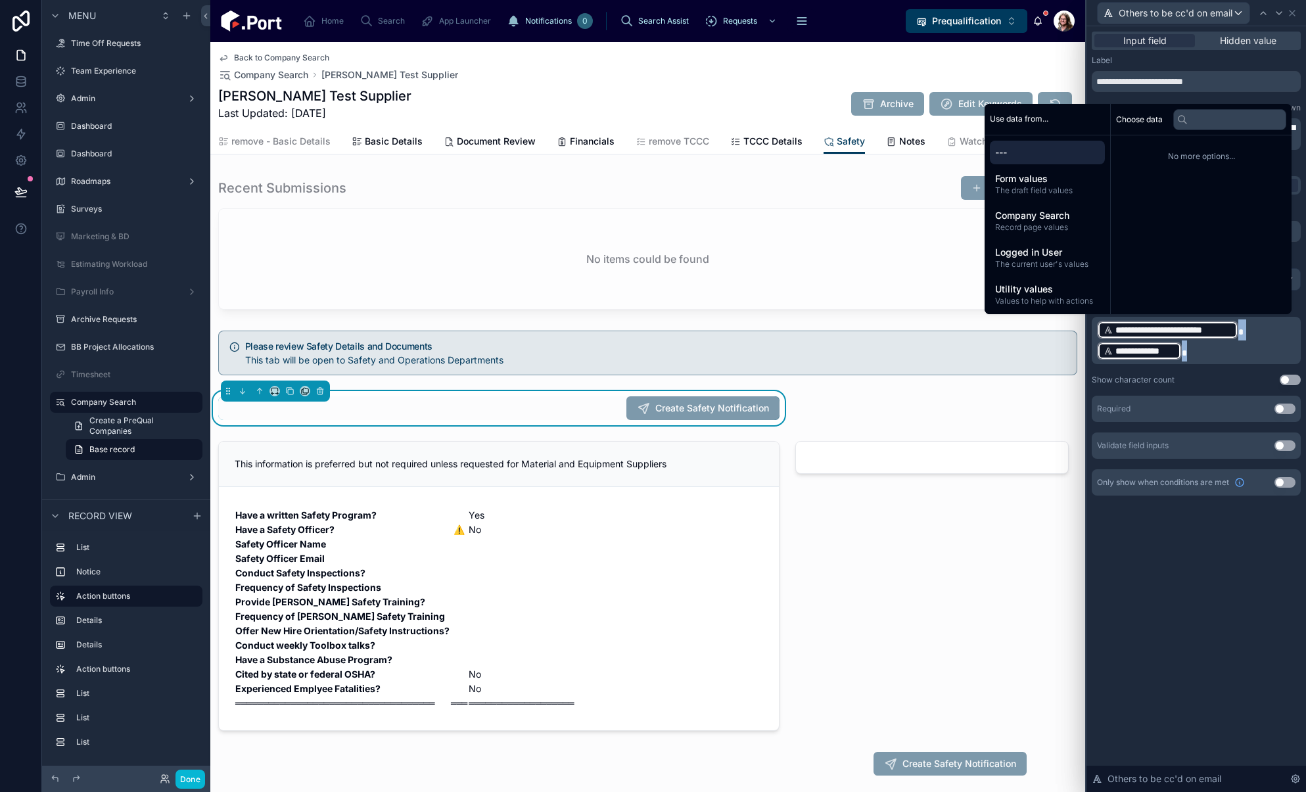
copy p "**********"
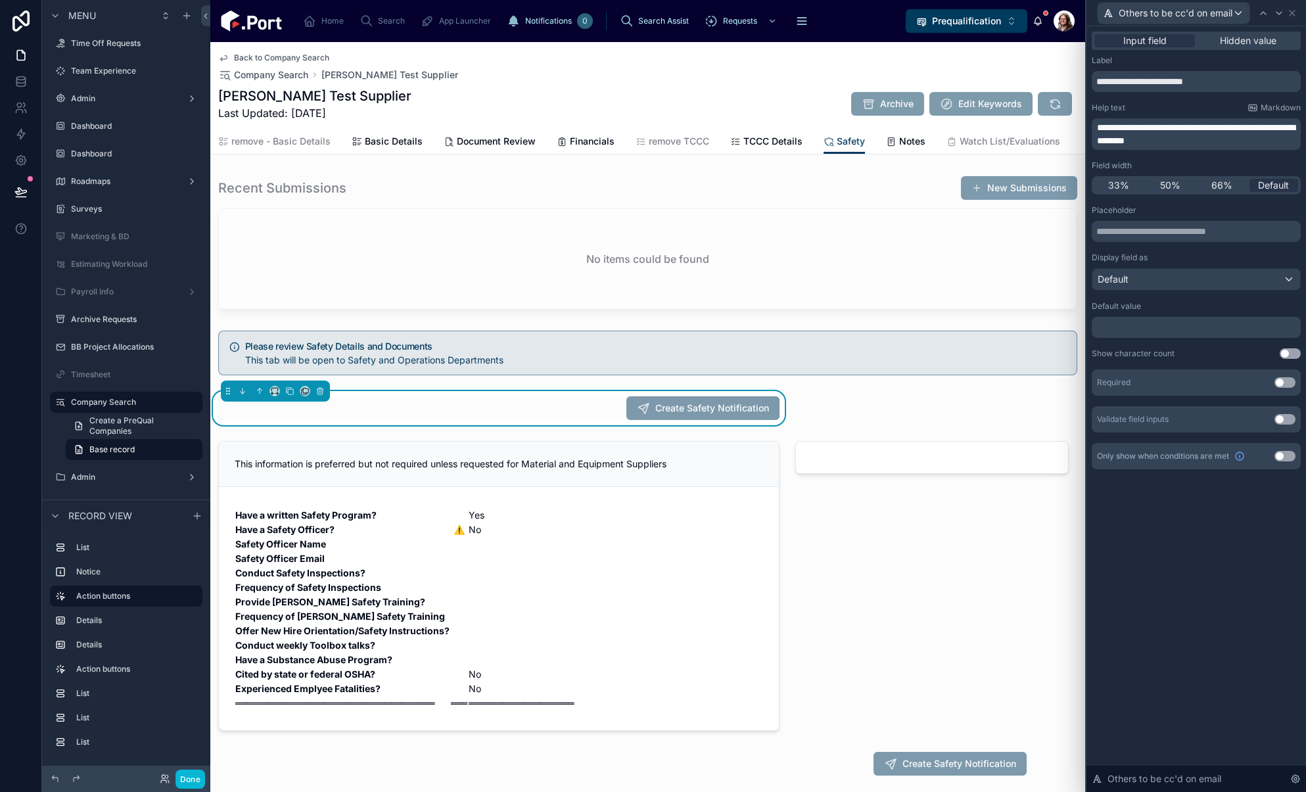
drag, startPoint x: 1227, startPoint y: 547, endPoint x: 1183, endPoint y: 104, distance: 444.4
click at [1227, 543] on div "**********" at bounding box center [1195, 408] width 219 height 765
click at [1298, 12] on div "Others to be cc'd on email" at bounding box center [1195, 13] width 209 height 26
drag, startPoint x: 1294, startPoint y: 14, endPoint x: 1289, endPoint y: 66, distance: 51.5
click at [1293, 14] on icon at bounding box center [1291, 13] width 11 height 11
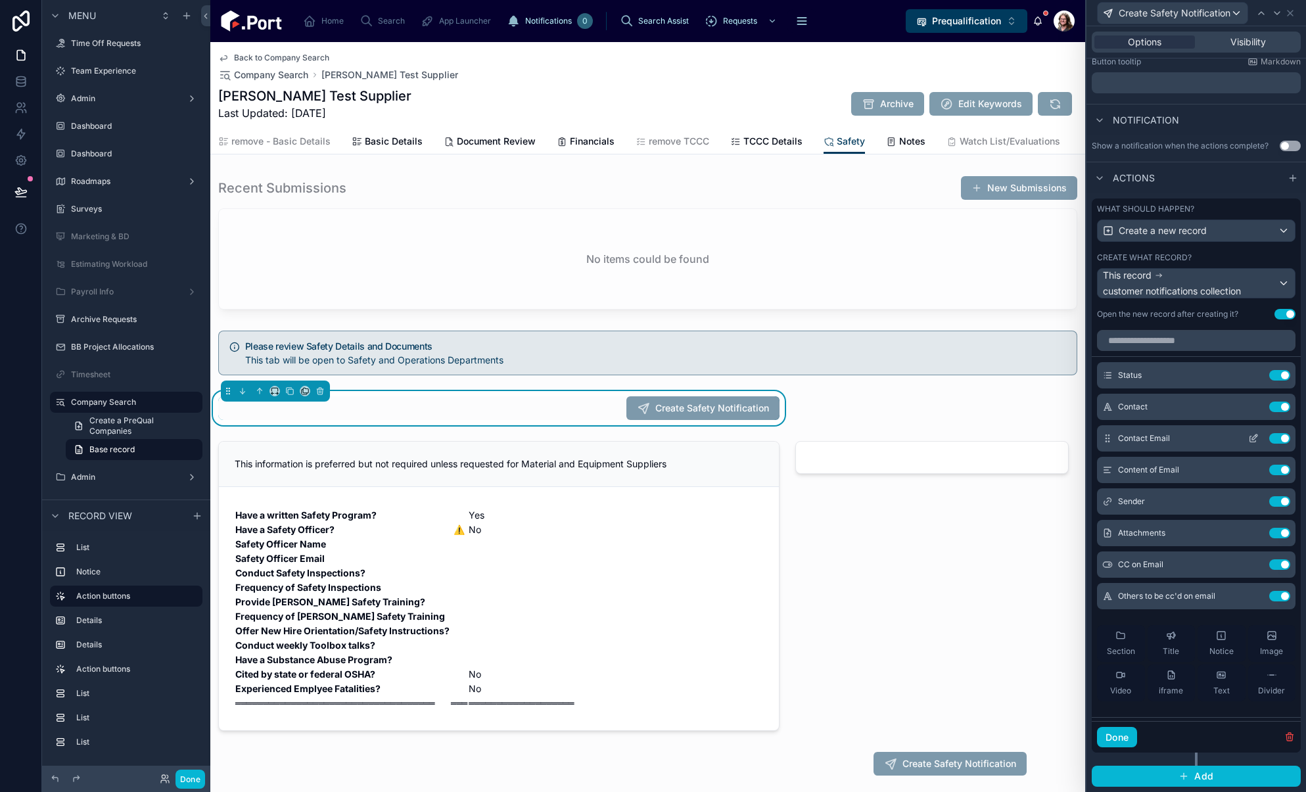
click at [1252, 438] on icon at bounding box center [1254, 436] width 5 height 5
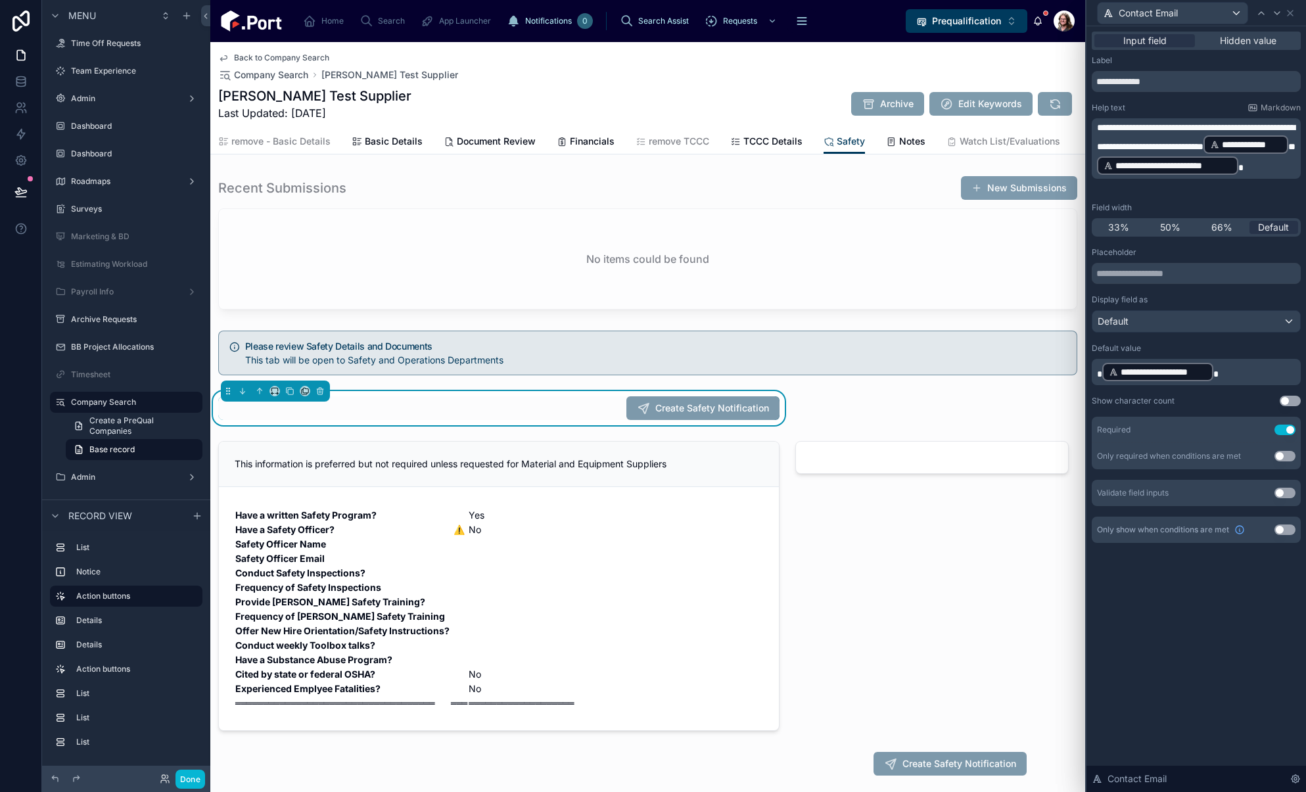
click at [1233, 376] on p "**********" at bounding box center [1197, 371] width 201 height 21
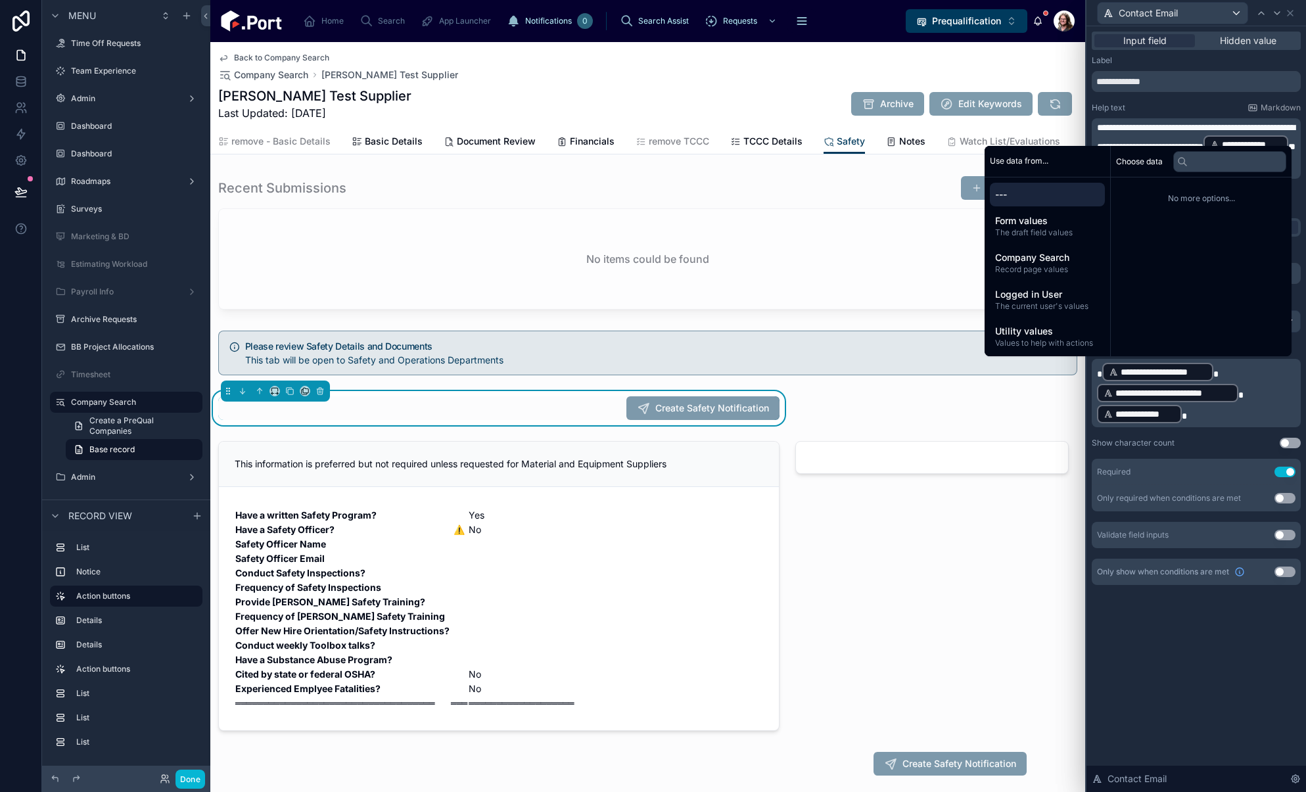
click at [1231, 371] on p "**********" at bounding box center [1197, 392] width 201 height 63
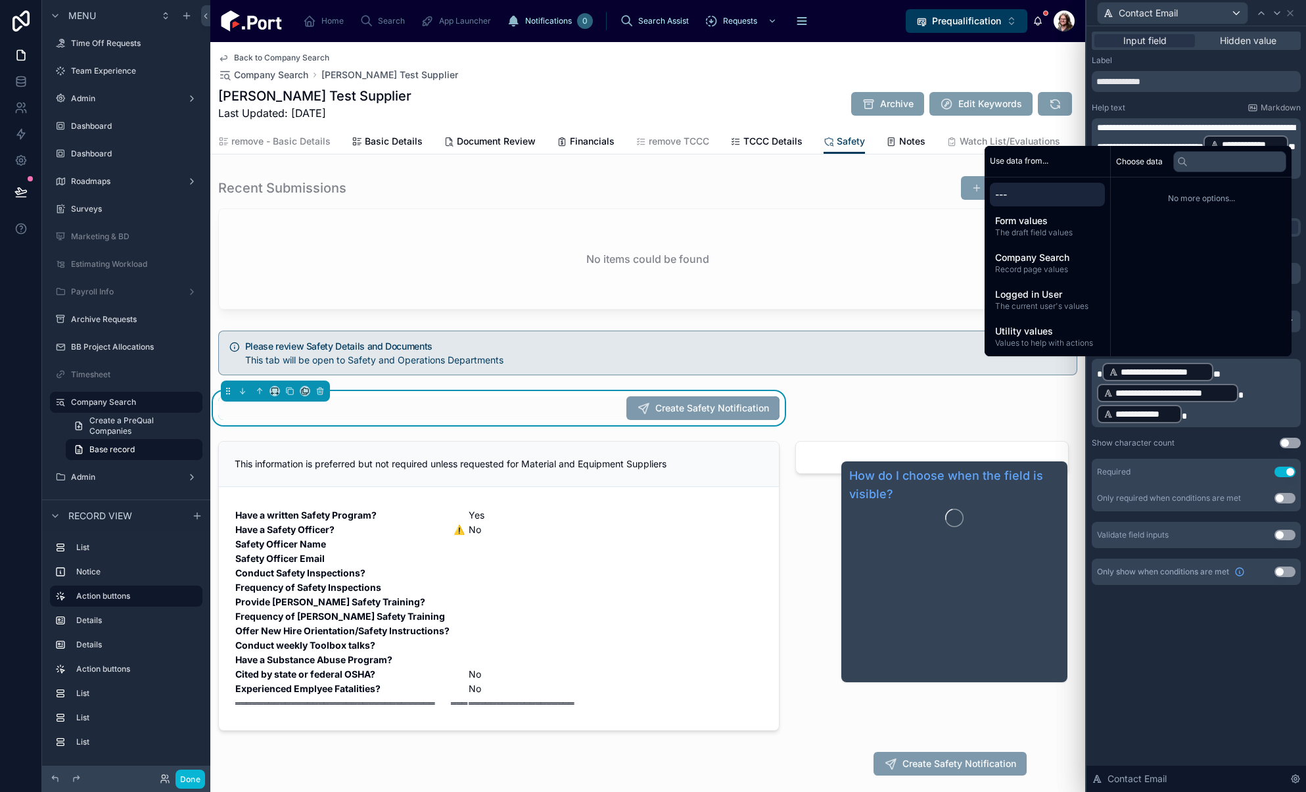
click at [1217, 627] on div "**********" at bounding box center [1195, 408] width 219 height 765
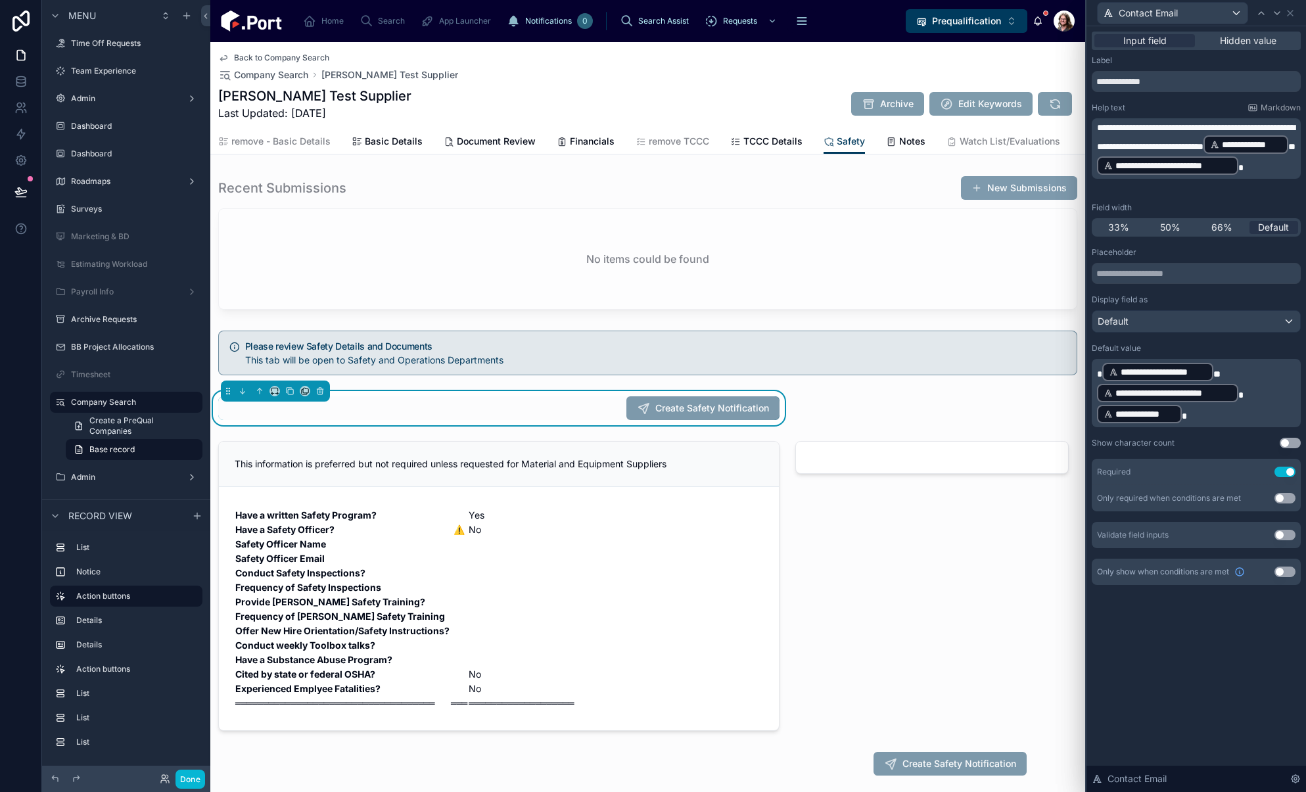
click at [1196, 420] on p "**********" at bounding box center [1197, 392] width 201 height 63
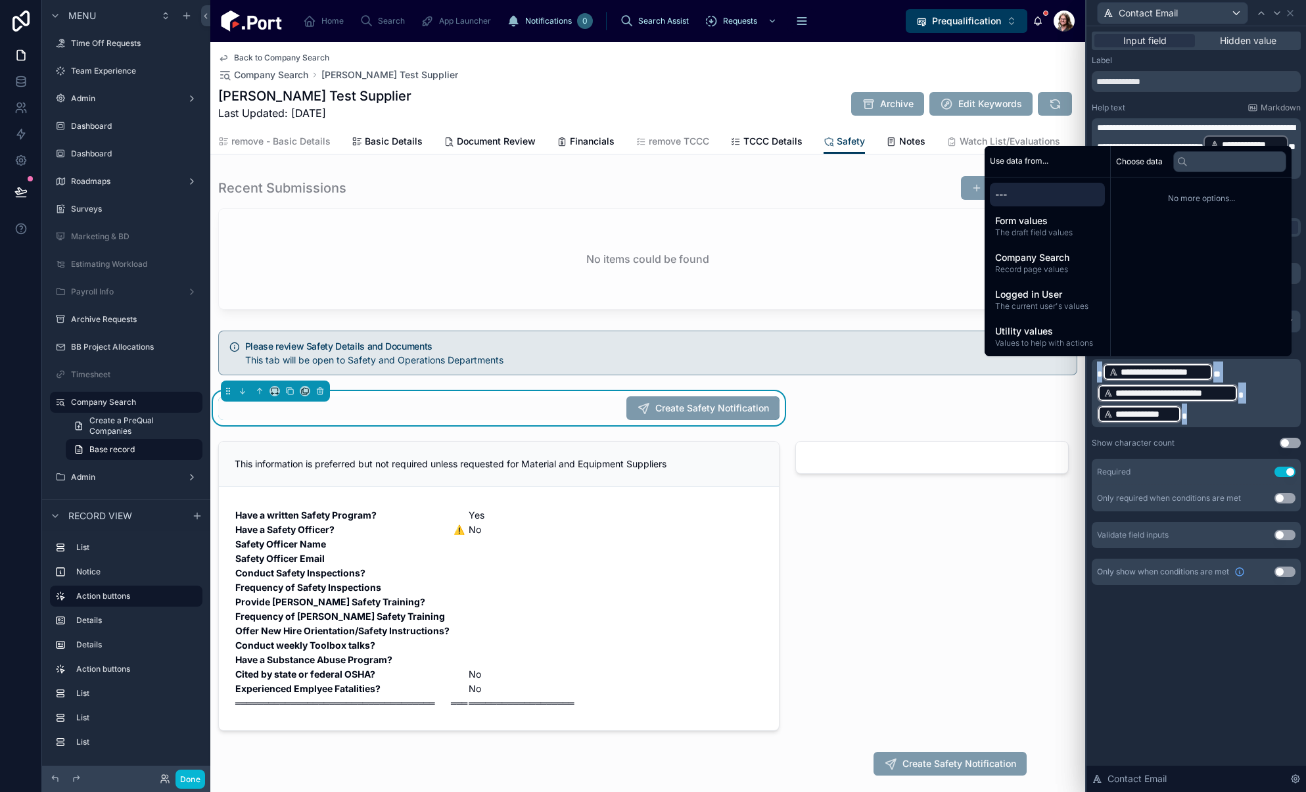
copy p "**********"
click at [1288, 15] on icon at bounding box center [1289, 13] width 11 height 11
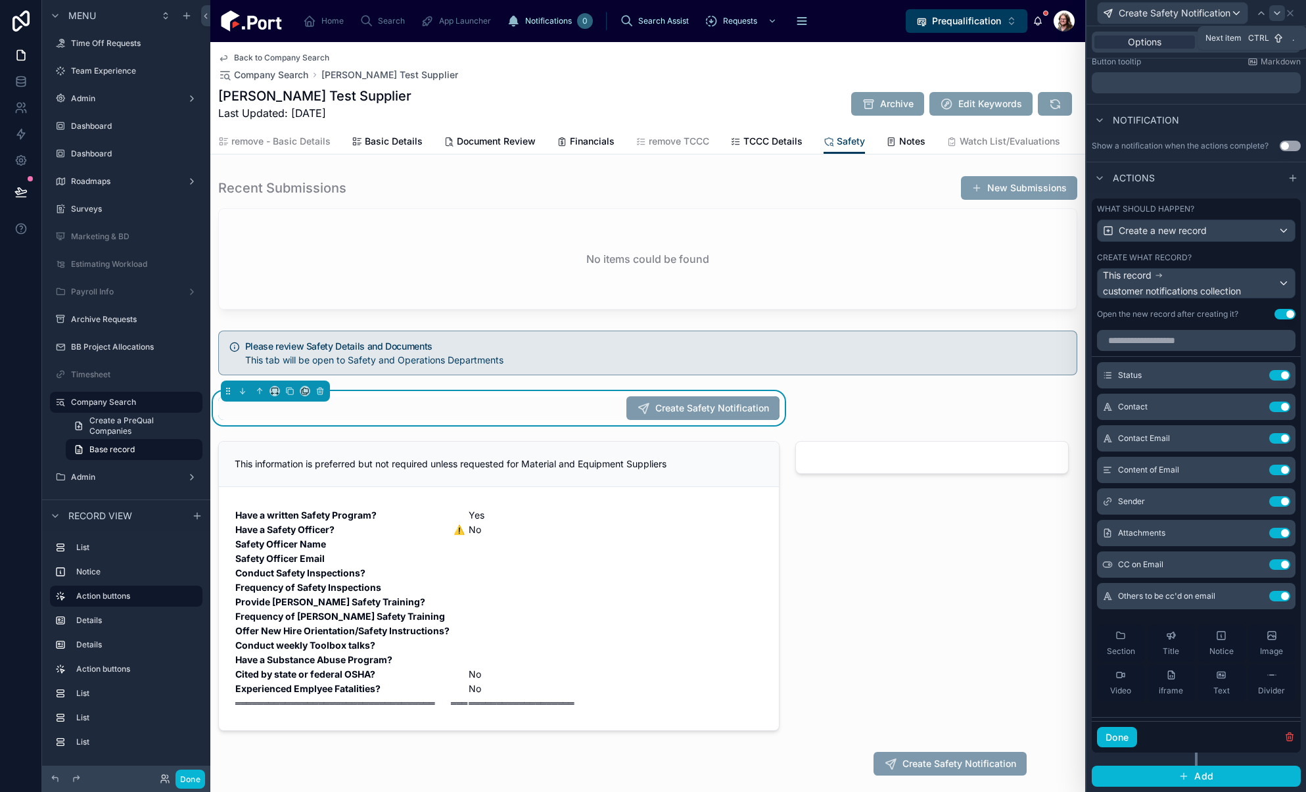
click at [1275, 17] on icon at bounding box center [1276, 13] width 11 height 11
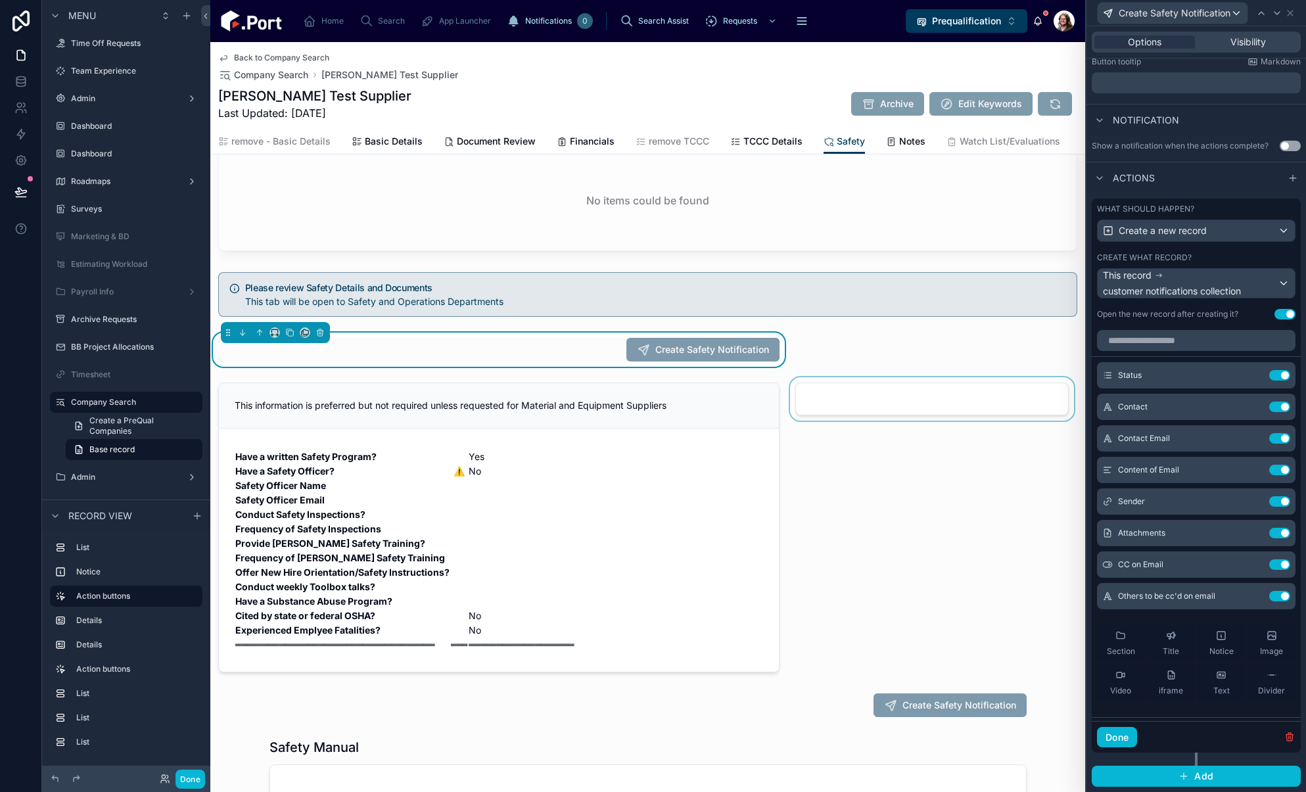
scroll to position [131, 0]
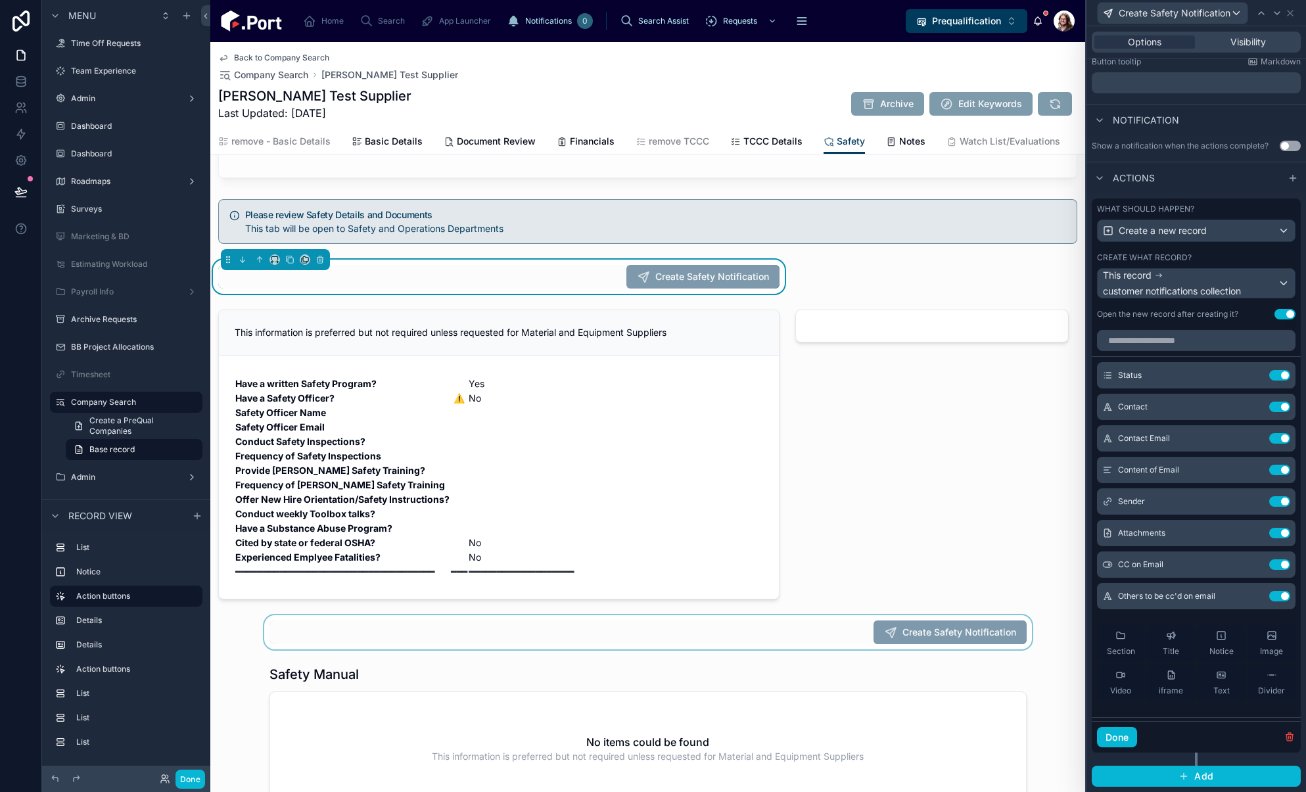
click at [829, 645] on div at bounding box center [647, 632] width 874 height 34
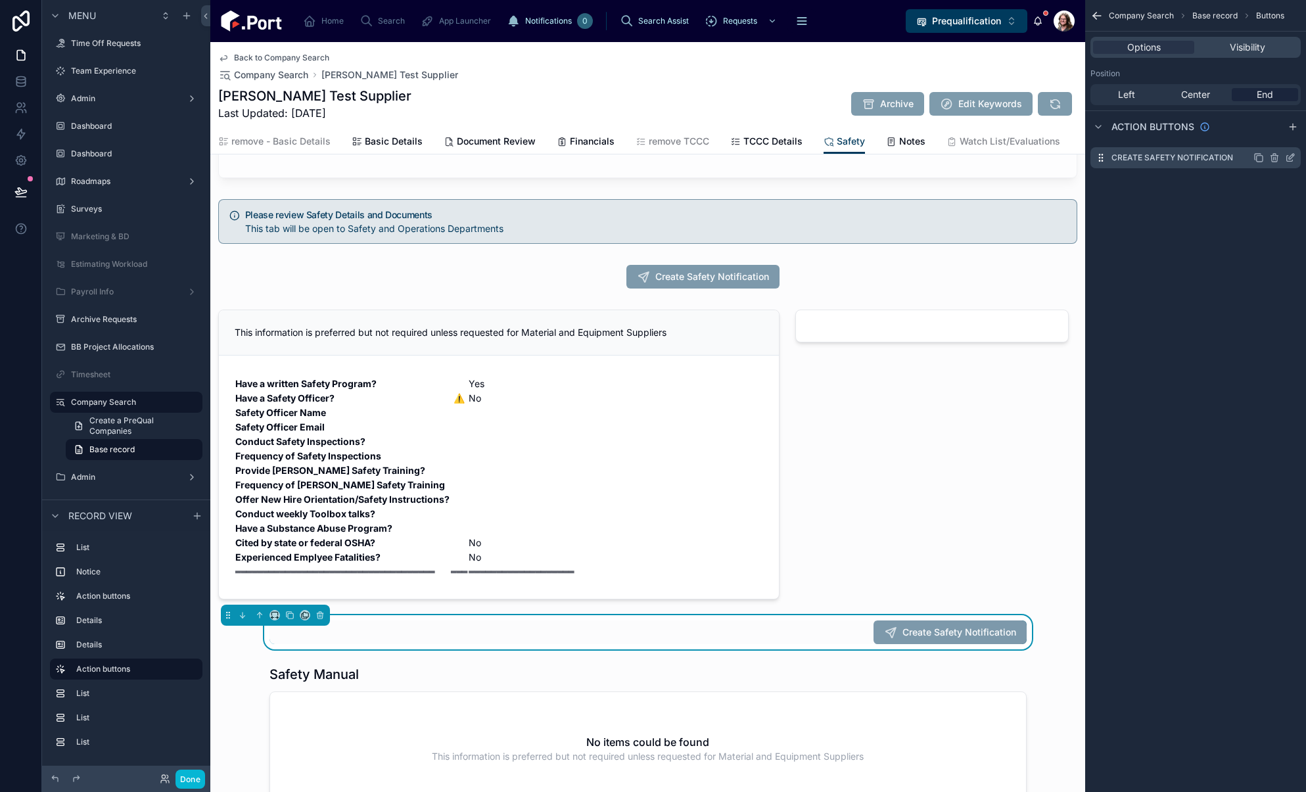
click at [1288, 157] on icon "scrollable content" at bounding box center [1289, 157] width 11 height 11
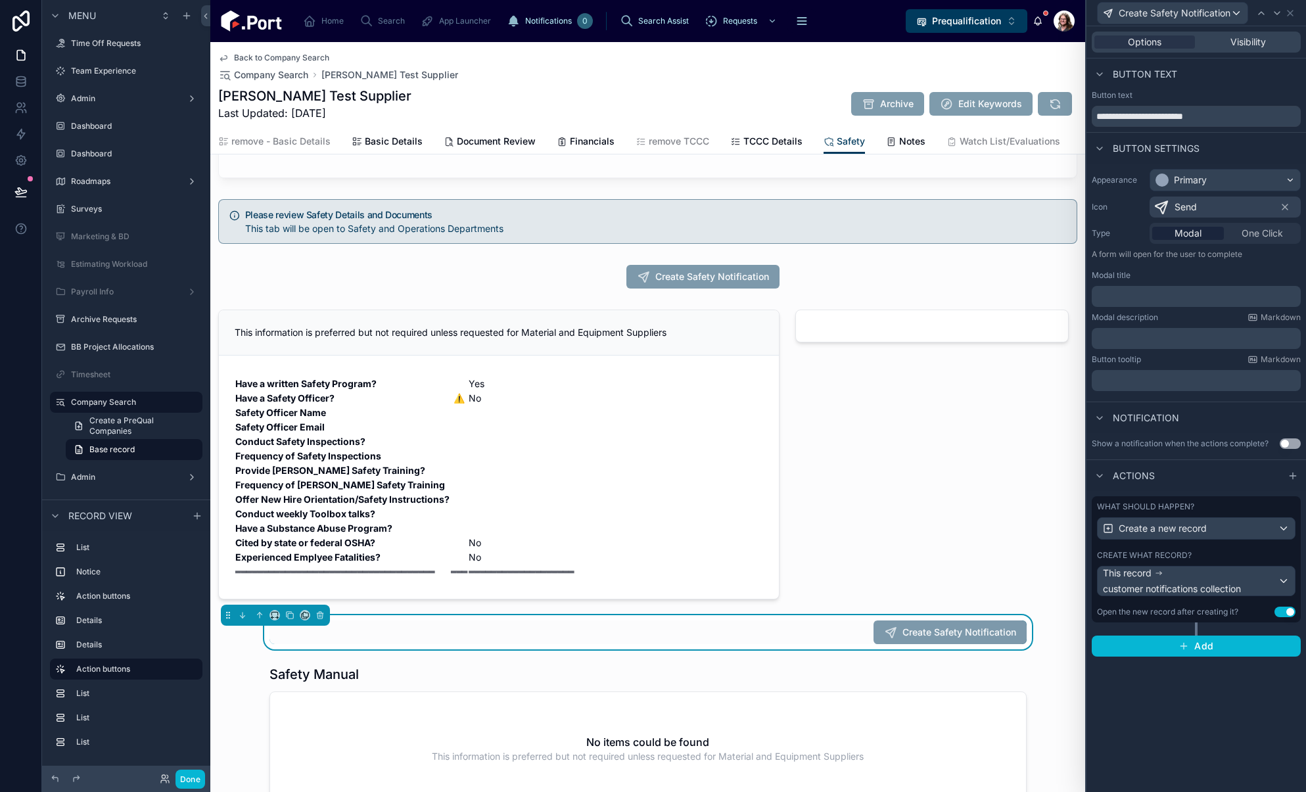
click at [1188, 556] on label "Create what record?" at bounding box center [1144, 555] width 95 height 11
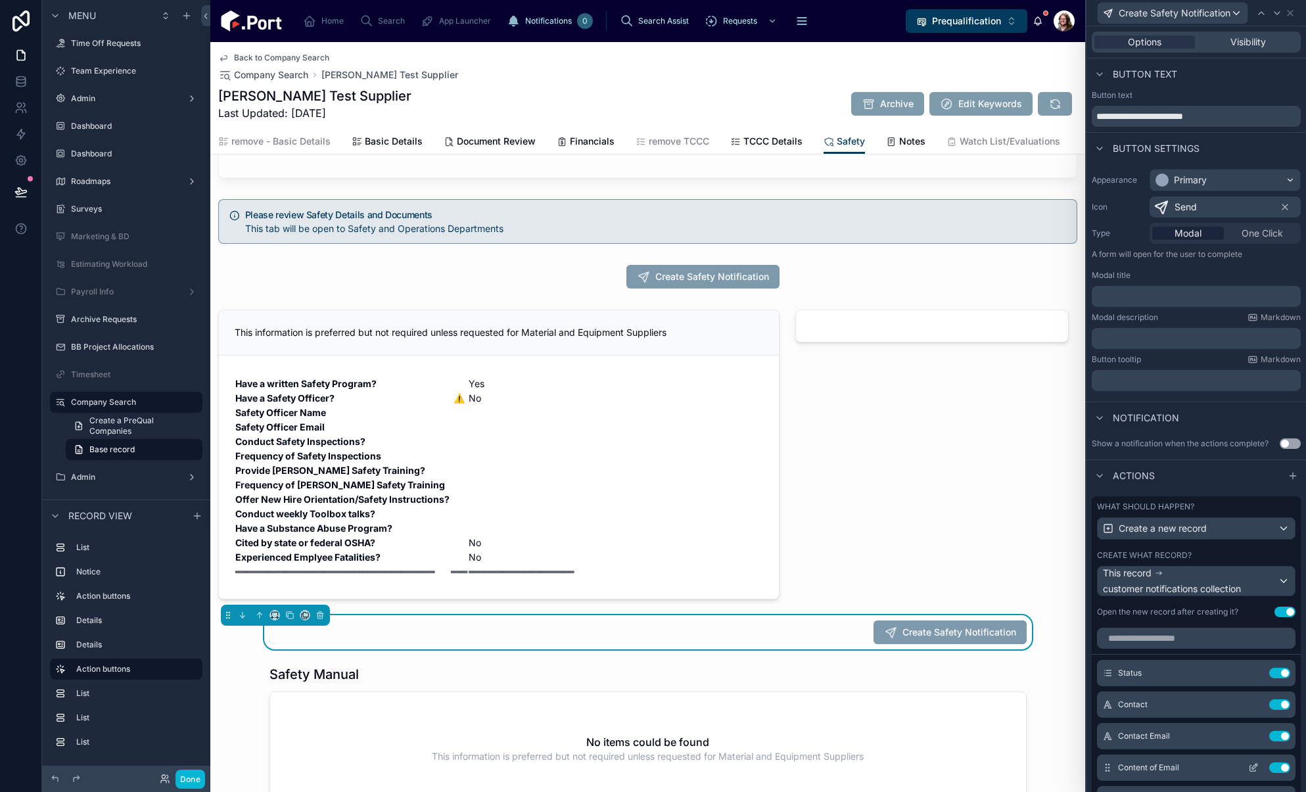
scroll to position [298, 0]
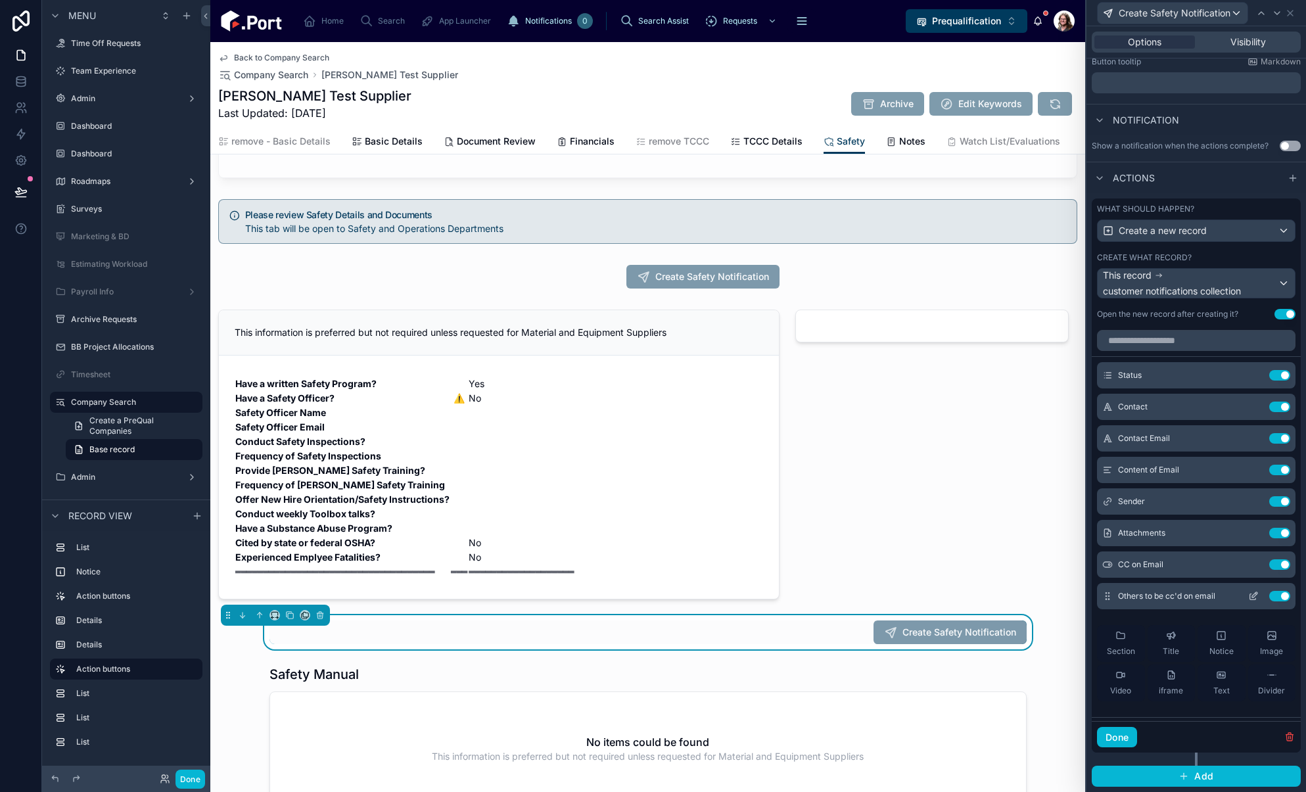
click at [1248, 597] on icon at bounding box center [1253, 596] width 11 height 11
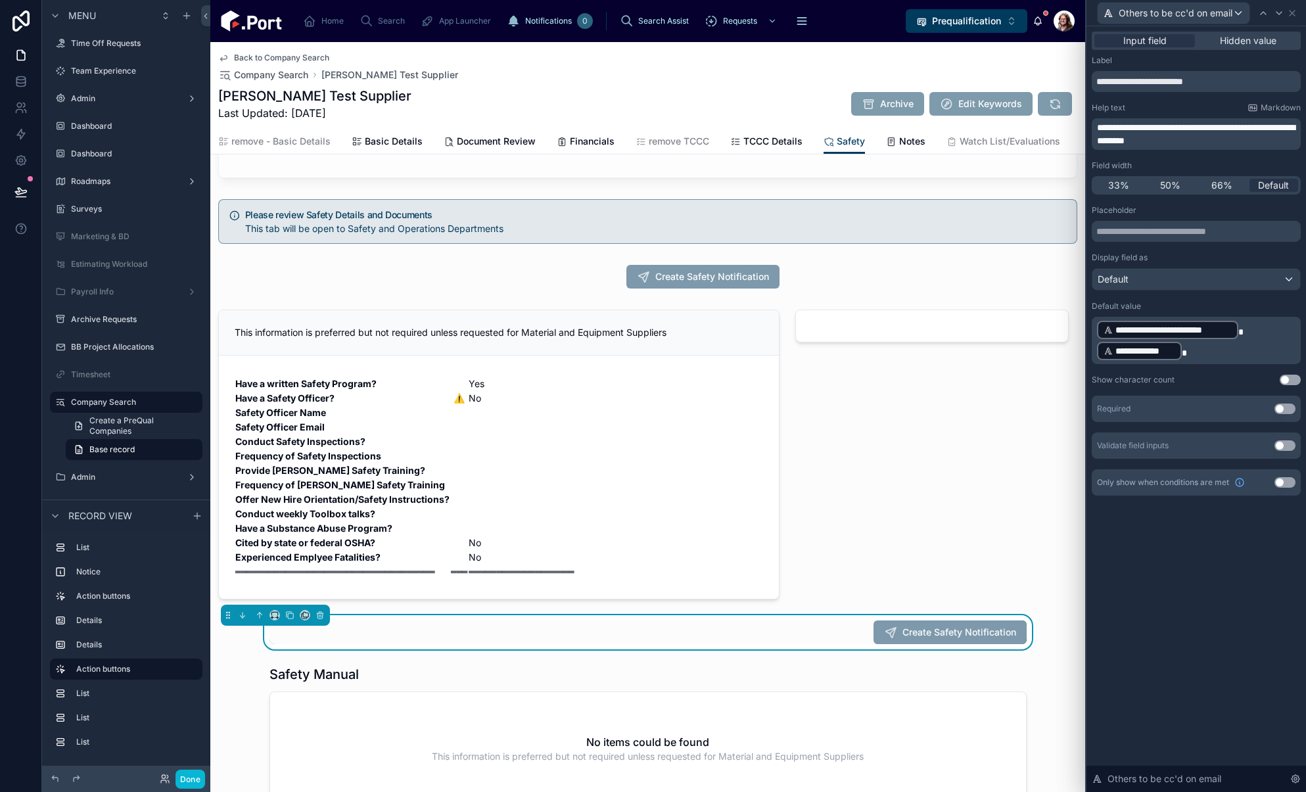
click at [1196, 354] on p "**********" at bounding box center [1197, 340] width 201 height 42
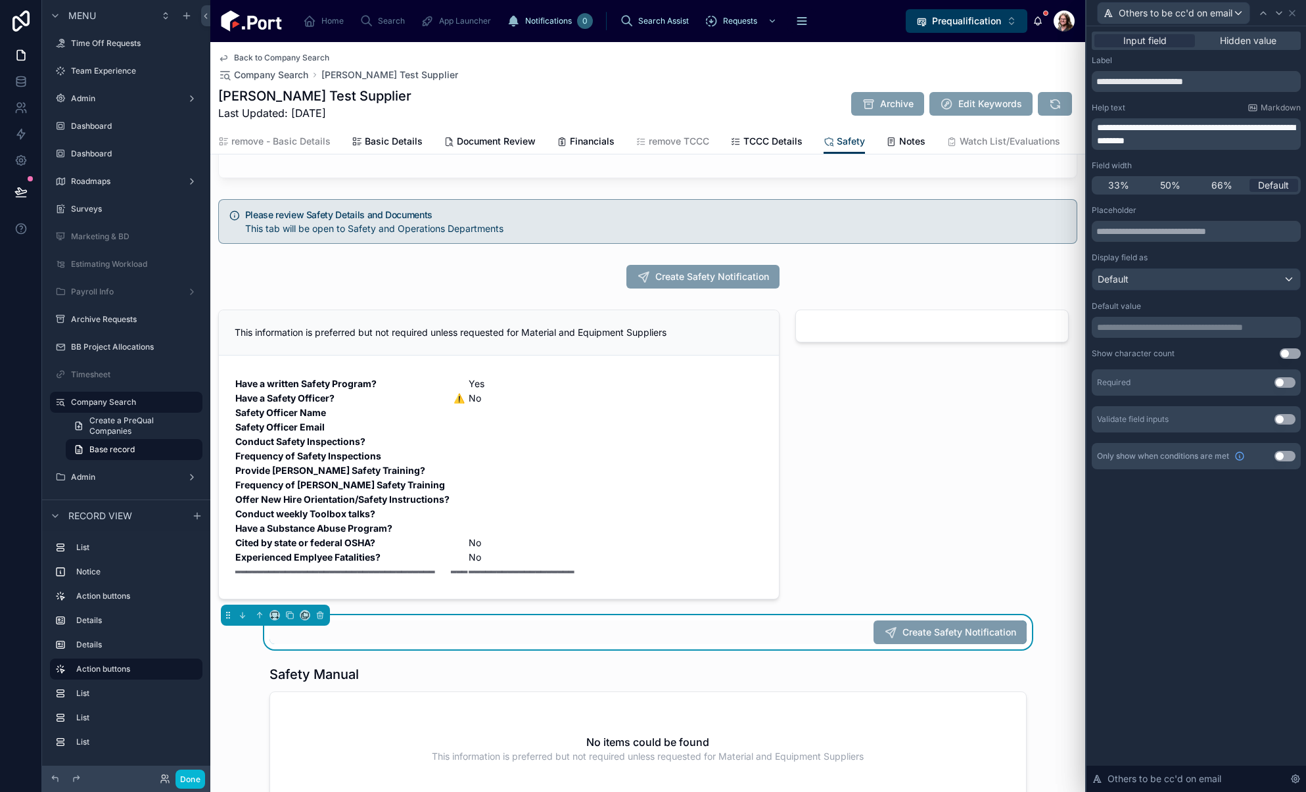
click at [1291, 65] on div "Label" at bounding box center [1195, 60] width 209 height 11
click at [1293, 14] on icon at bounding box center [1291, 13] width 5 height 5
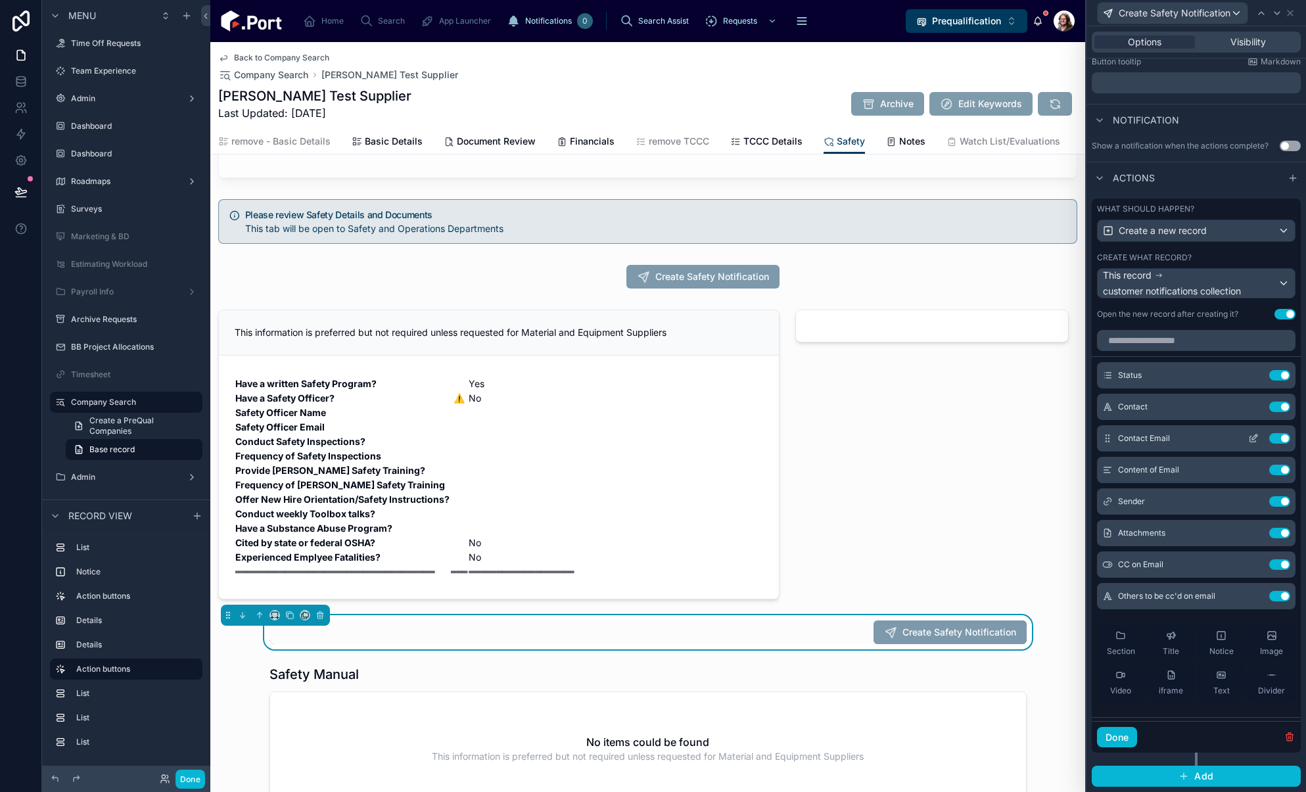
click at [1250, 439] on icon at bounding box center [1253, 439] width 6 height 6
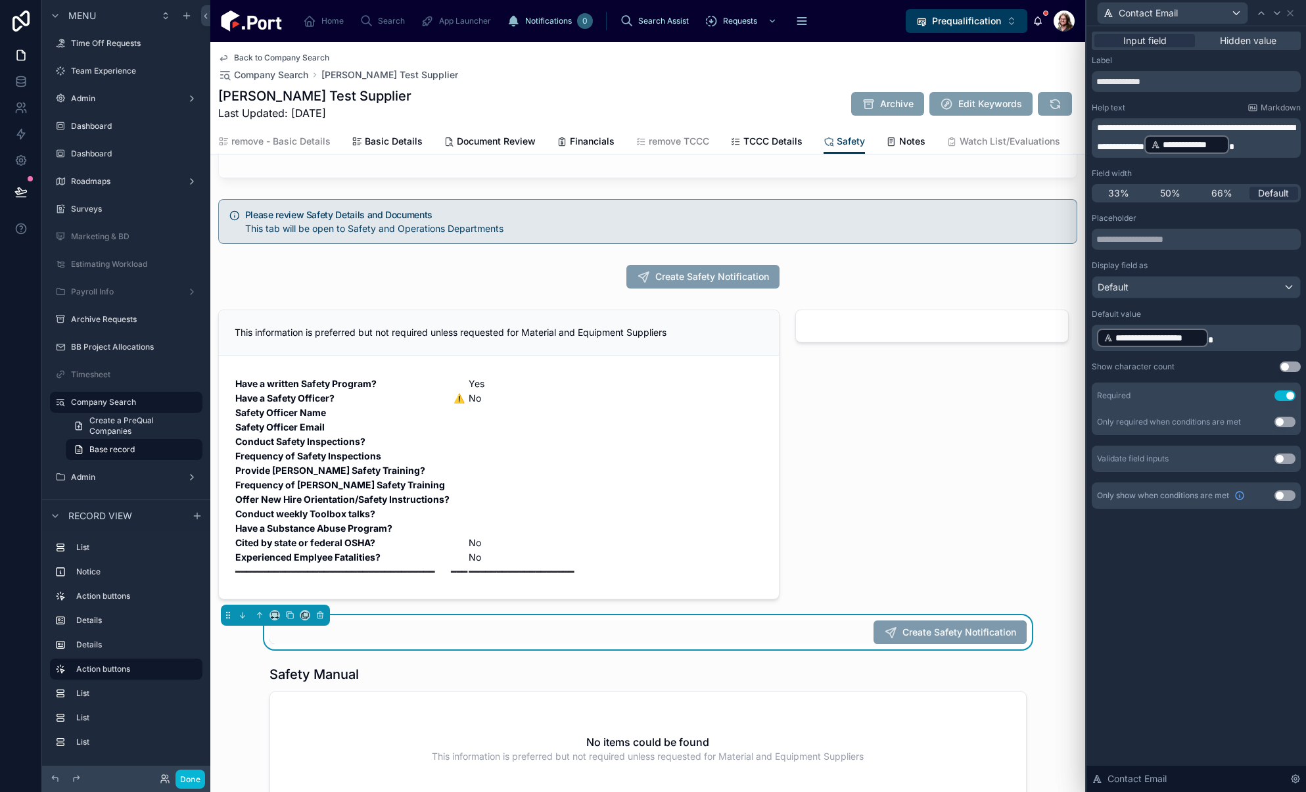
click at [1245, 340] on p "**********" at bounding box center [1197, 337] width 201 height 21
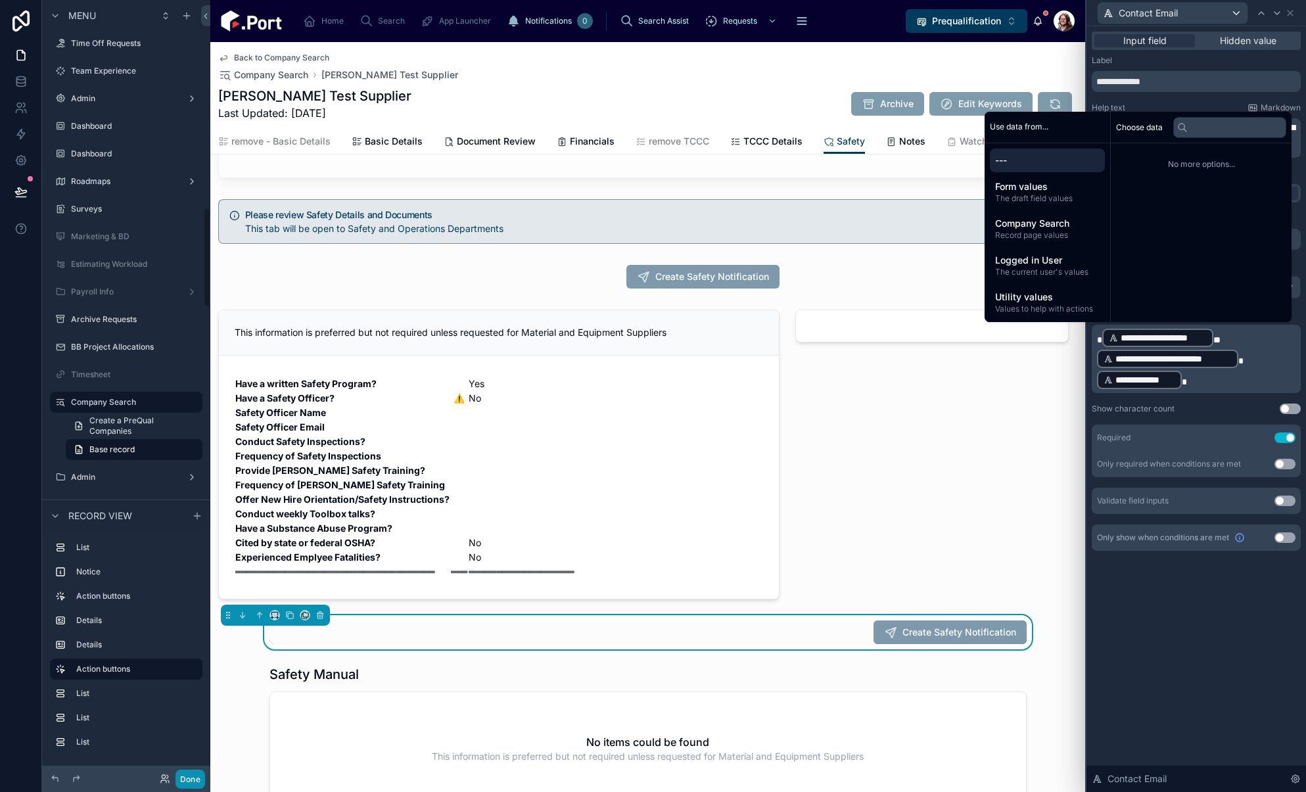
click at [184, 781] on button "Done" at bounding box center [190, 778] width 30 height 19
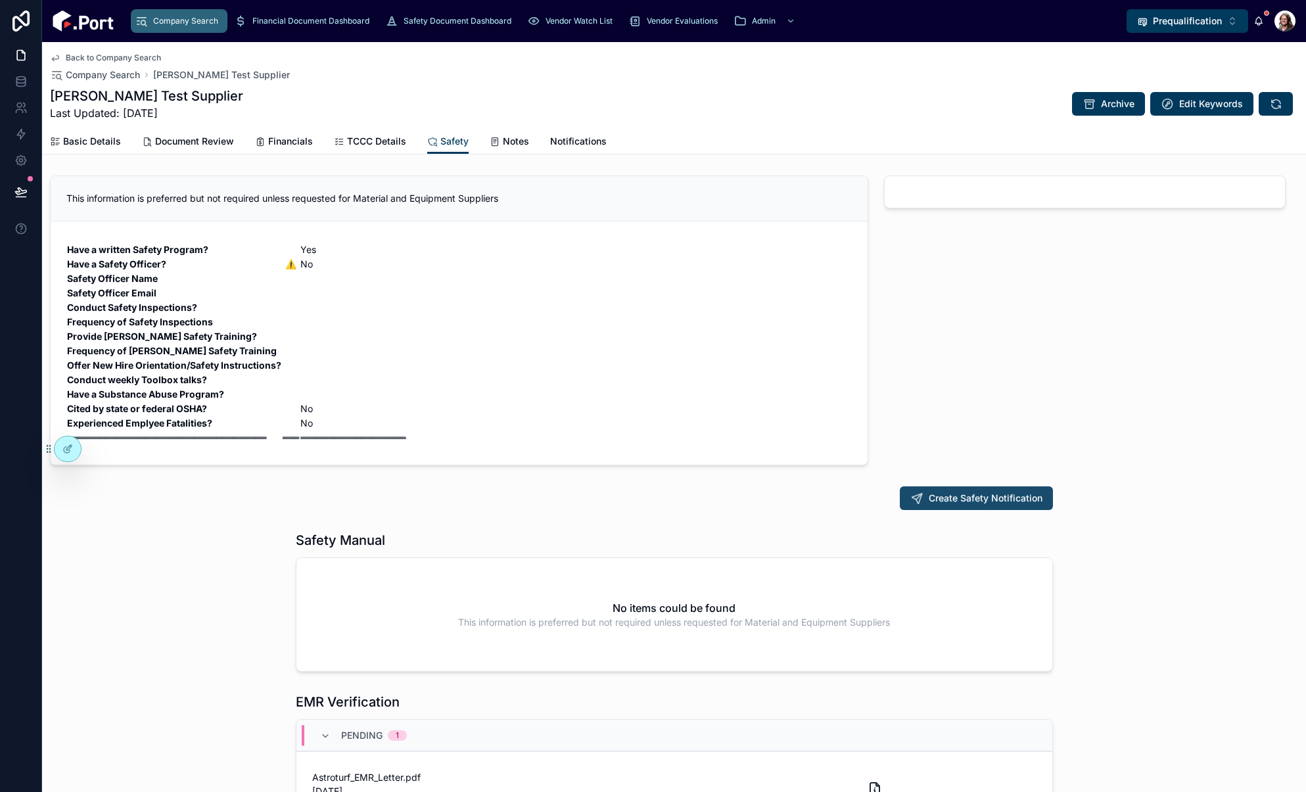
click at [978, 501] on span "Create Safety Notification" at bounding box center [985, 497] width 114 height 13
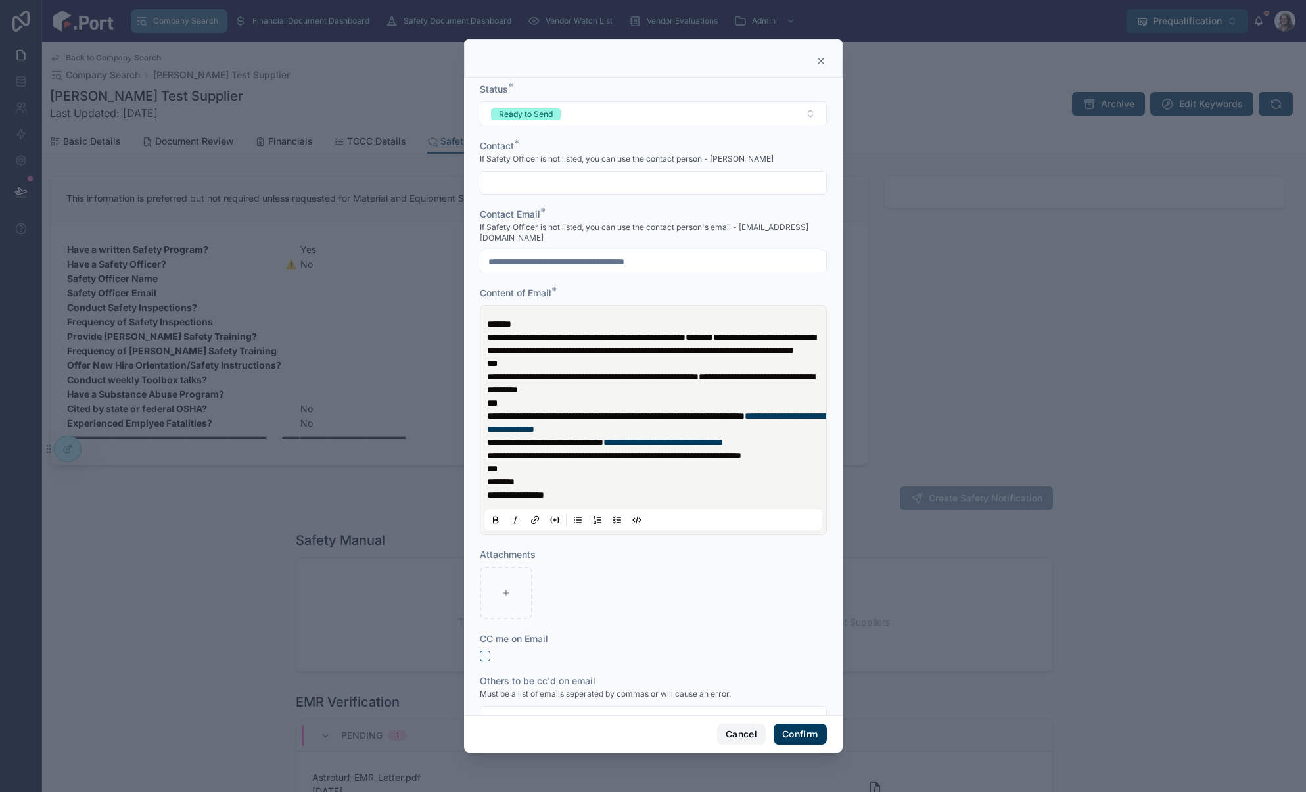
click at [732, 731] on button "Cancel" at bounding box center [741, 733] width 49 height 21
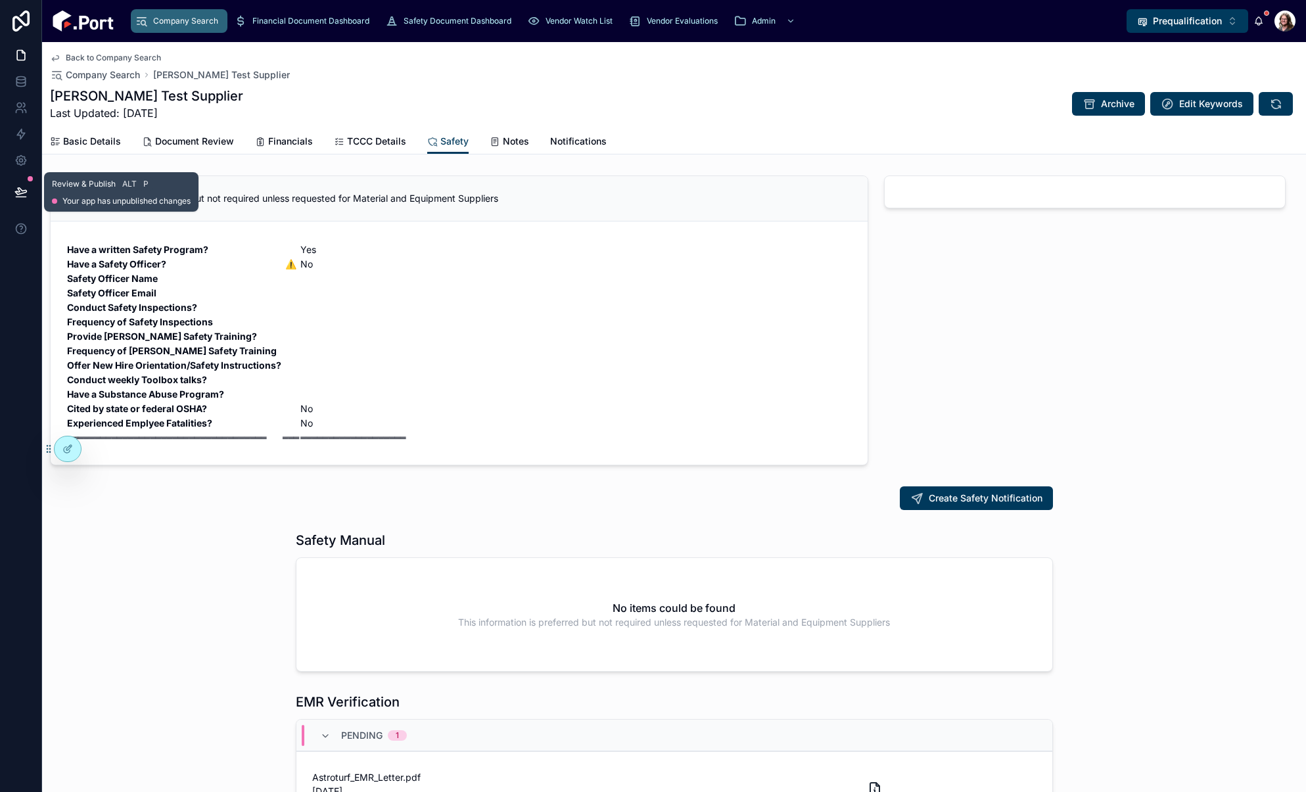
click at [22, 197] on icon at bounding box center [21, 197] width 10 height 0
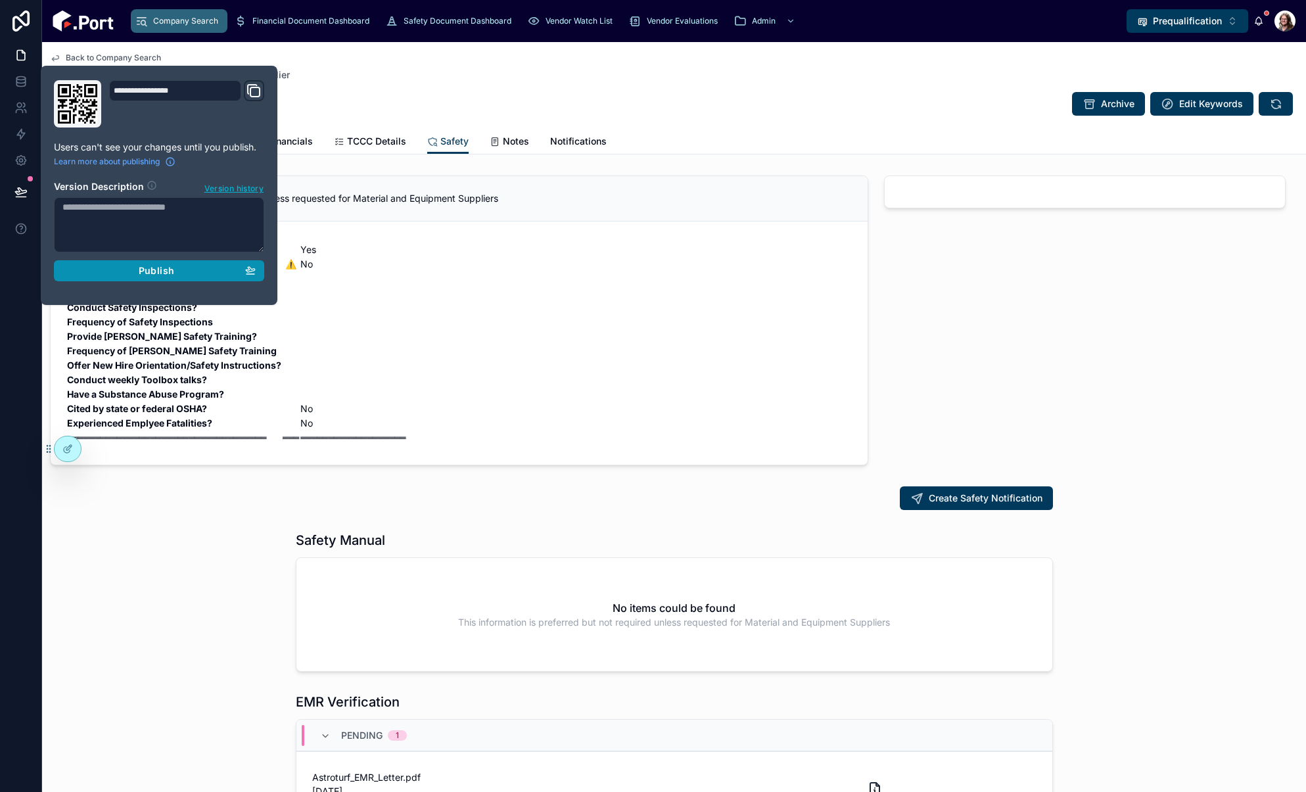
click at [193, 273] on div "Publish" at bounding box center [158, 271] width 193 height 12
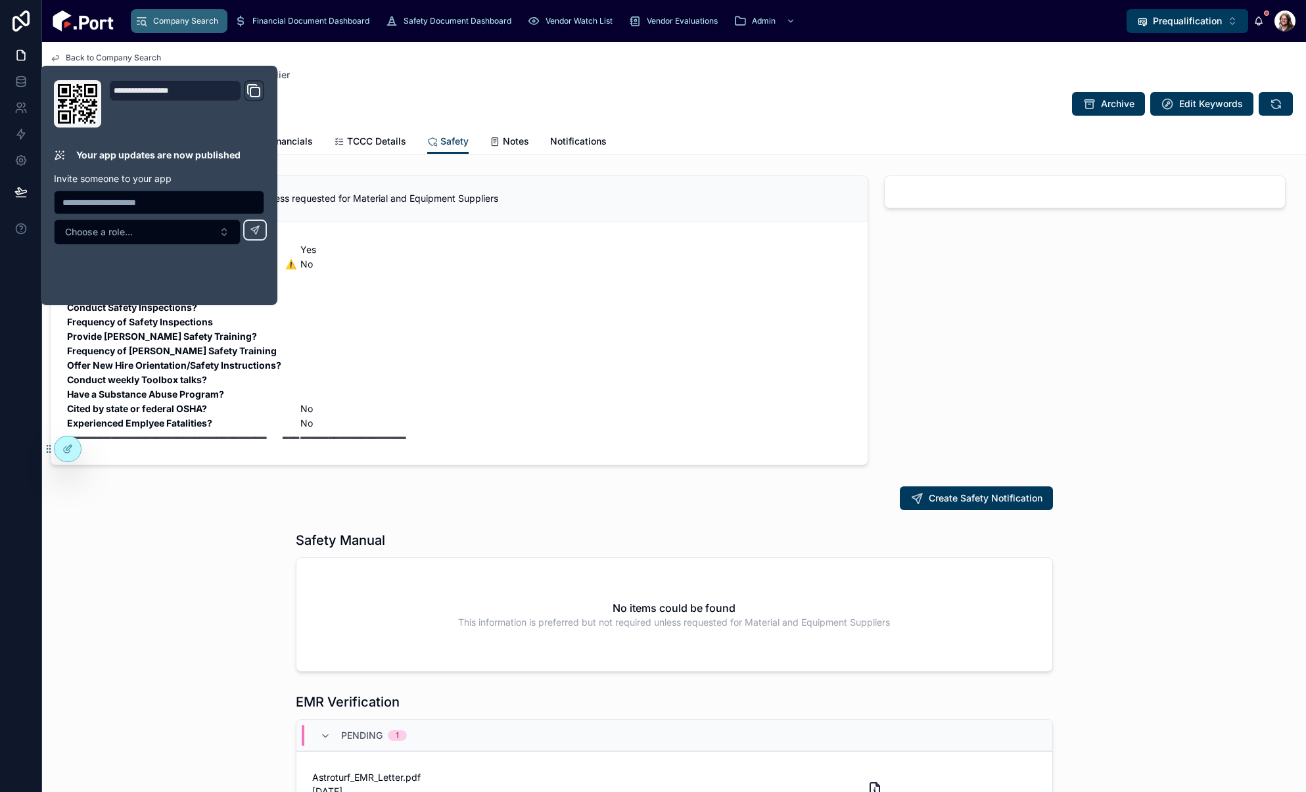
click at [200, 555] on div "Safety Manual No items could be found This information is preferred but not req…" at bounding box center [673, 601] width 1263 height 151
